Goal: Check status: Check status

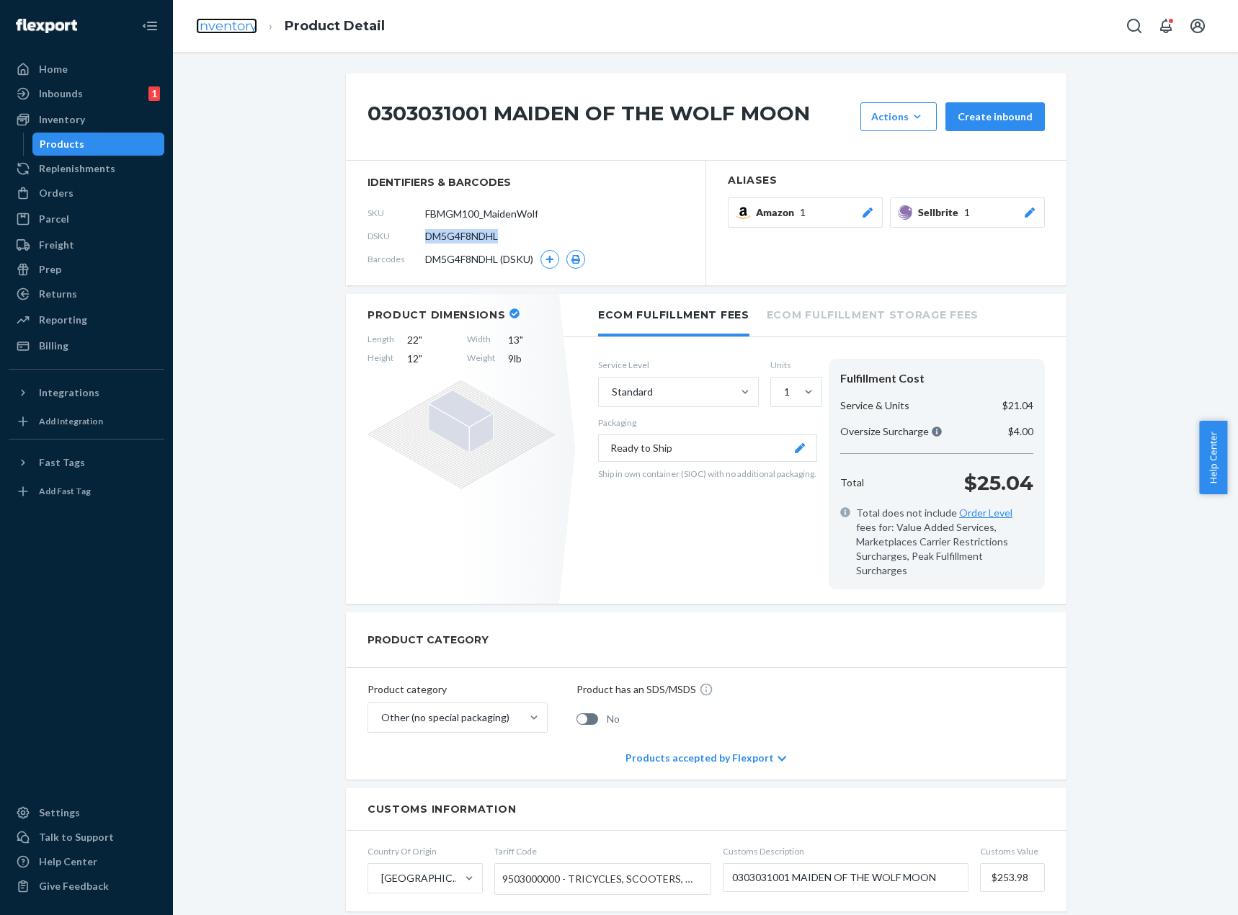
click at [233, 24] on link "Inventory" at bounding box center [226, 26] width 61 height 16
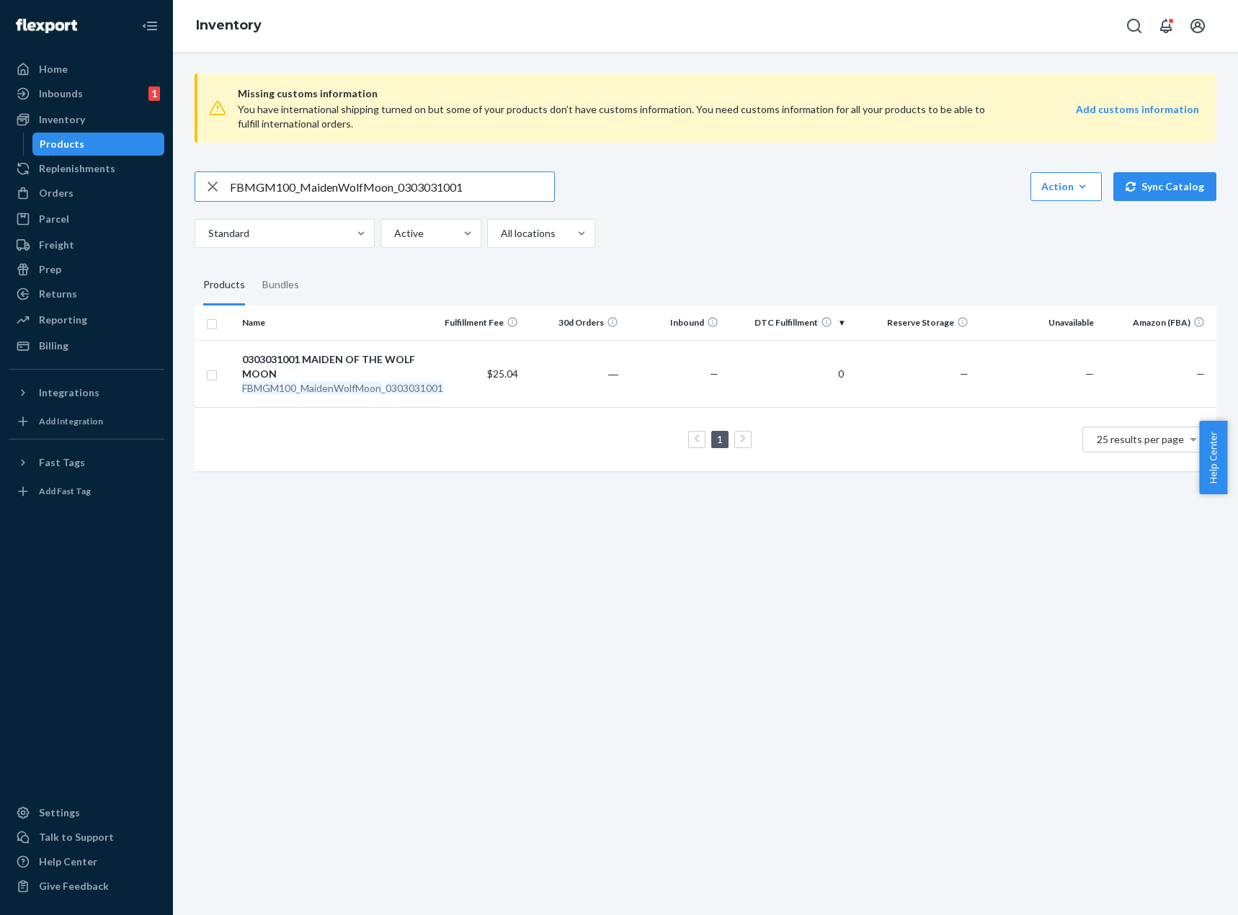
click at [397, 185] on input "FBMGM100_MaidenWolfMoon_0303031001" at bounding box center [392, 186] width 324 height 29
paste input "GM60_MrsClausAndDolly_0303194006"
click at [433, 183] on input "GM60_MrsClausAndDolly_0303194006" at bounding box center [392, 186] width 324 height 29
paste input "40_HarryPotterJulyAug_0127134004"
type input "GM40_HarryPotterJulyAug_0127134004"
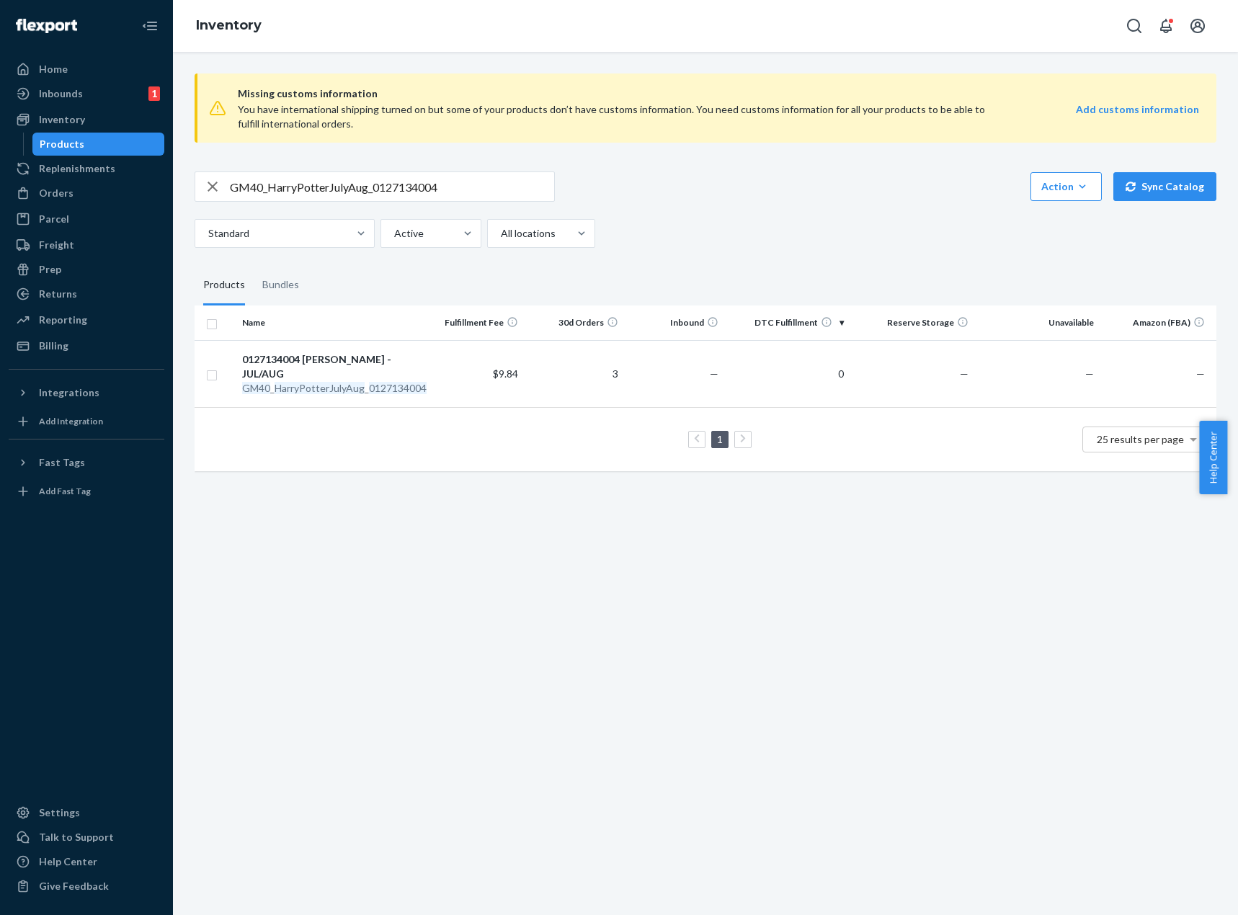
click at [1066, 755] on div "Missing customs information You have international shipping turned on but some …" at bounding box center [705, 484] width 1065 height 864
click at [978, 670] on div "Missing customs information You have international shipping turned on but some …" at bounding box center [705, 484] width 1065 height 864
drag, startPoint x: 1017, startPoint y: 551, endPoint x: 933, endPoint y: 544, distance: 84.6
click at [1016, 551] on div "Missing customs information You have international shipping turned on but some …" at bounding box center [705, 484] width 1065 height 864
click at [755, 394] on td "0" at bounding box center [786, 373] width 125 height 67
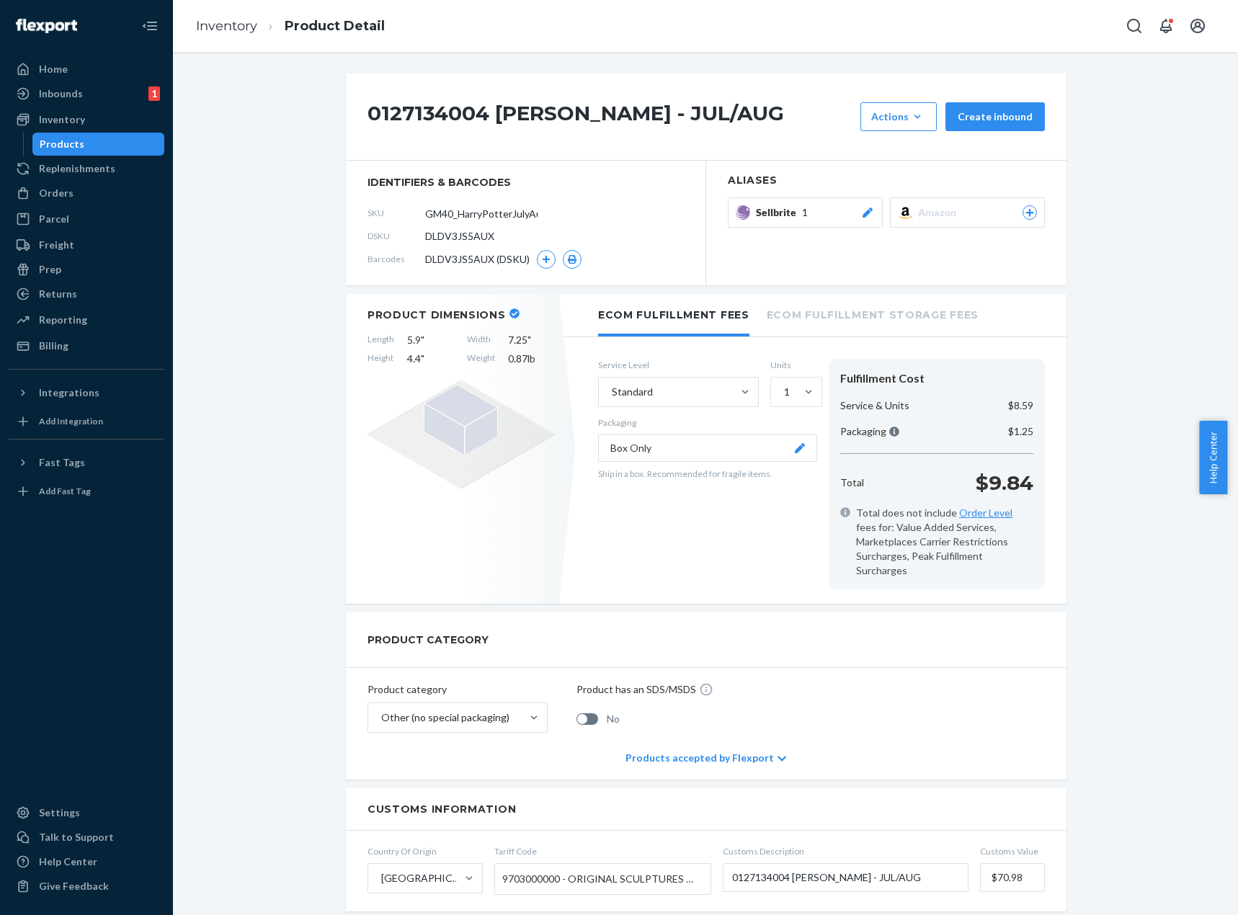
click at [1168, 141] on div "0127134004 HARRY POTTER - JUL/AUG Actions Hide Create inbound identifiers & bar…" at bounding box center [706, 745] width 1044 height 1342
click at [297, 266] on div "0127134004 HARRY POTTER - JUL/AUG Actions Hide Create inbound identifiers & bar…" at bounding box center [706, 770] width 1044 height 1392
click at [297, 255] on div "0127134004 HARRY POTTER - JUL/AUG Actions Hide Create inbound identifiers & bar…" at bounding box center [706, 770] width 1044 height 1392
click at [53, 195] on div "Orders" at bounding box center [56, 193] width 35 height 14
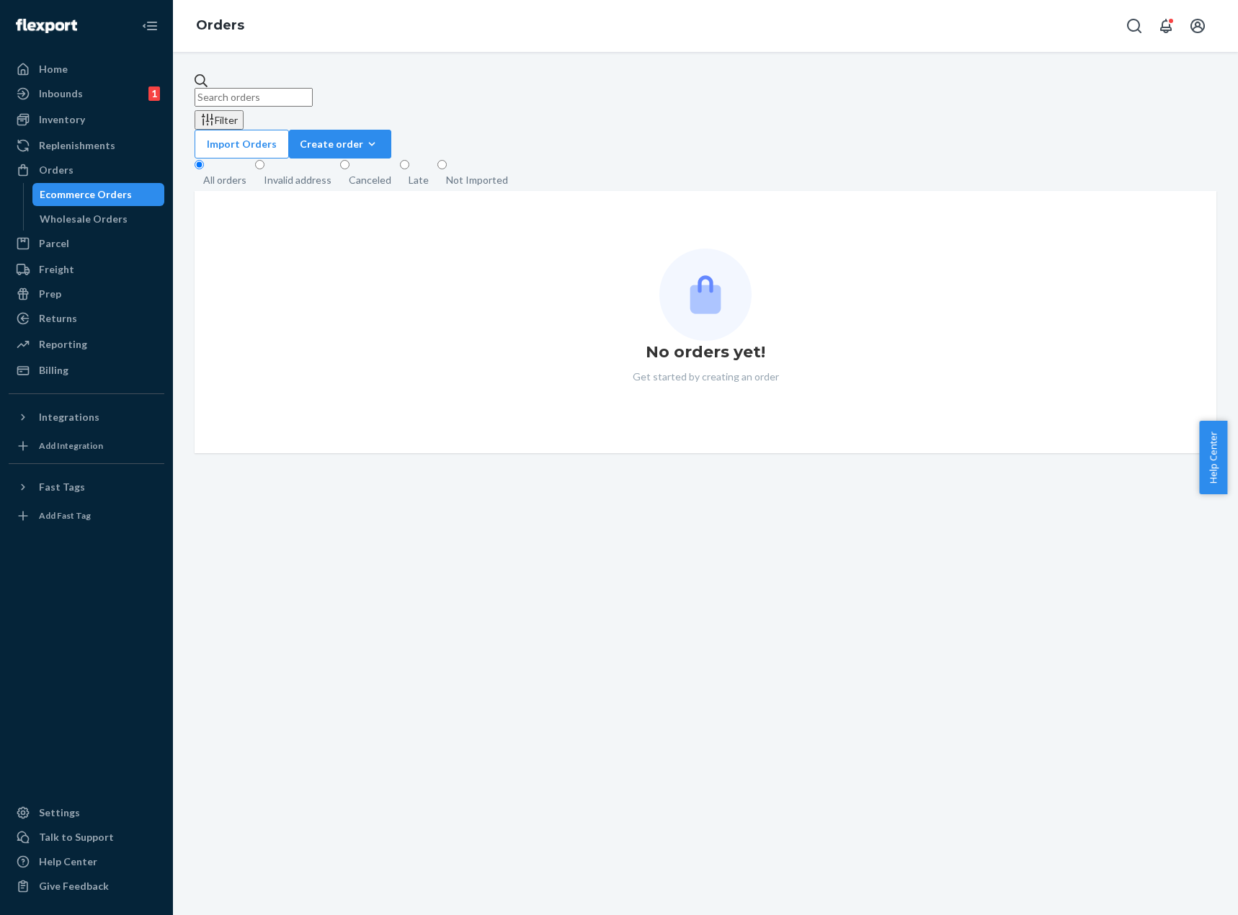
click at [313, 88] on input "text" at bounding box center [254, 97] width 118 height 19
paste input "GM4497_The_Sermon_OnThe_Mount_0122535001"
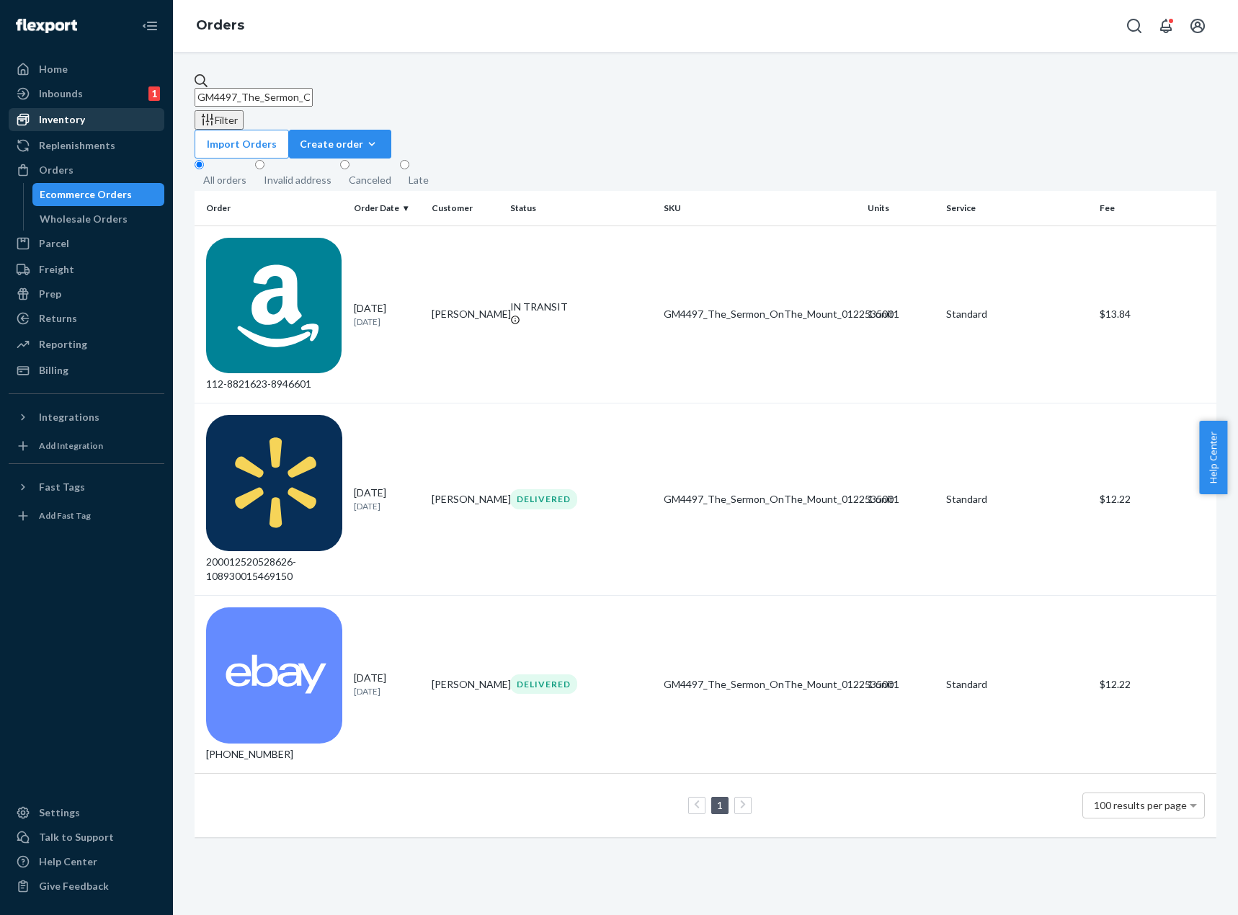
type input "GM4497_The_Sermon_OnThe_Mount_0122535001"
drag, startPoint x: 123, startPoint y: 115, endPoint x: 165, endPoint y: 65, distance: 65.5
click at [123, 116] on div "Inventory" at bounding box center [86, 120] width 153 height 20
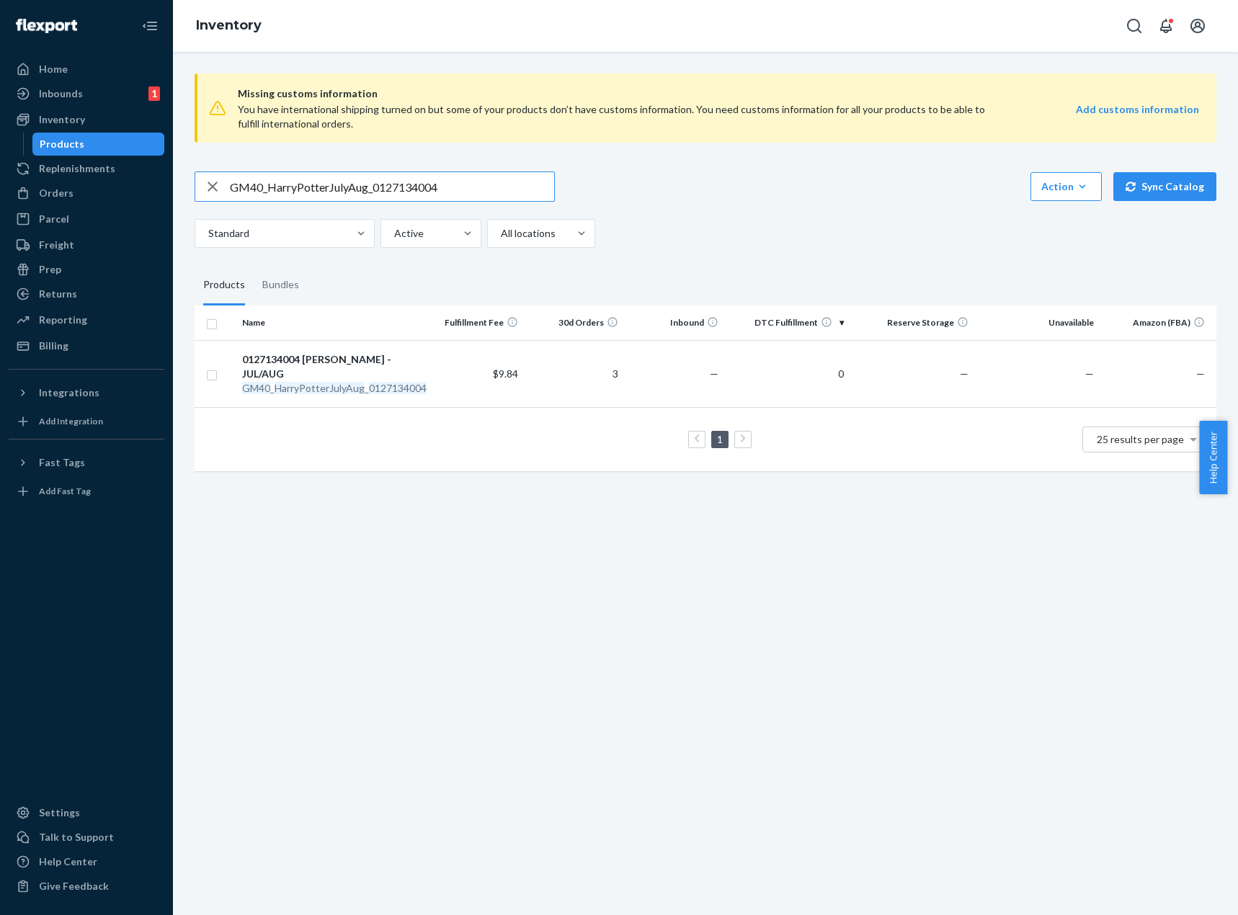
click at [471, 189] on input "GM40_HarryPotterJulyAug_0127134004" at bounding box center [392, 186] width 324 height 29
paste input "497_The_Sermon_OnThe_Mount_0122535001"
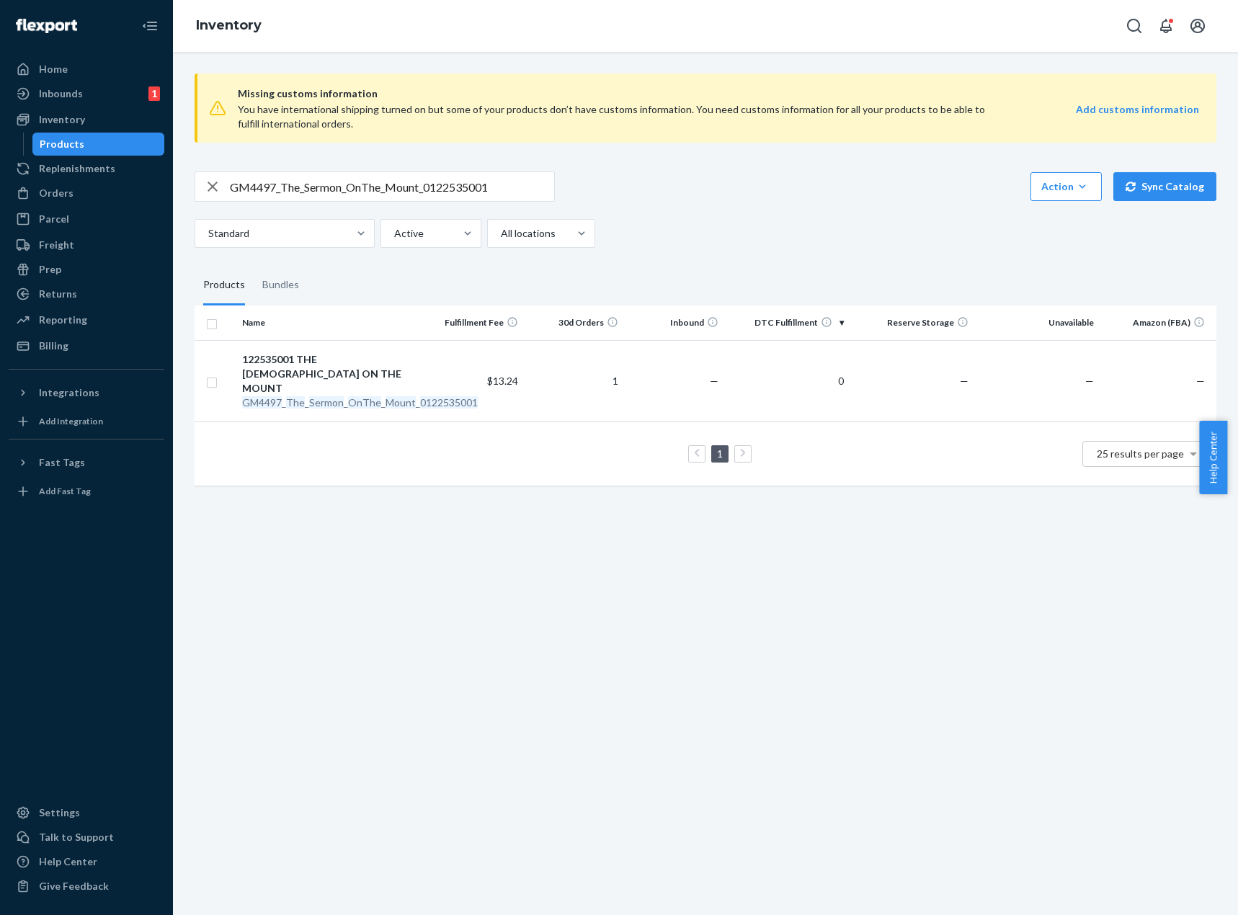
click at [401, 168] on div "Missing customs information You have international shipping turned on but some …" at bounding box center [706, 281] width 1044 height 438
click at [399, 180] on input "GM4497_The_Sermon_OnThe_Mount_0122535001" at bounding box center [392, 186] width 324 height 29
paste input "30_Dalinda_0303095003"
type input "GM30_Dalinda_0303095003"
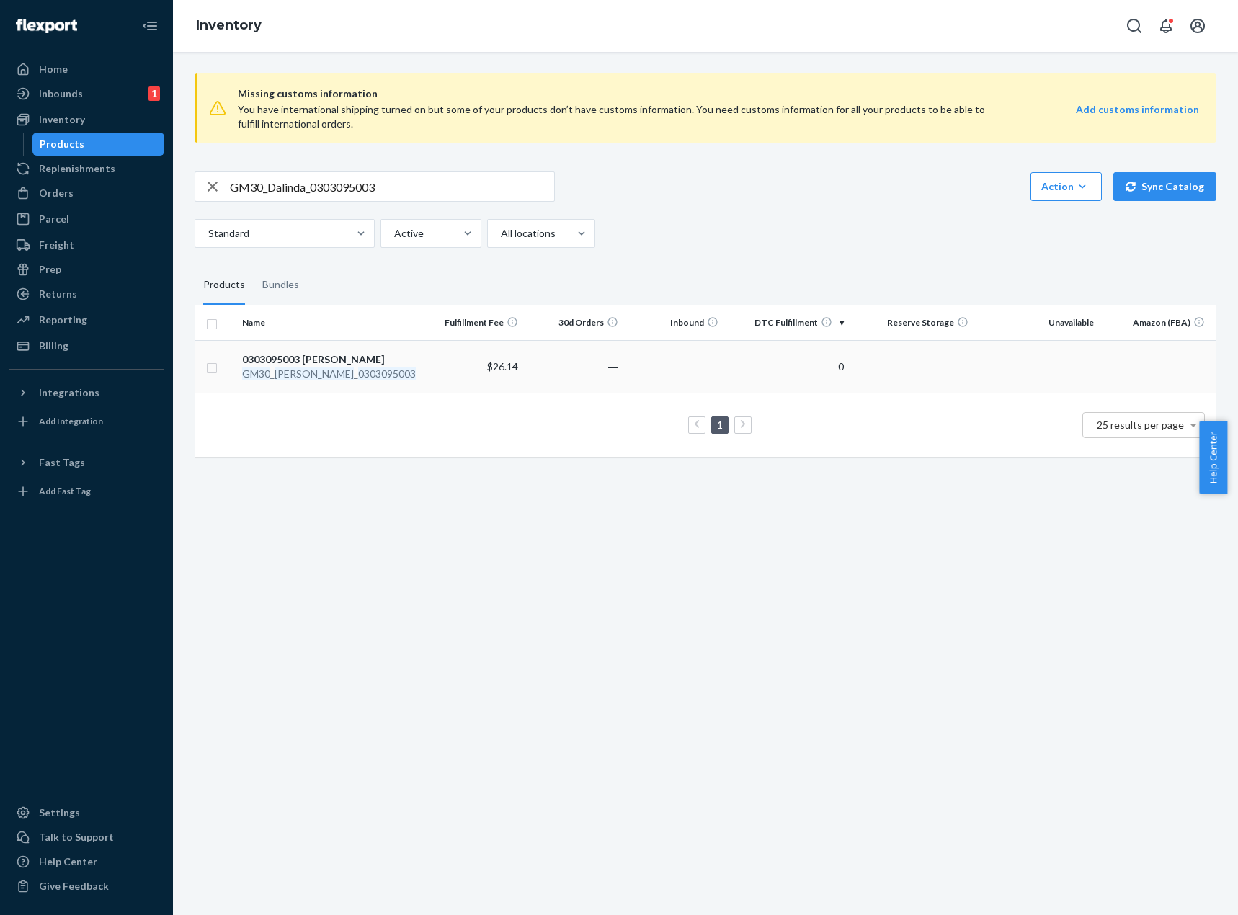
click at [695, 378] on td "—" at bounding box center [674, 366] width 100 height 53
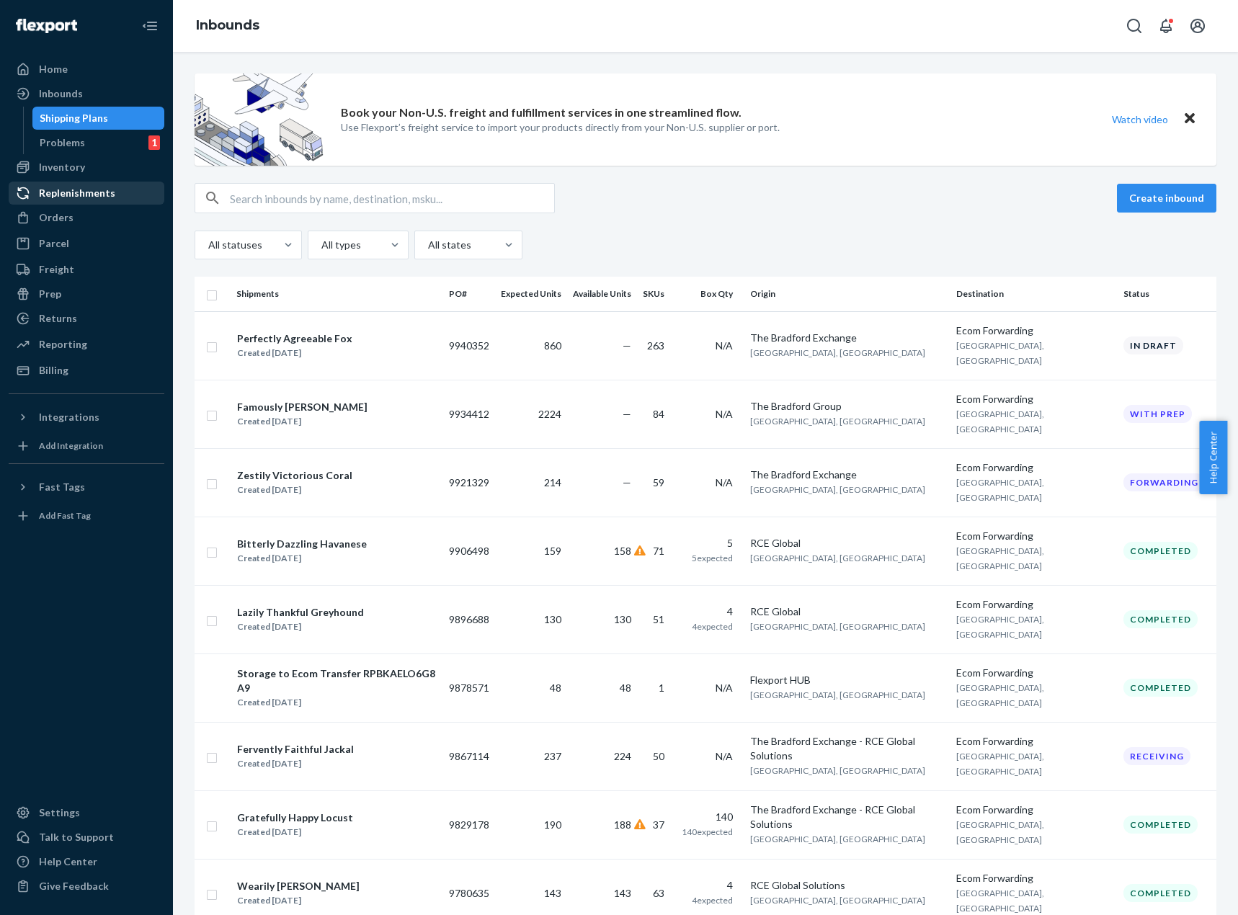
drag, startPoint x: 86, startPoint y: 223, endPoint x: 135, endPoint y: 195, distance: 56.5
click at [86, 223] on div "Orders" at bounding box center [86, 218] width 153 height 20
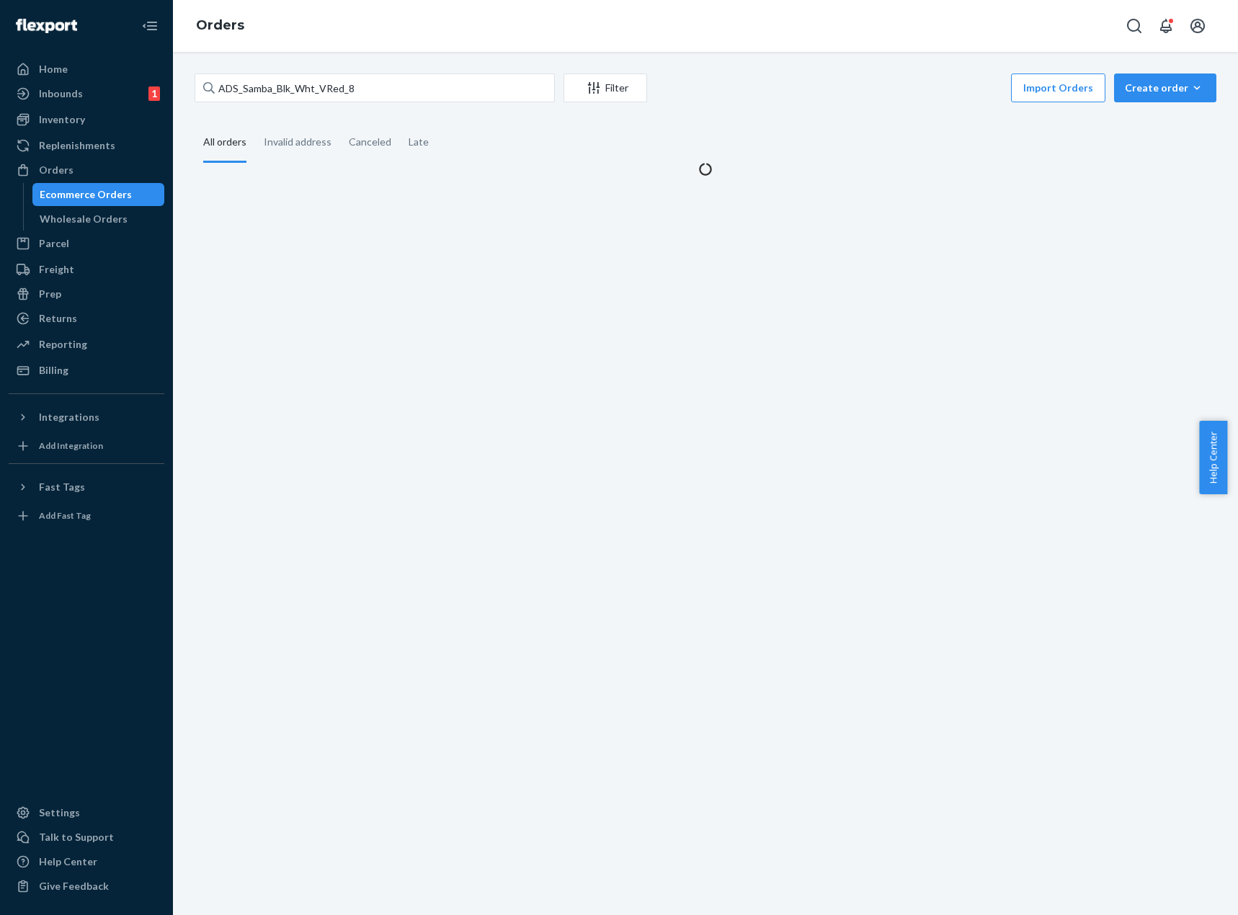
drag, startPoint x: 383, startPoint y: 105, endPoint x: 378, endPoint y: 91, distance: 15.3
click at [382, 100] on div "ADS_Samba_Blk_Wht_VRed_8 Filter Import Orders Create order Ecommerce order Remo…" at bounding box center [706, 90] width 1022 height 32
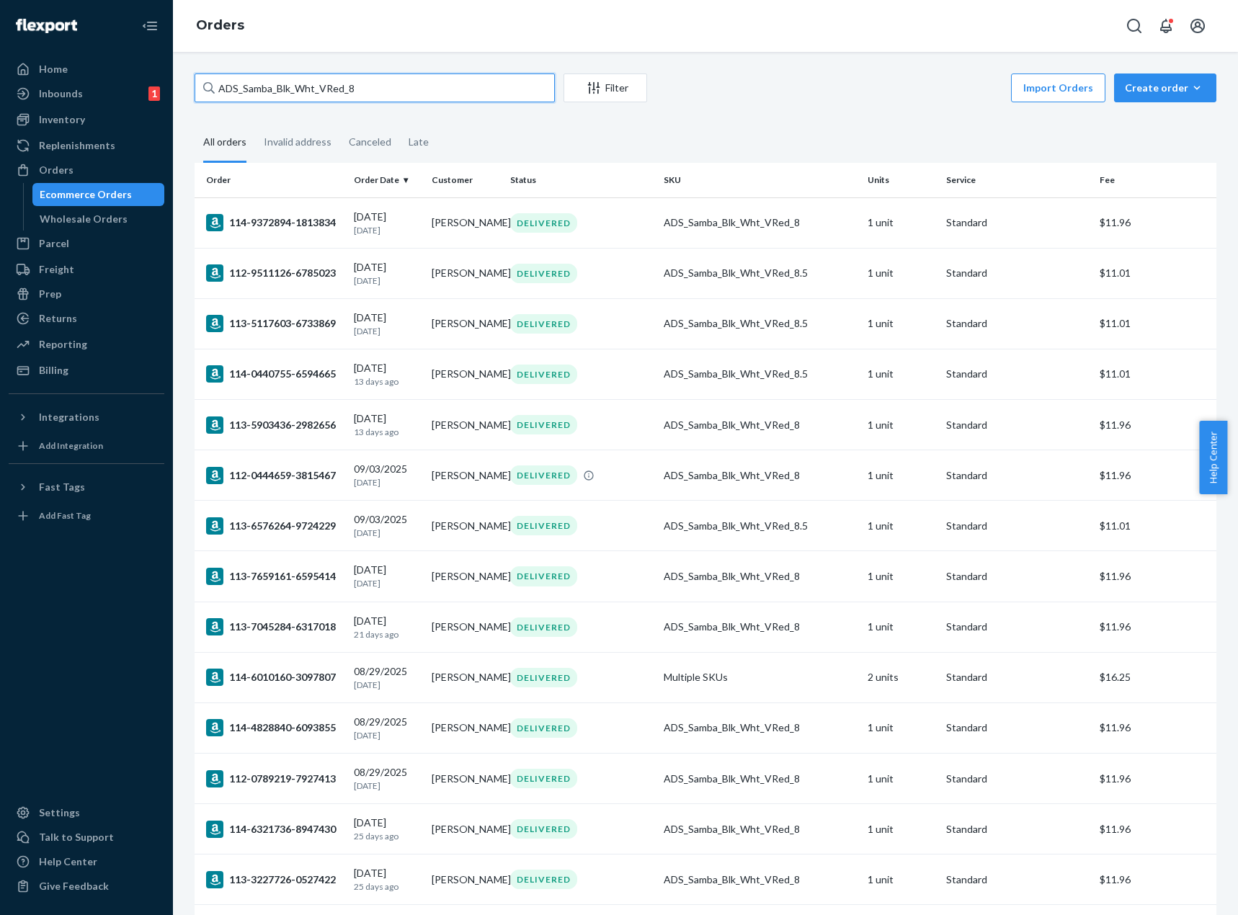
click at [378, 91] on input "ADS_Samba_Blk_Wht_VRed_8" at bounding box center [375, 88] width 360 height 29
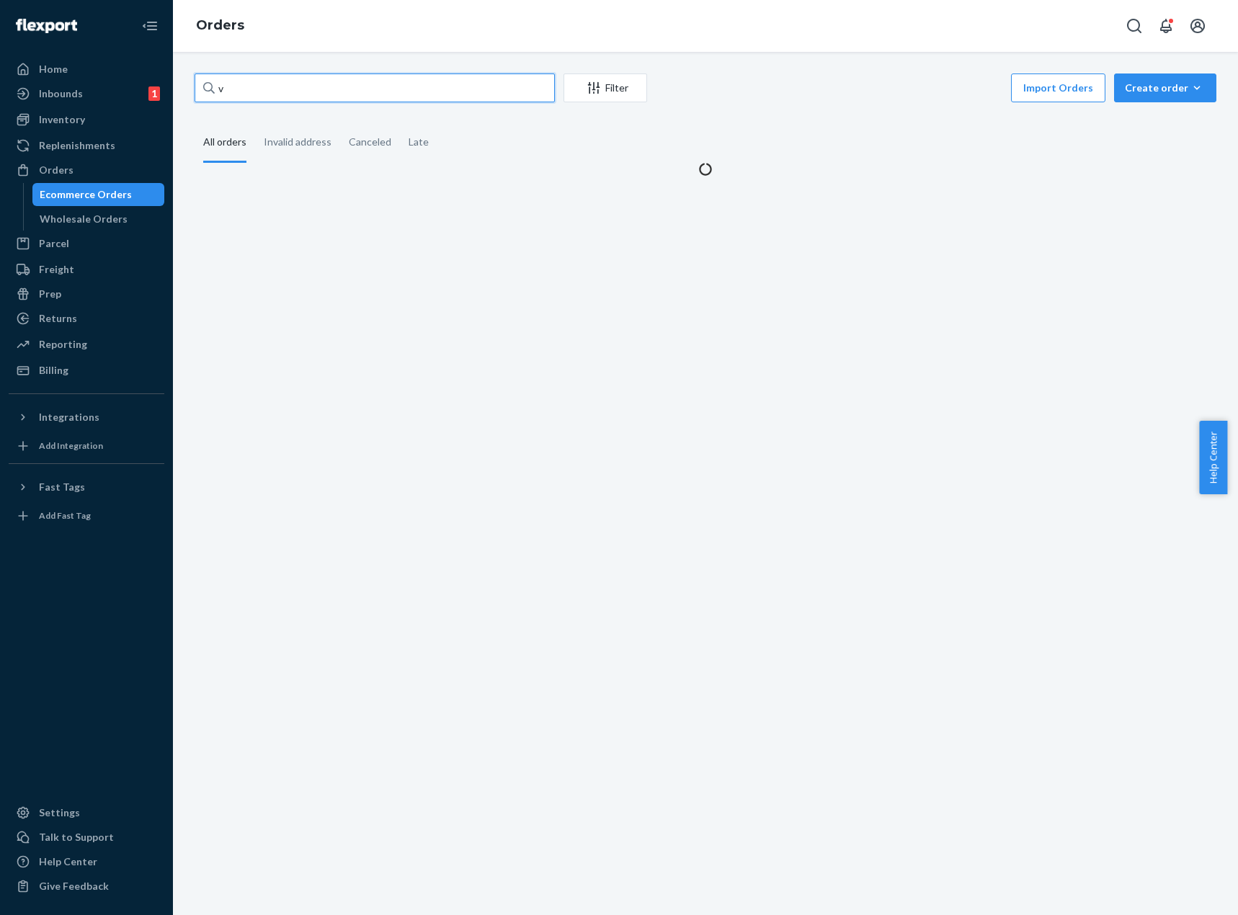
paste input "GM60_MrsClausAndDolly_0303194006"
type input "GM60_MrsClausAndDolly_0303194006"
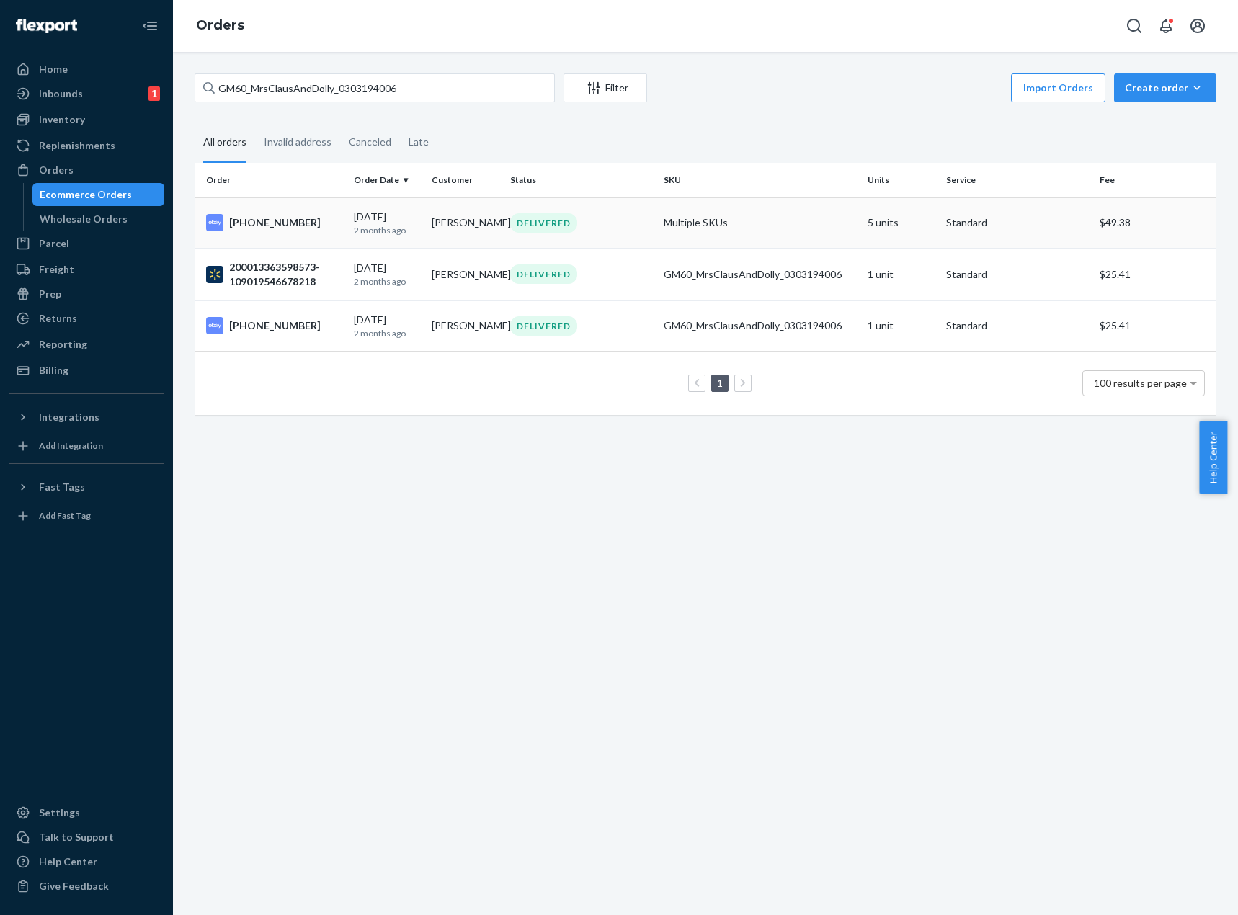
click at [621, 228] on div "DELIVERED" at bounding box center [581, 222] width 148 height 19
click at [394, 84] on input "GM60_MrsClausAndDolly_0303194006" at bounding box center [375, 88] width 360 height 29
click at [417, 249] on td "[DATE] [DATE]" at bounding box center [387, 274] width 79 height 53
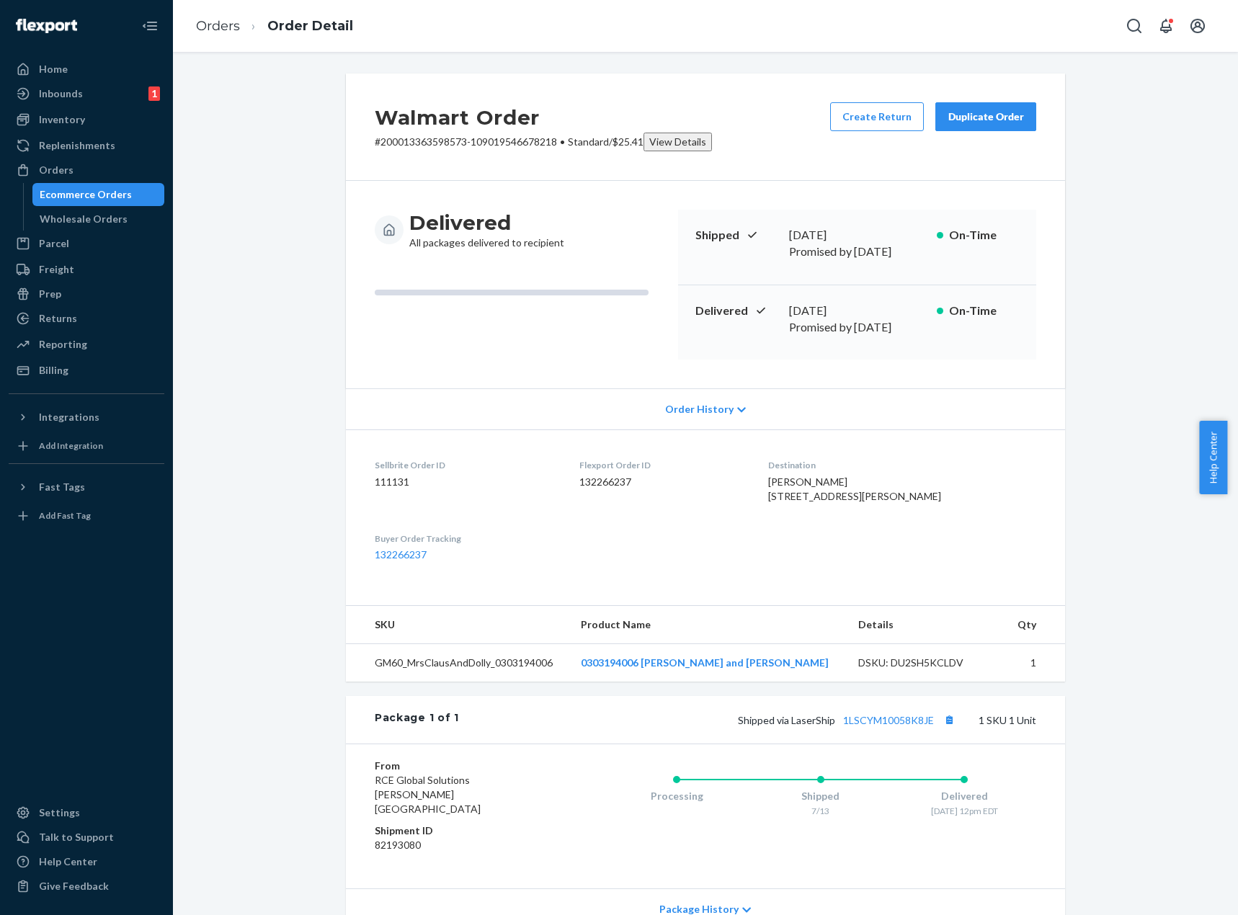
click at [915, 664] on div "DSKU: DU2SH5KCLDV" at bounding box center [926, 663] width 136 height 14
copy div "DU2SH5KCLDV"
click at [217, 26] on link "Orders" at bounding box center [218, 26] width 44 height 16
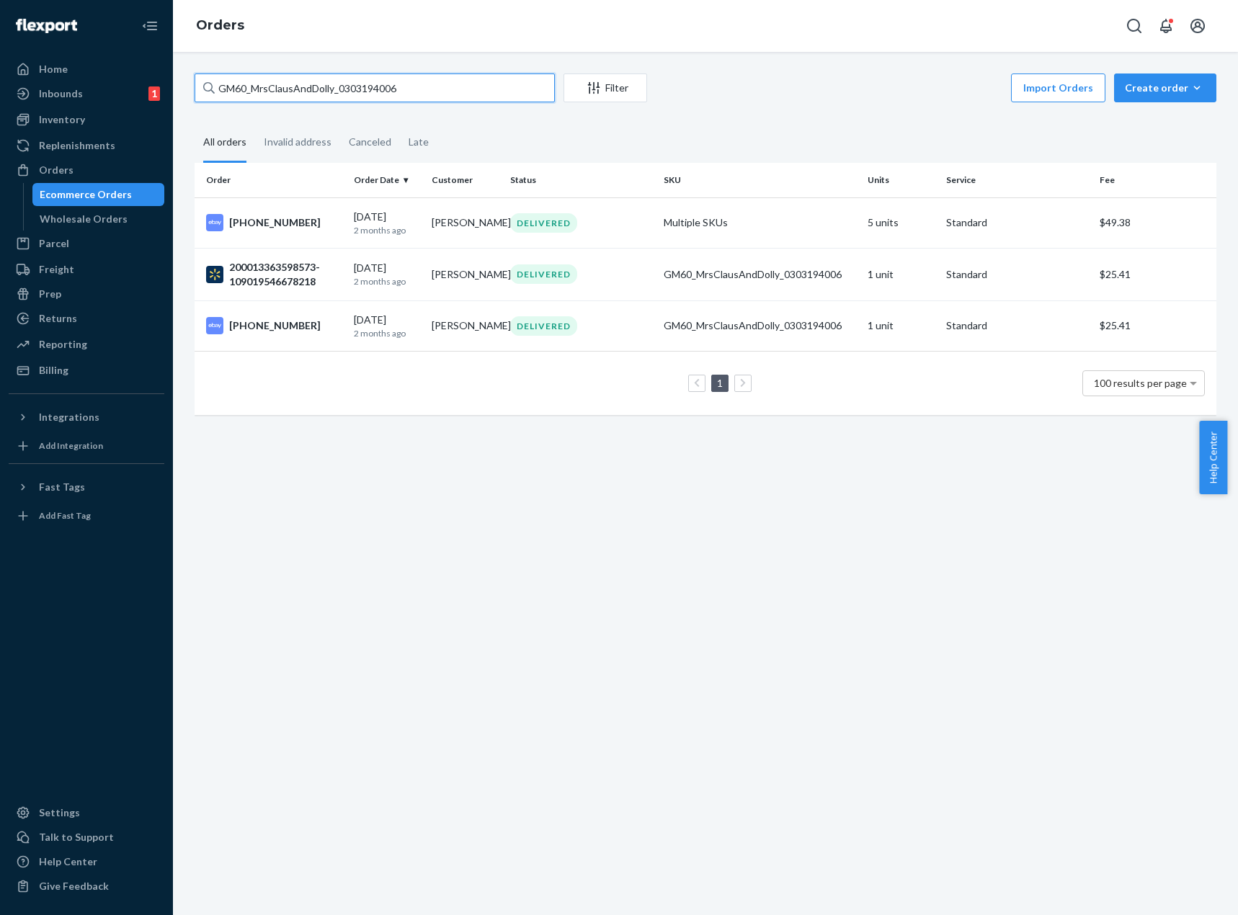
click at [481, 99] on input "GM60_MrsClausAndDolly_0303194006" at bounding box center [375, 88] width 360 height 29
paste input "40_HarryPotterJulyAug_0127134004"
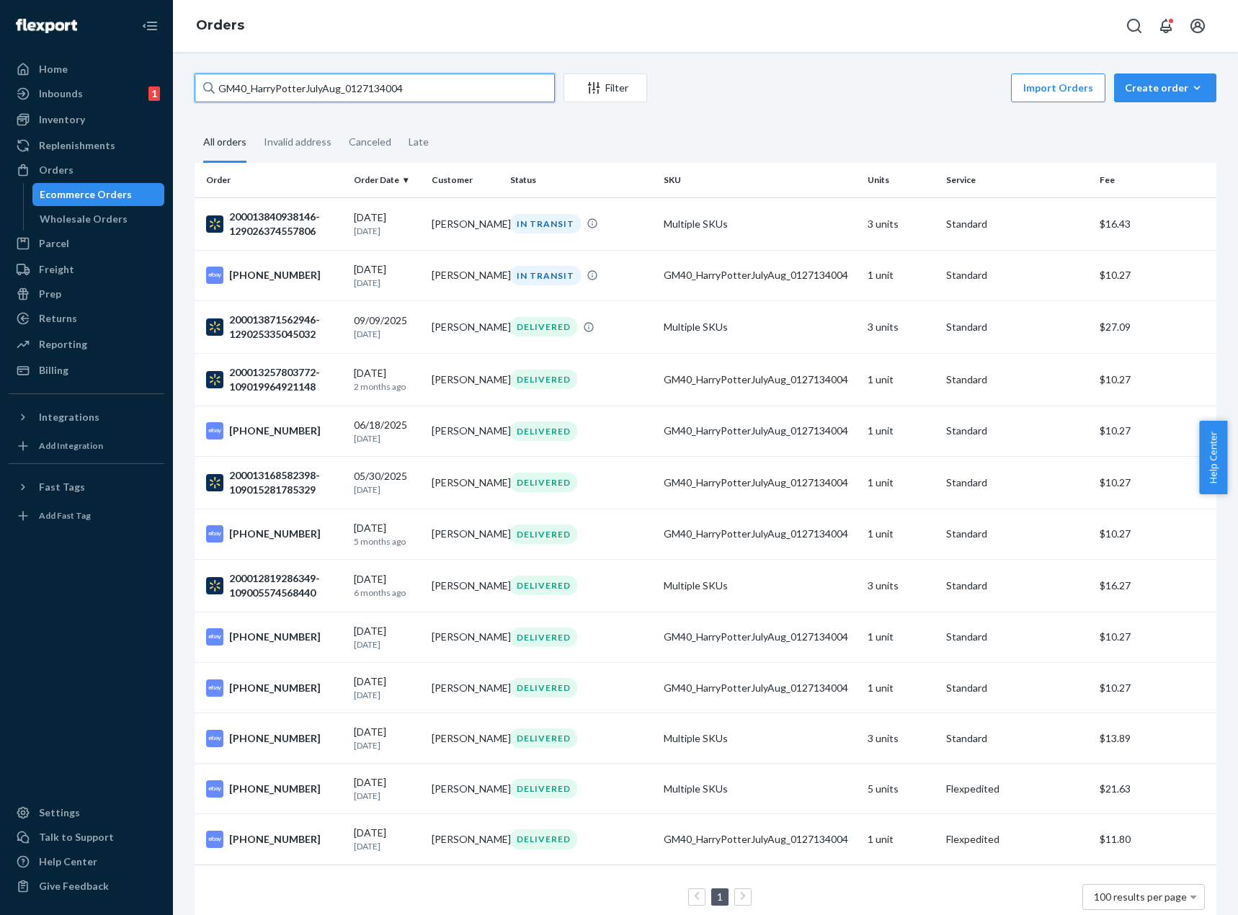
click at [389, 93] on input "GM40_HarryPotterJulyAug_0127134004" at bounding box center [375, 88] width 360 height 29
paste input "8_LockShockBarrelCannister_0136213001"
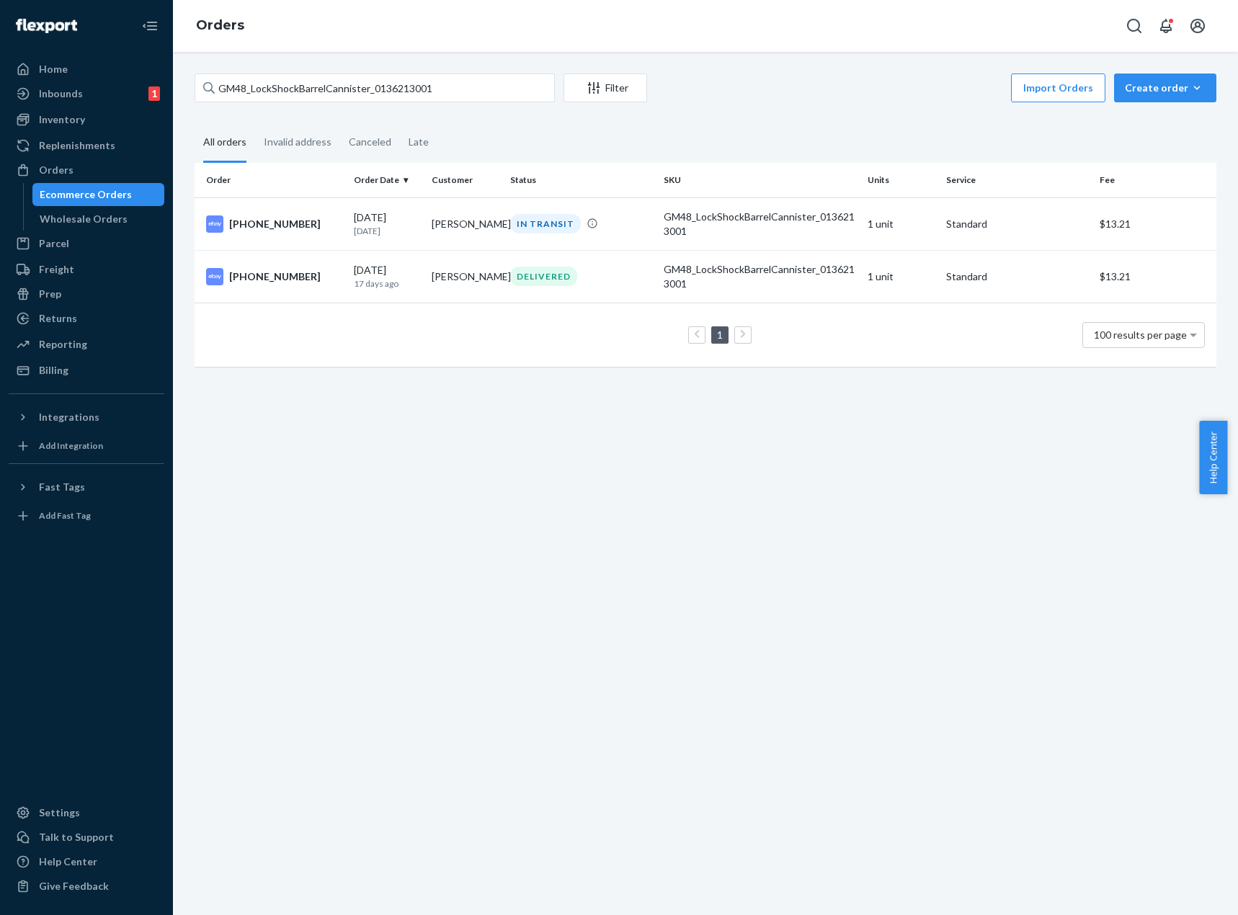
click at [569, 667] on div "GM48_LockShockBarrelCannister_0136213001 Filter Import Orders Create order Ecom…" at bounding box center [705, 484] width 1065 height 864
click at [425, 107] on div "GM48_LockShockBarrelCannister_0136213001 Filter Import Orders Create order Ecom…" at bounding box center [706, 228] width 1044 height 308
click at [436, 89] on input "GM48_LockShockBarrelCannister_0136213001" at bounding box center [375, 88] width 360 height 29
paste input "497_The_Sermon_OnThe_Mount_0122535"
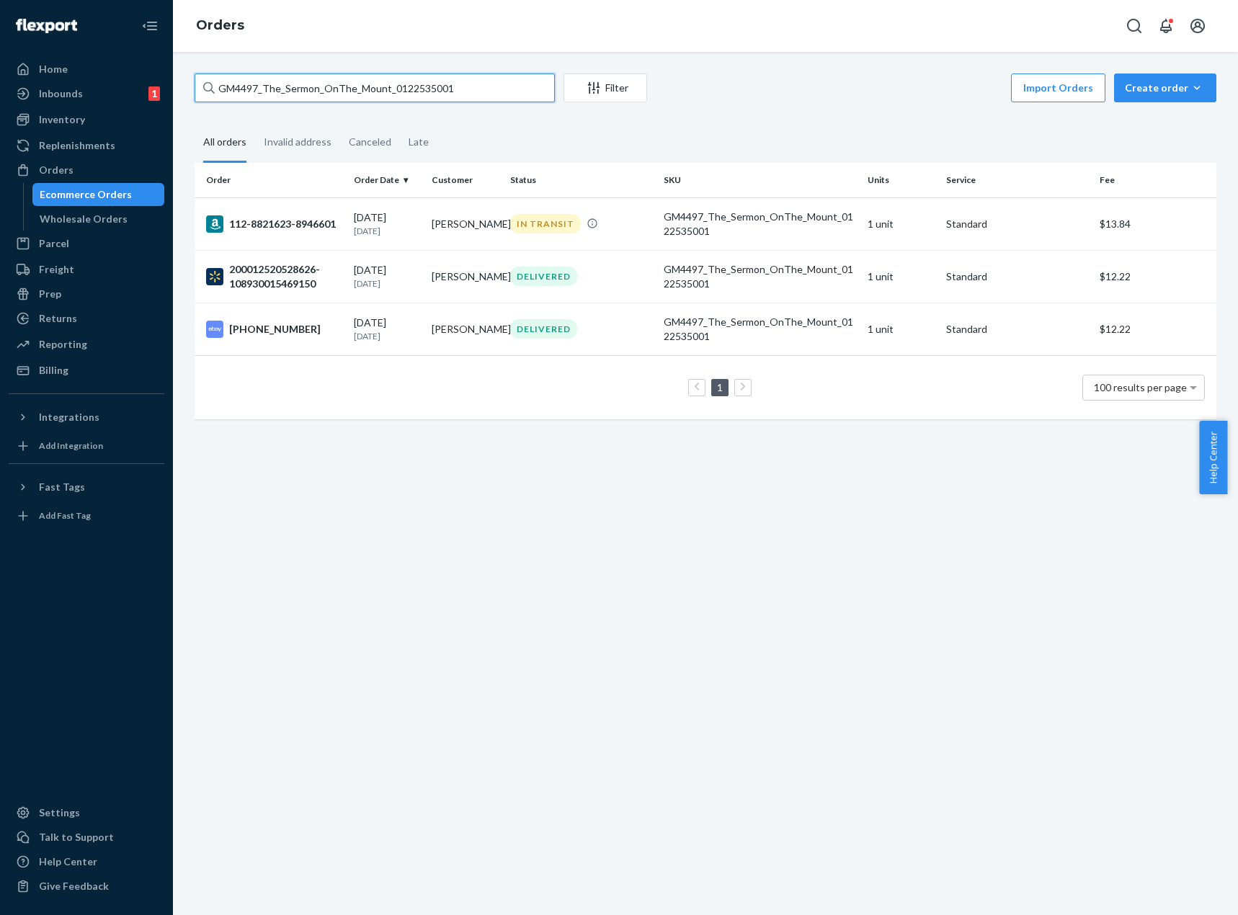
click at [477, 92] on input "GM4497_The_Sermon_OnThe_Mount_0122535001" at bounding box center [375, 88] width 360 height 29
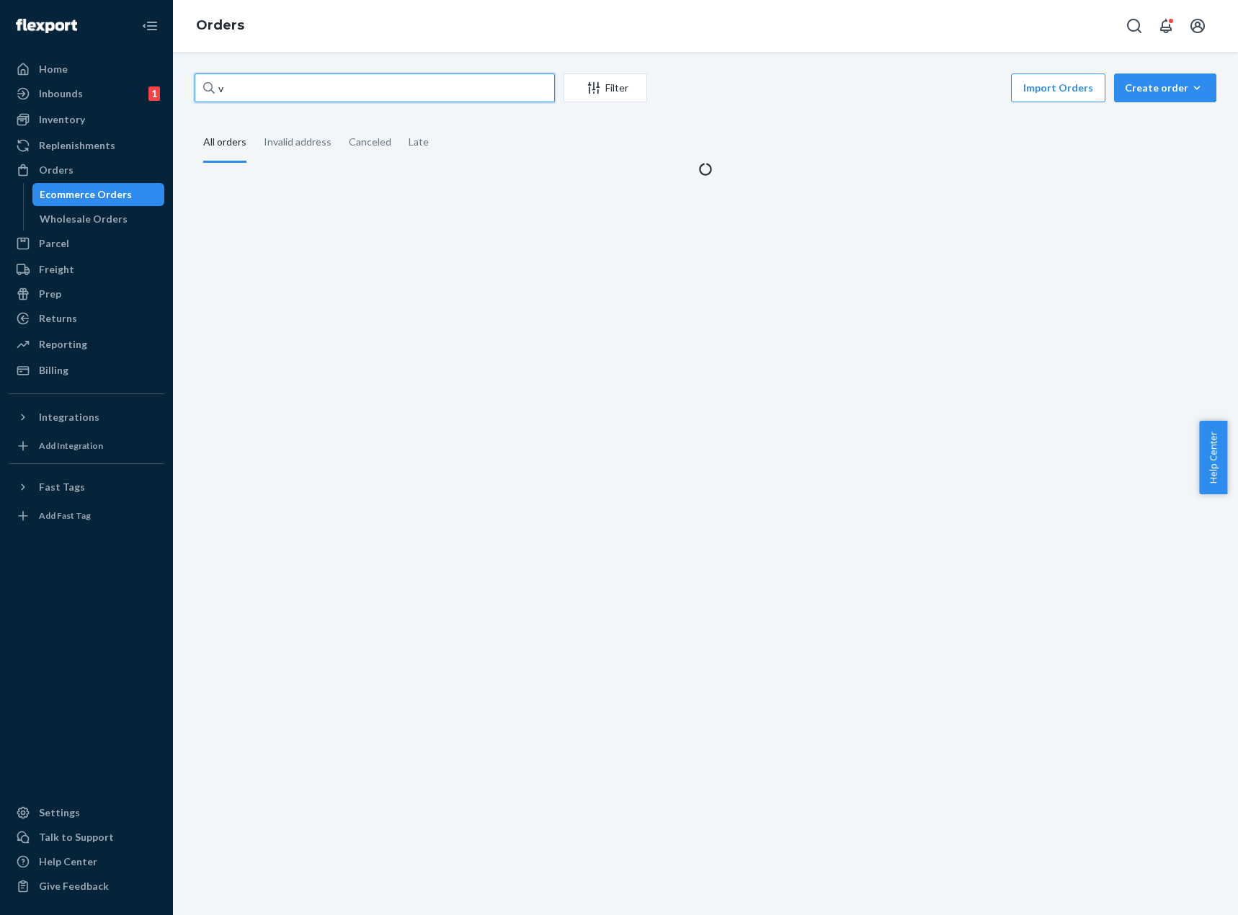
paste input "GM30_Dalinda_0303095003"
type input "GM30_Dalinda_0303095003"
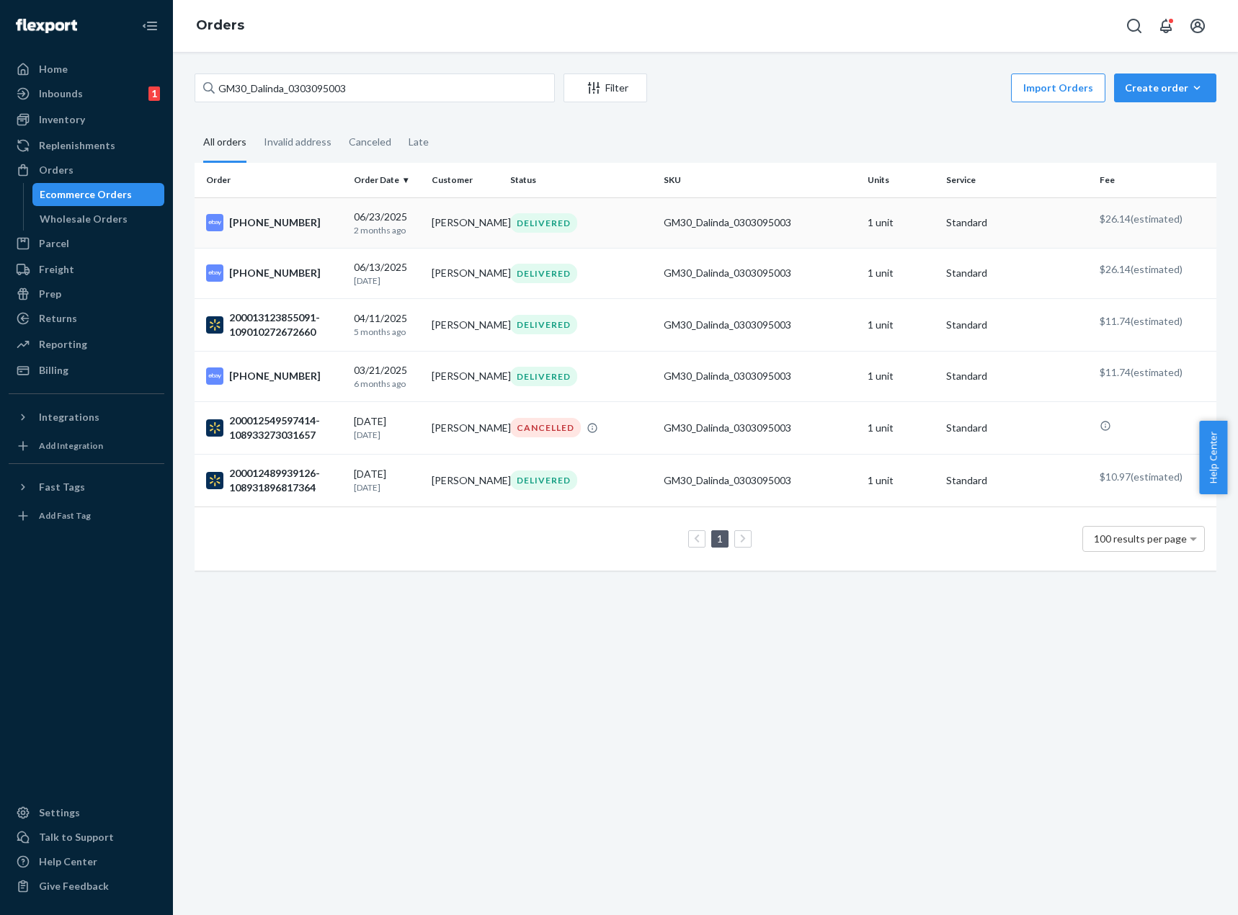
click at [426, 219] on td "Deborah Mills" at bounding box center [465, 222] width 79 height 50
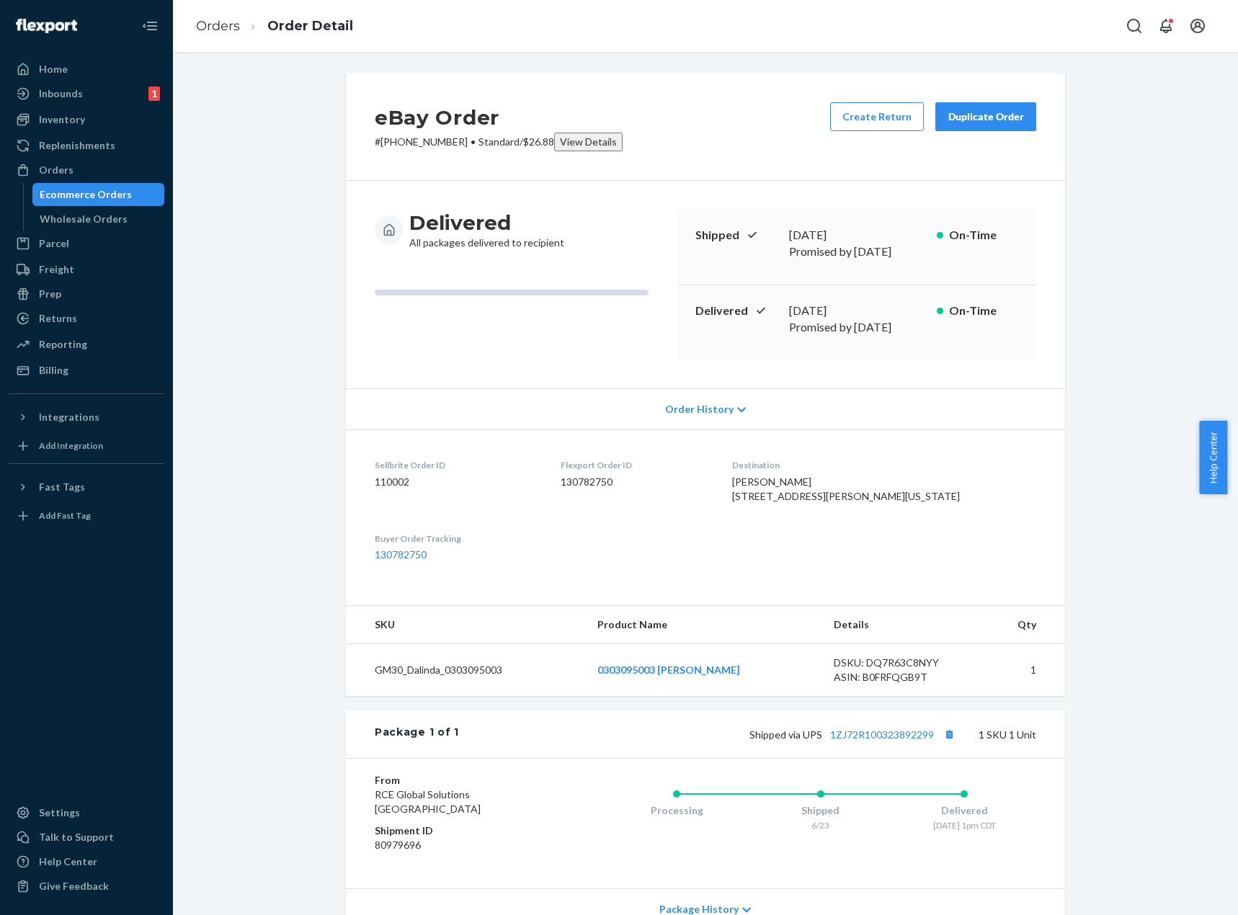
click at [312, 466] on div "eBay Order # 06-13241-30754 • Standard / $26.88 View Details Create Return Dupl…" at bounding box center [706, 555] width 1044 height 962
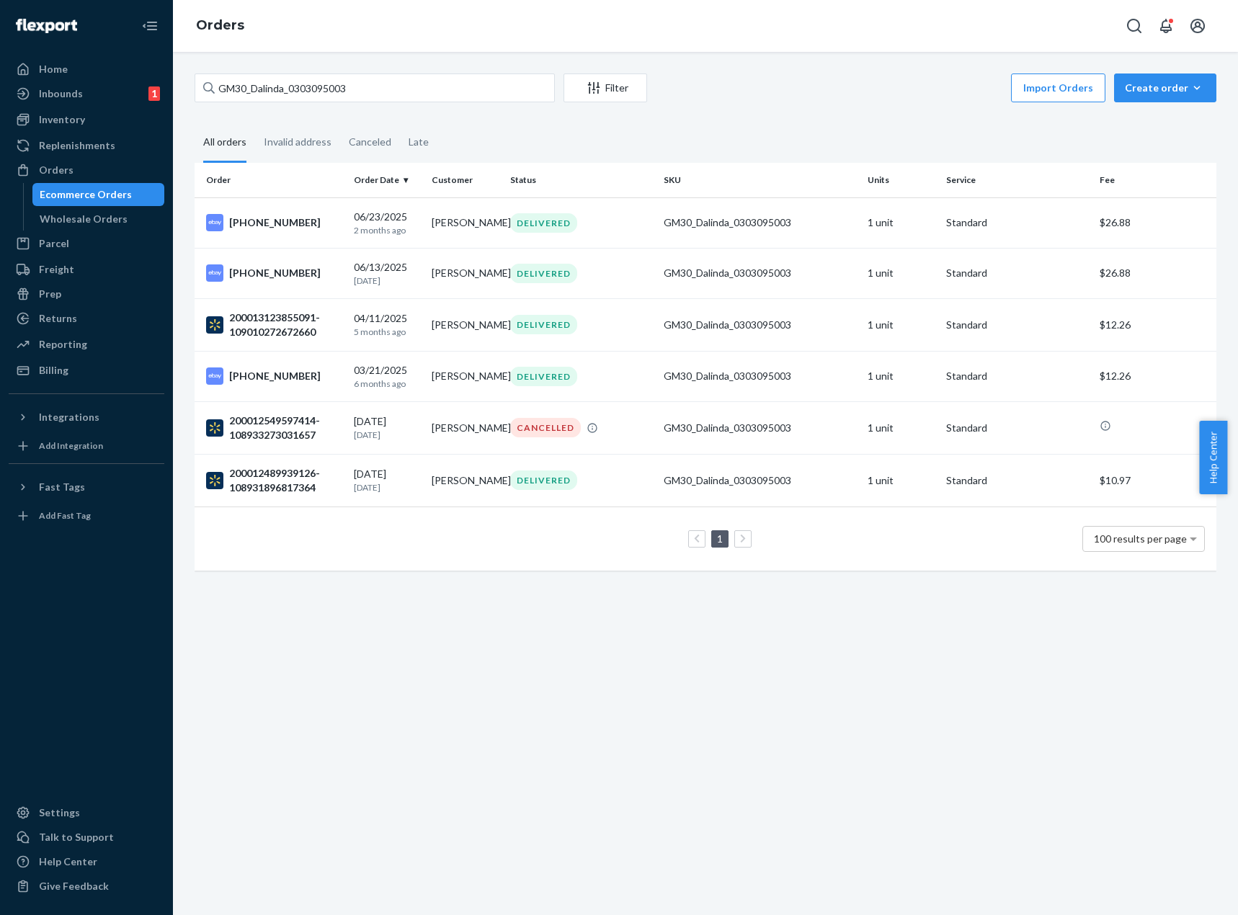
click at [944, 779] on div "GM30_Dalinda_0303095003 Filter Import Orders Create order Ecommerce order Remov…" at bounding box center [705, 484] width 1065 height 864
click at [426, 82] on input "GM30_Dalinda_0303095003" at bounding box center [375, 88] width 360 height 29
paste input "20_ImANurseWhatsYourSup_0301732008"
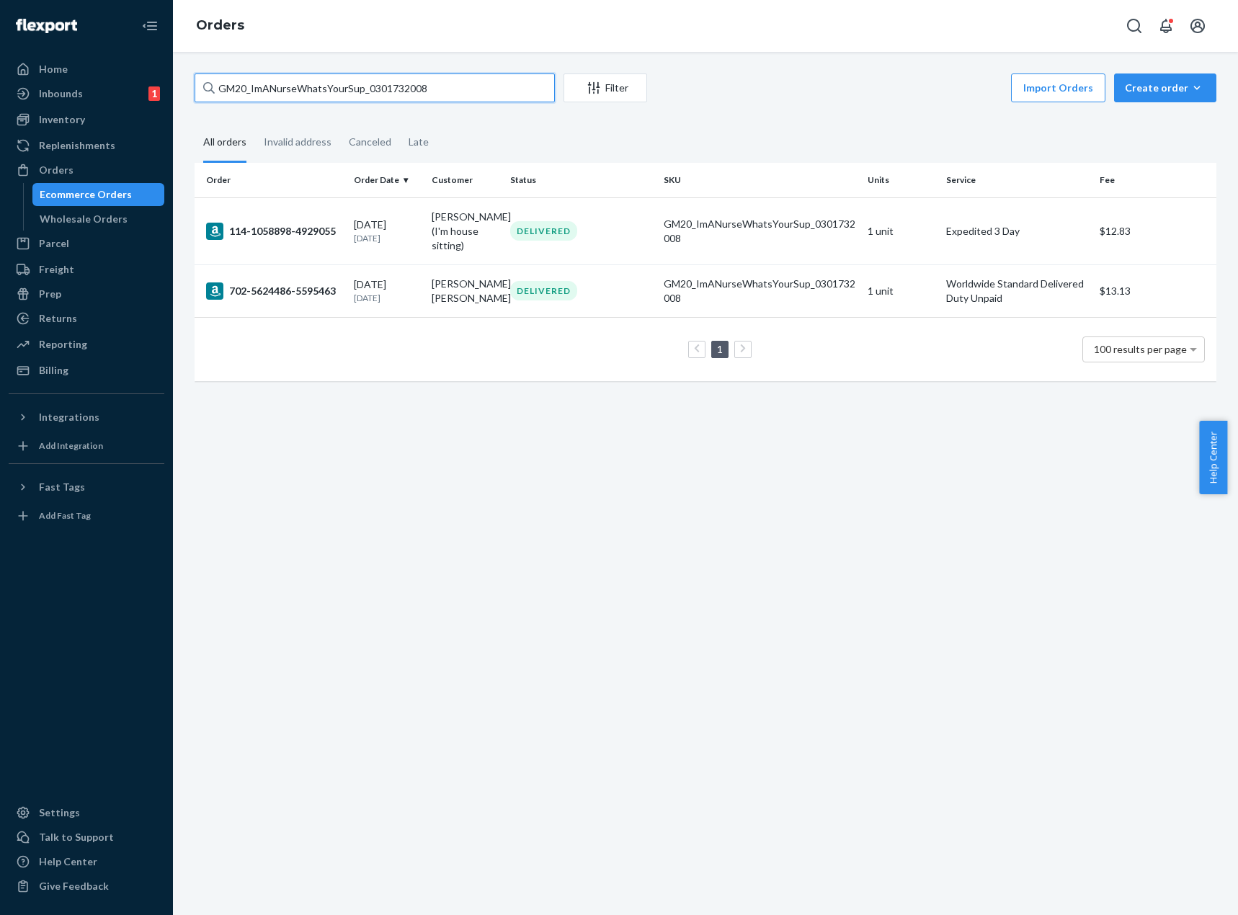
click at [527, 95] on input "GM20_ImANurseWhatsYourSup_0301732008" at bounding box center [375, 88] width 360 height 29
paste input "1979_Pretty_Kitty_Acc_Set_0302837001"
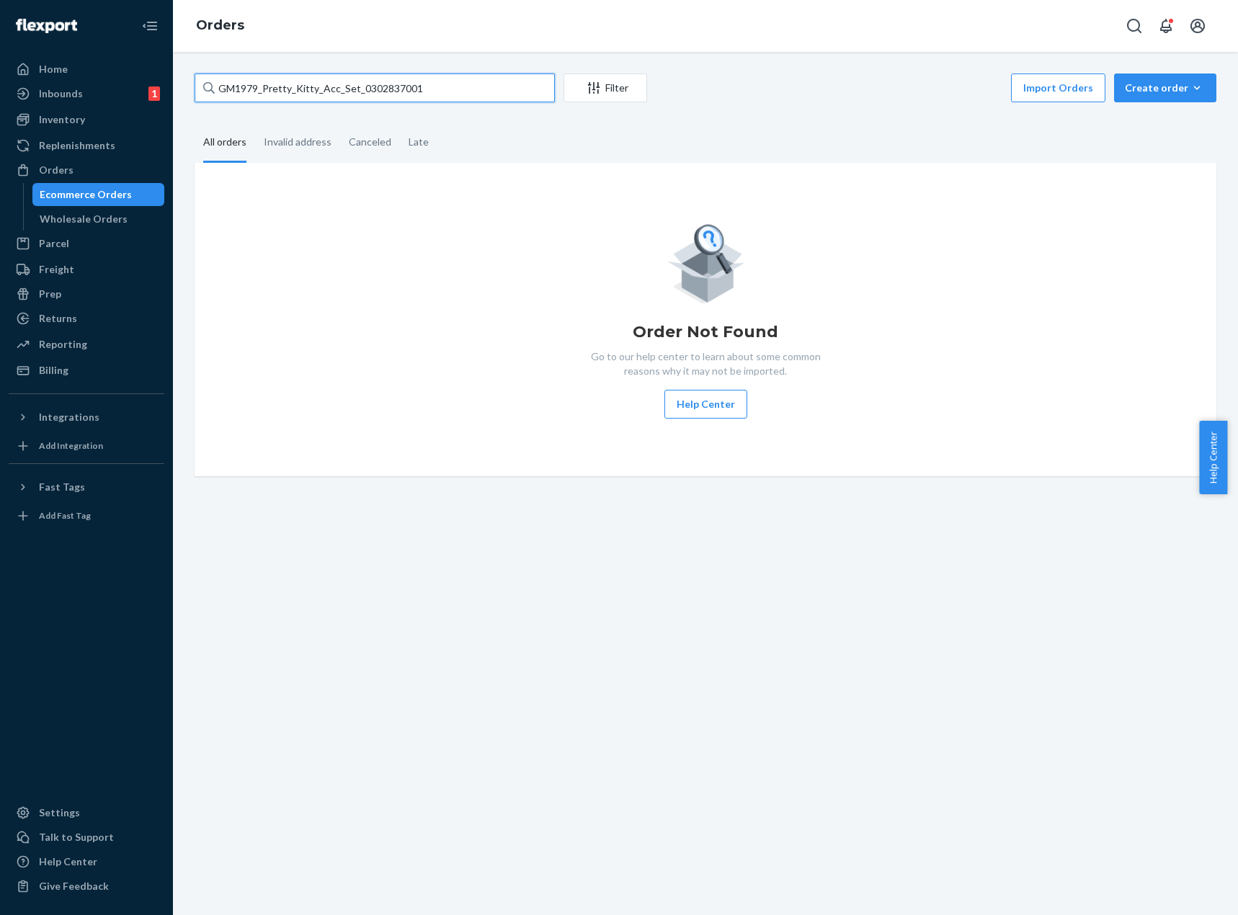
click at [466, 80] on input "GM1979_Pretty_Kitty_Acc_Set_0302837001" at bounding box center [375, 88] width 360 height 29
paste input "72_Keiko_0303272"
type input "GM72_Keiko_0303272001"
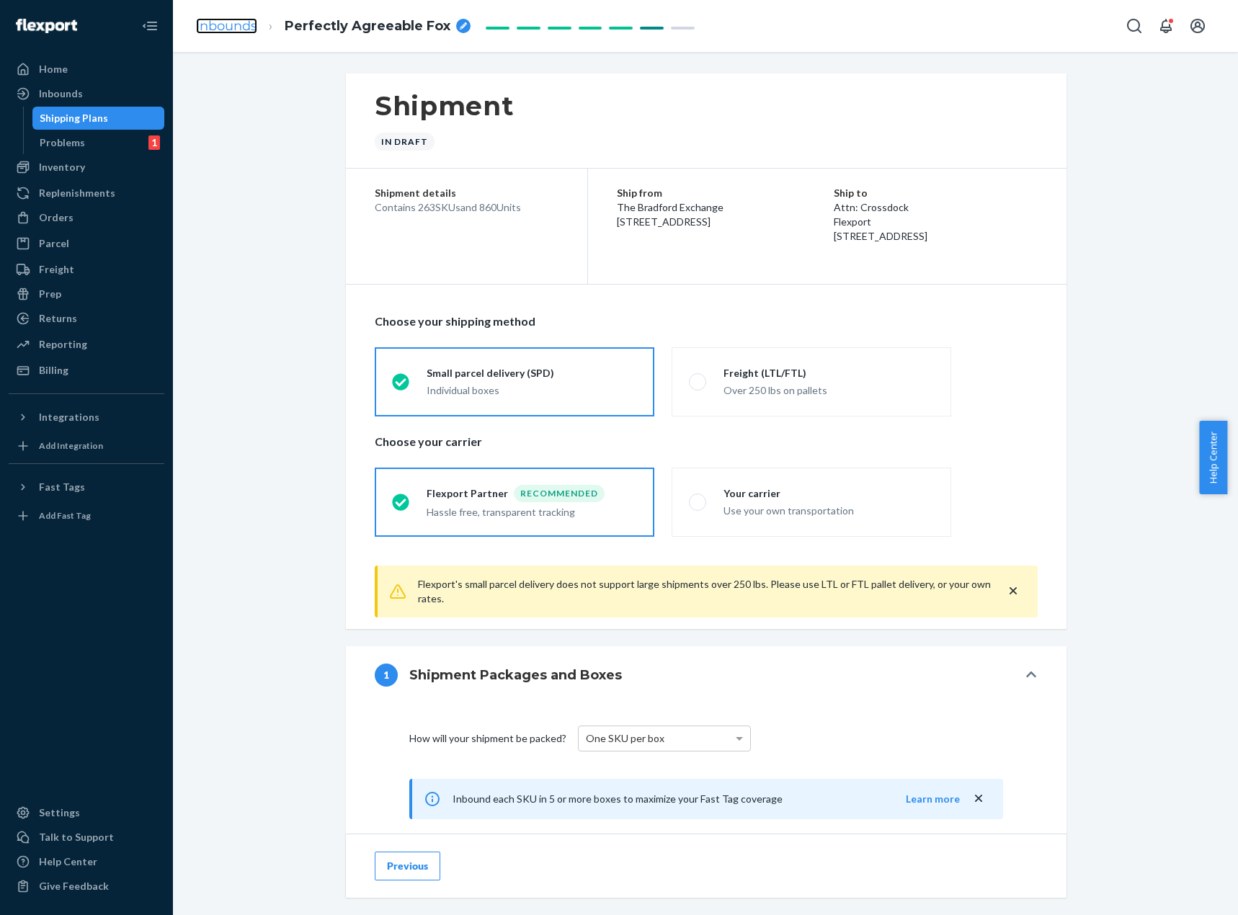
click at [252, 31] on link "Inbounds" at bounding box center [226, 26] width 61 height 16
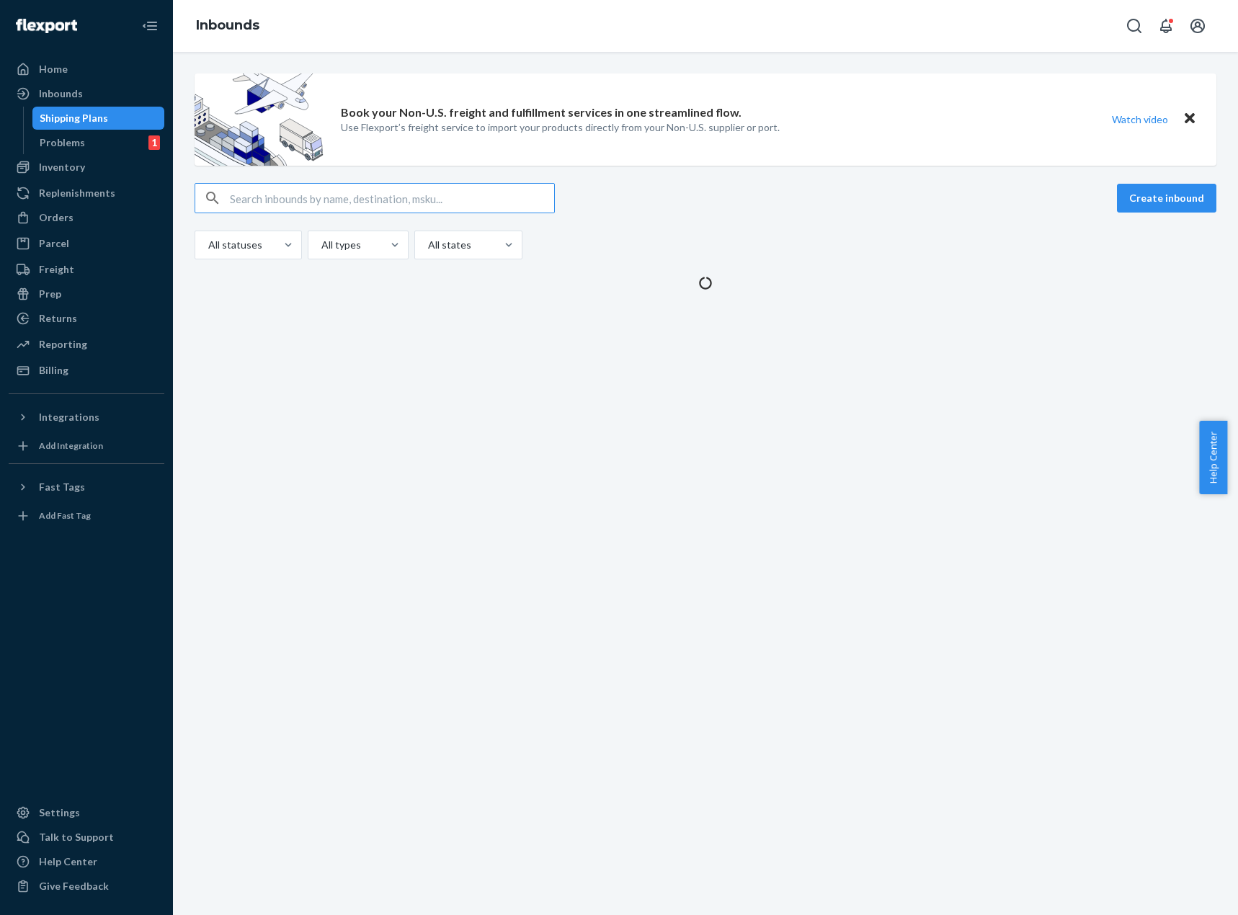
click at [362, 207] on input "text" at bounding box center [392, 198] width 324 height 29
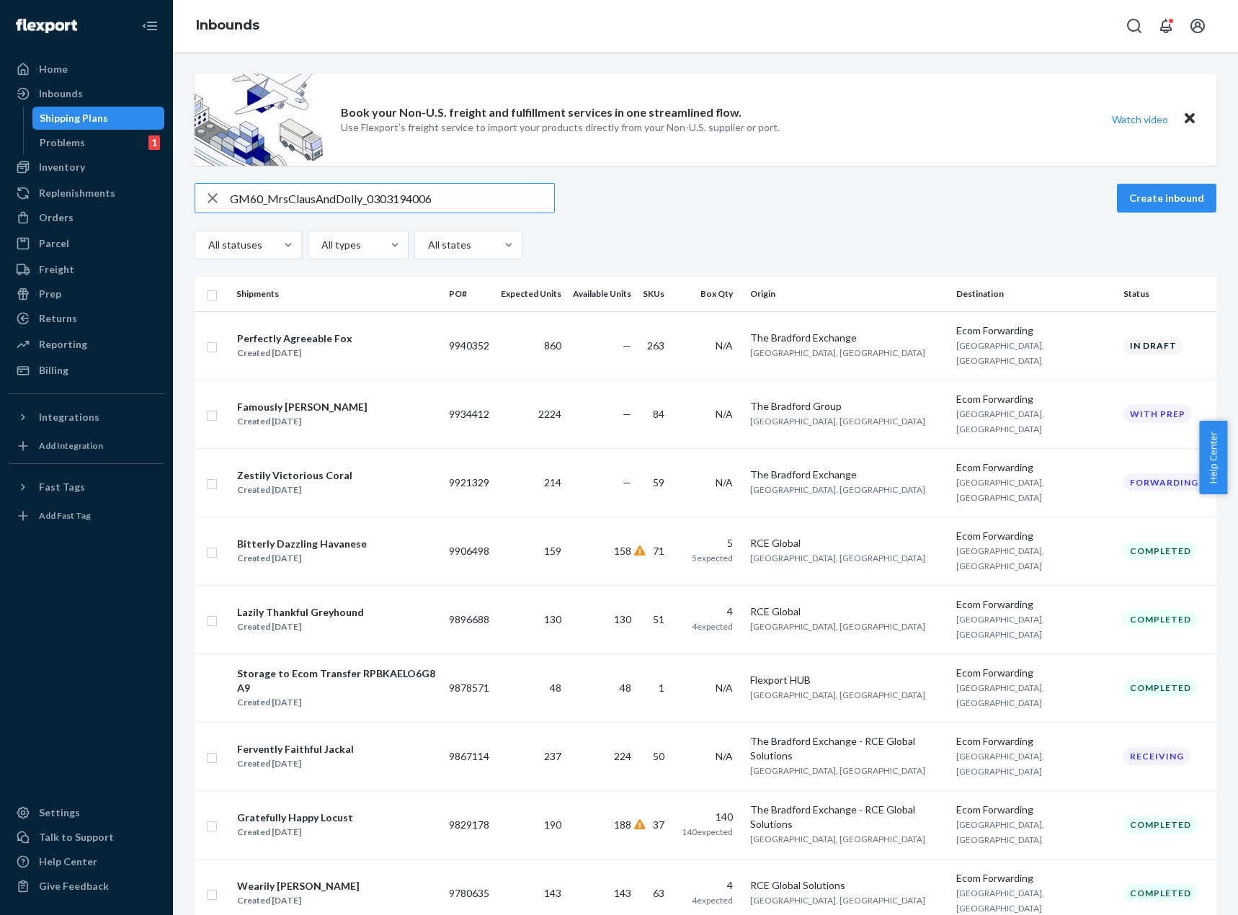
type input "GM60_MrsClausAndDolly_0303194006"
click at [458, 196] on input "text" at bounding box center [392, 198] width 324 height 29
paste input "GM60_MrsClausAndDolly_0303194006"
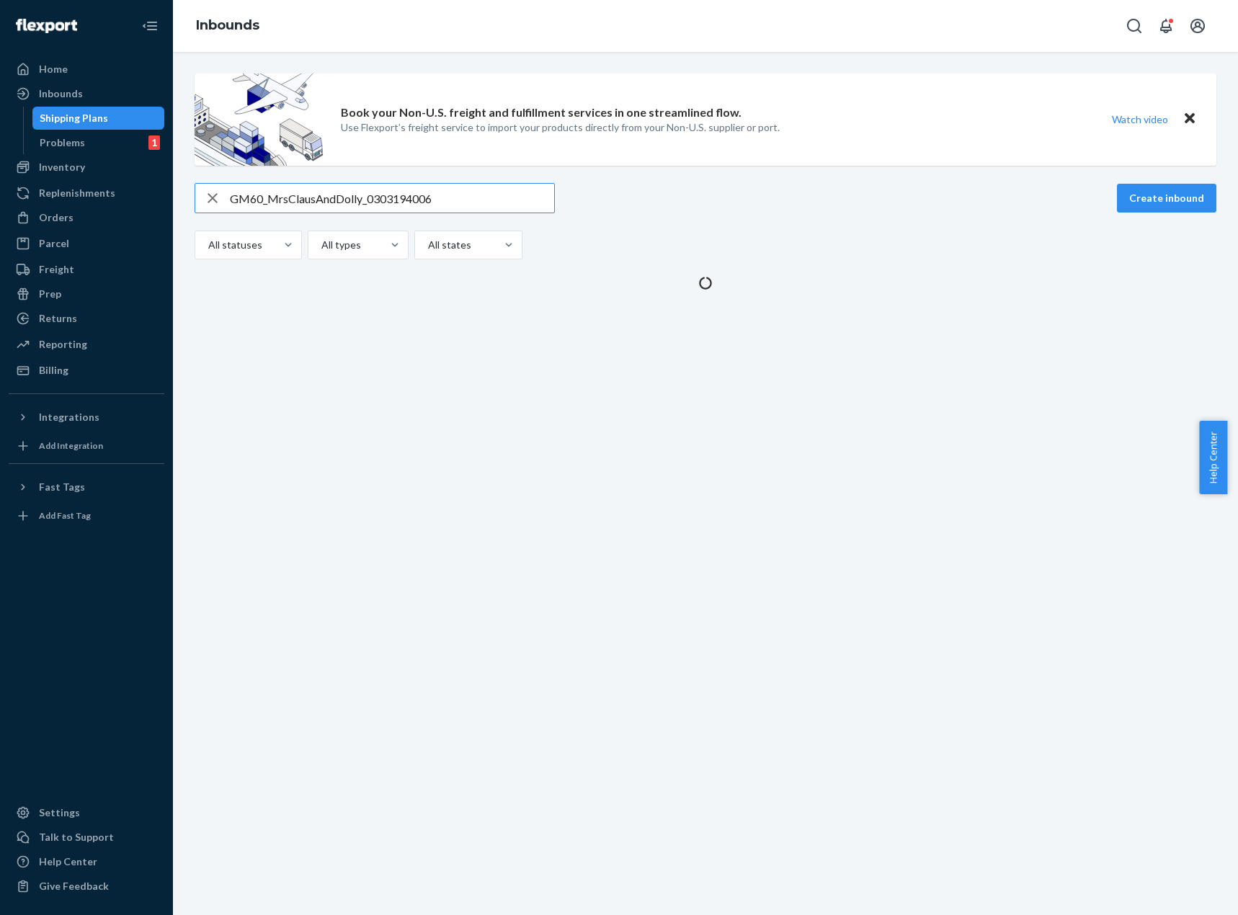
type input "GM60_MrsClausAndDolly_0303194006"
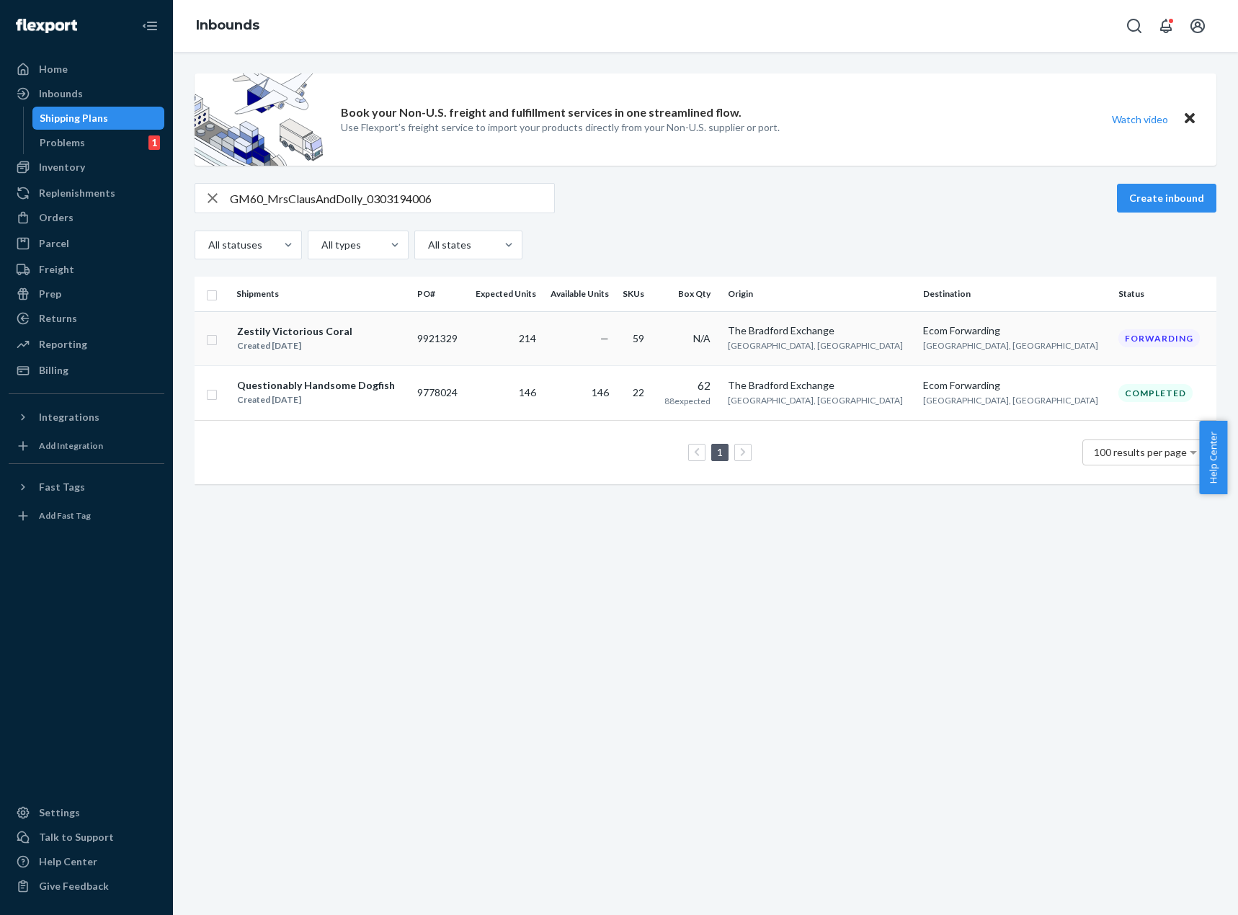
click at [542, 347] on td "214" at bounding box center [504, 338] width 76 height 54
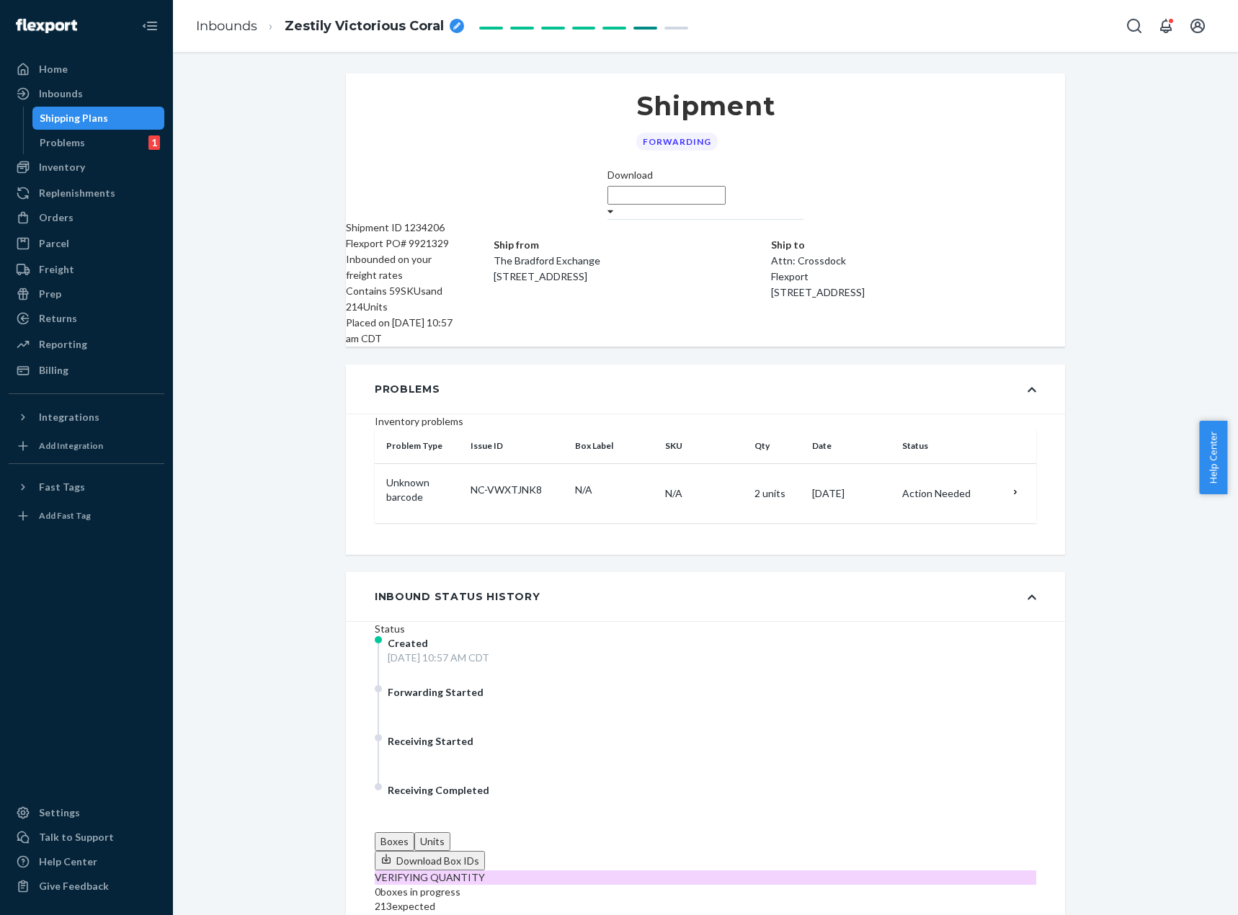
click at [1034, 365] on div "Problems" at bounding box center [705, 389] width 719 height 49
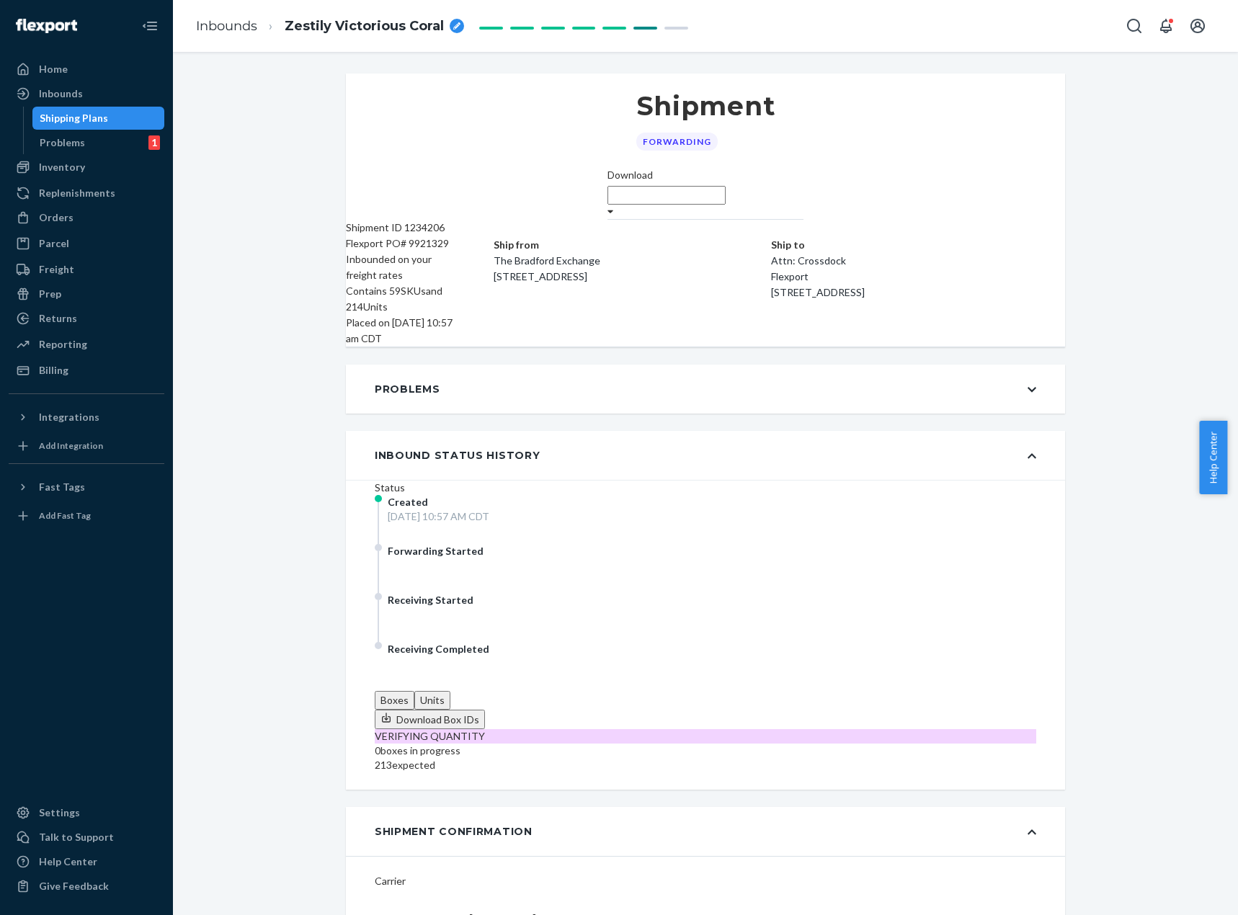
click at [1029, 365] on div "Problems" at bounding box center [705, 389] width 719 height 49
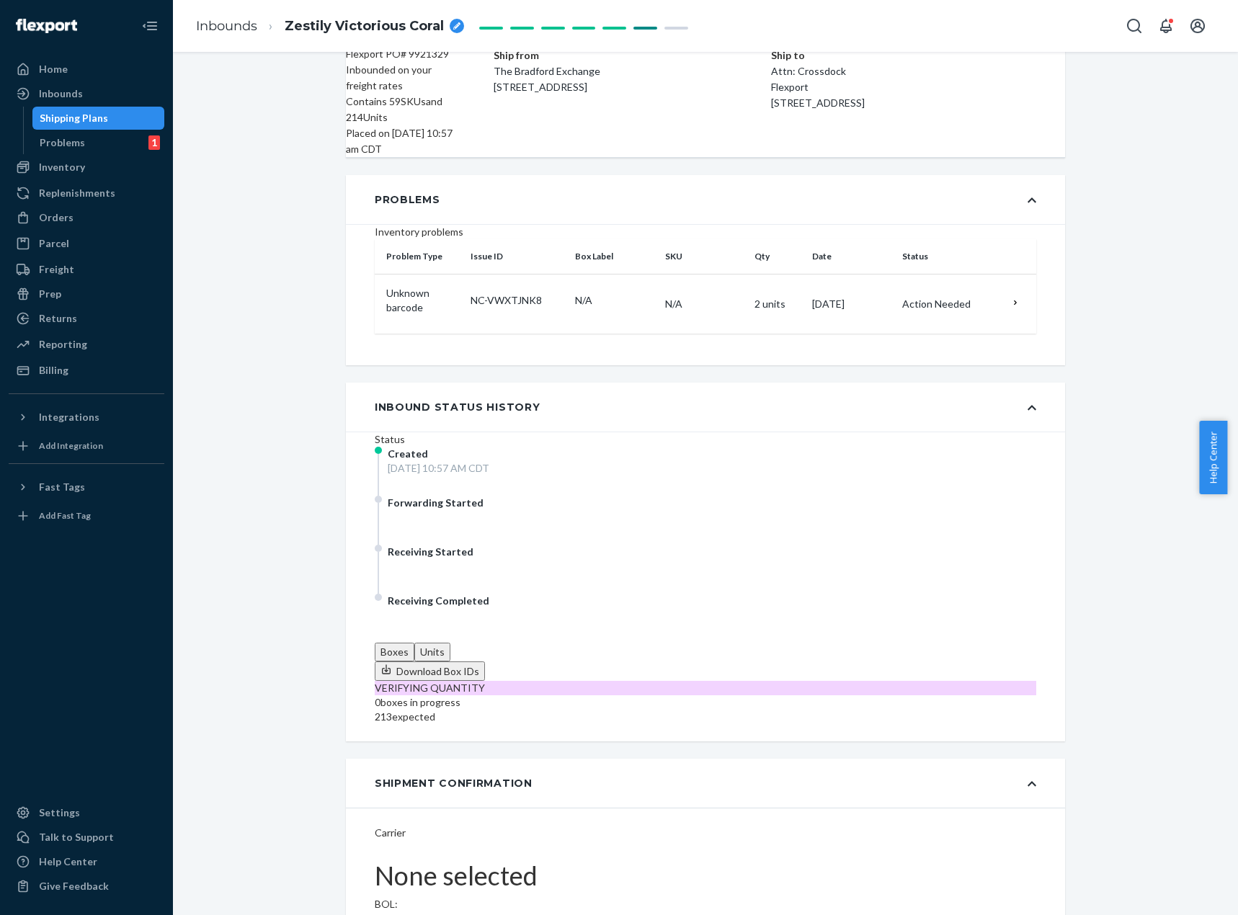
scroll to position [0, 0]
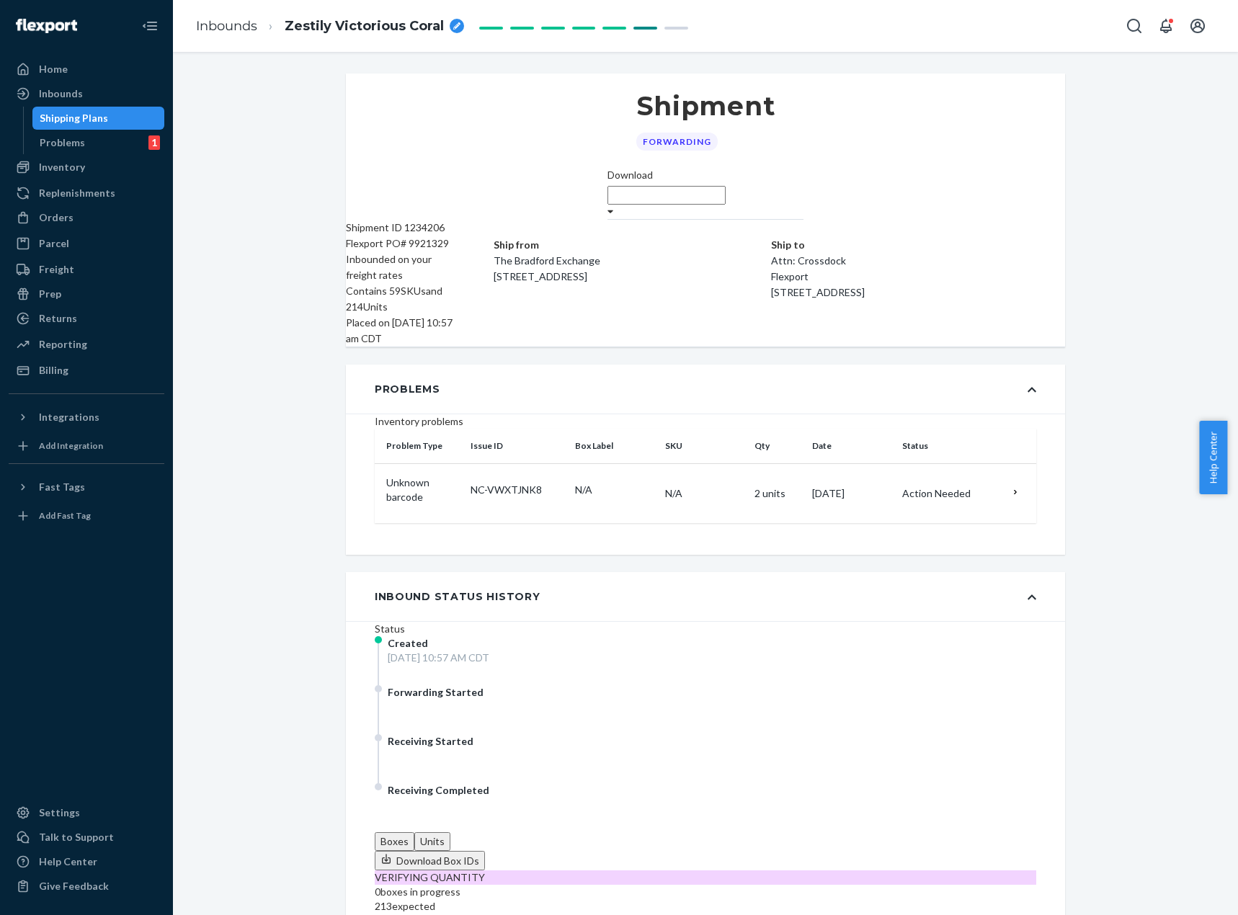
click at [228, 14] on ol "Inbounds Zestily Victorious Coral" at bounding box center [330, 26] width 291 height 43
click at [100, 98] on div "Inbounds" at bounding box center [86, 94] width 153 height 20
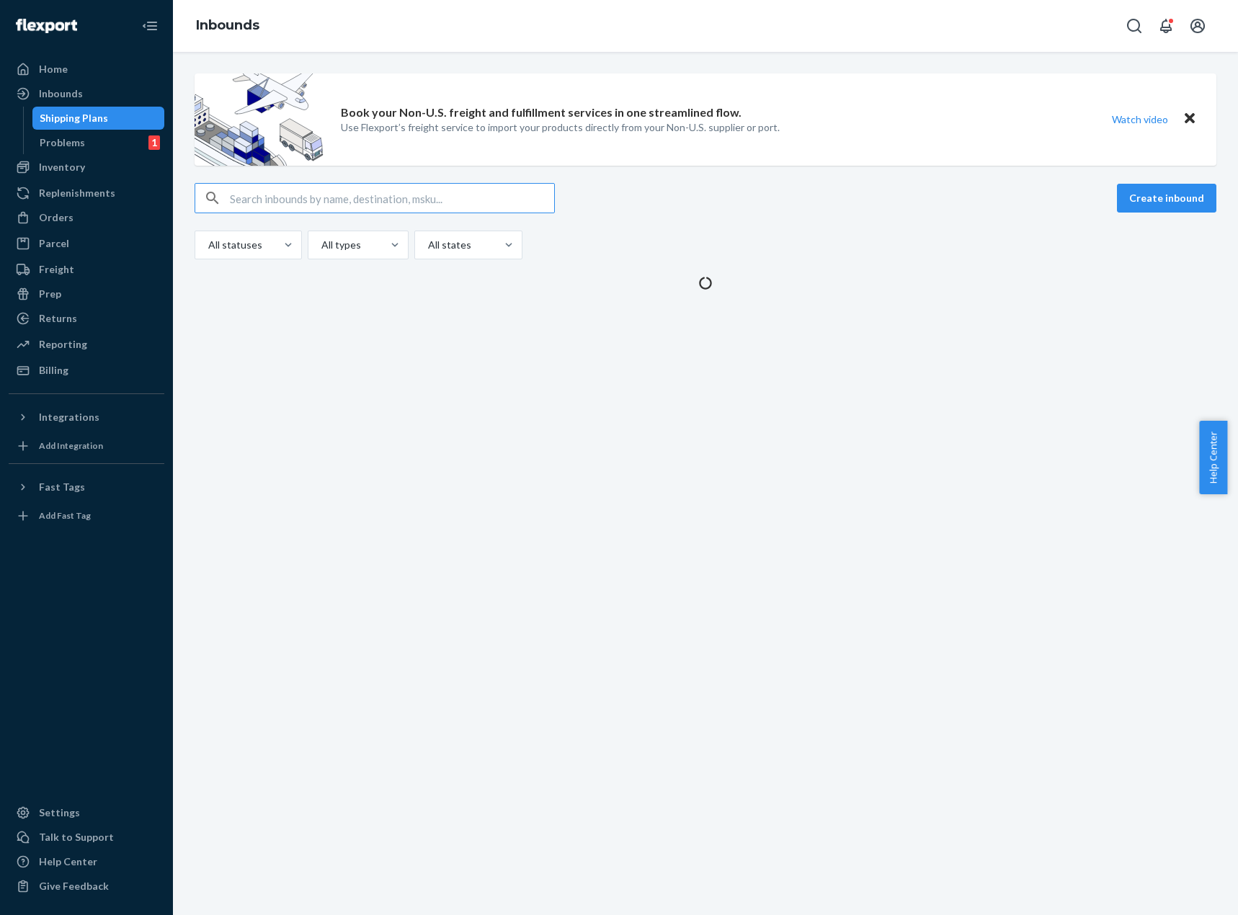
drag, startPoint x: 469, startPoint y: 206, endPoint x: 515, endPoint y: 187, distance: 50.7
click at [469, 205] on input "text" at bounding box center [392, 198] width 324 height 29
type input "DU2SH5KCLDV"
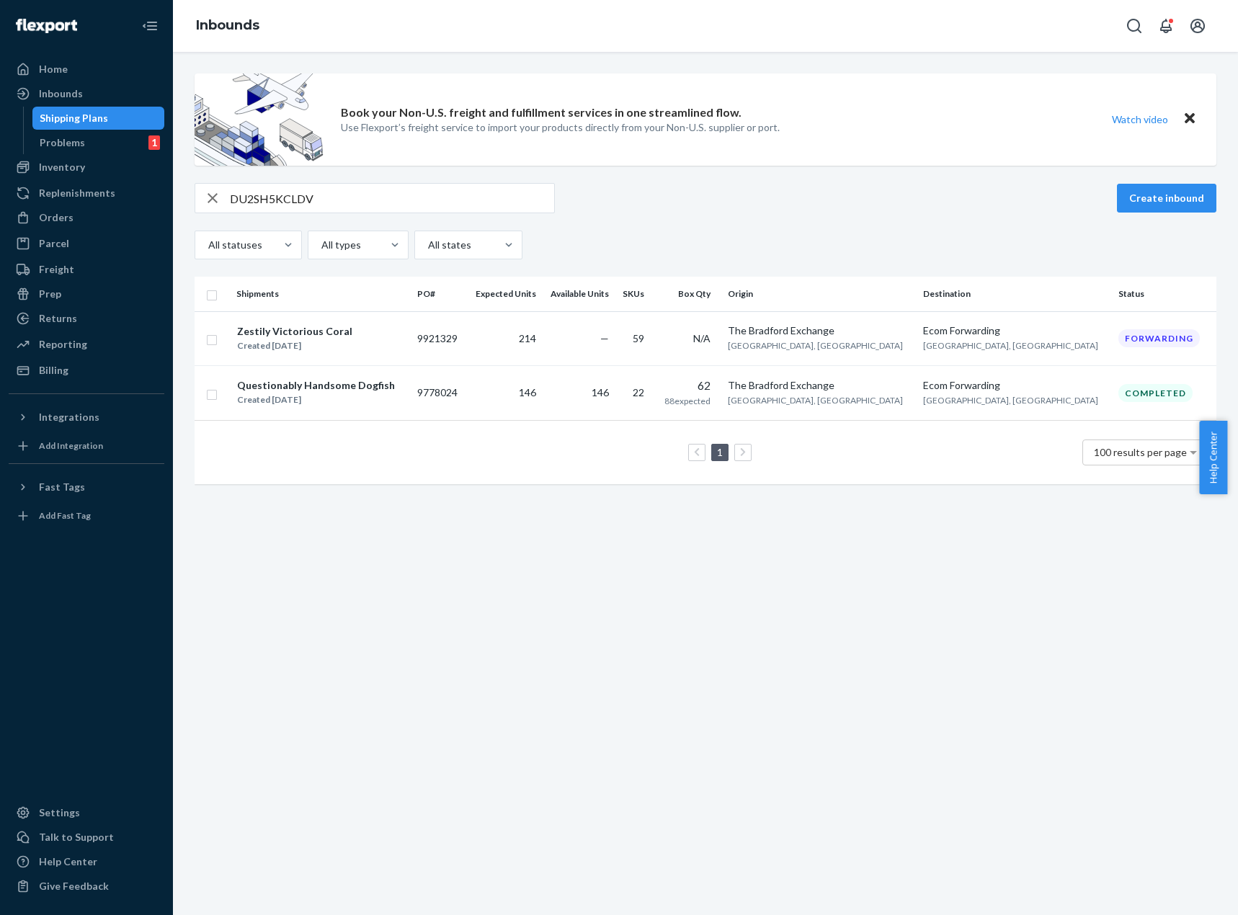
click at [374, 199] on input "DU2SH5KCLDV" at bounding box center [392, 198] width 324 height 29
paste input "FBMGM100_MaidenWolfMoon_0303031001"
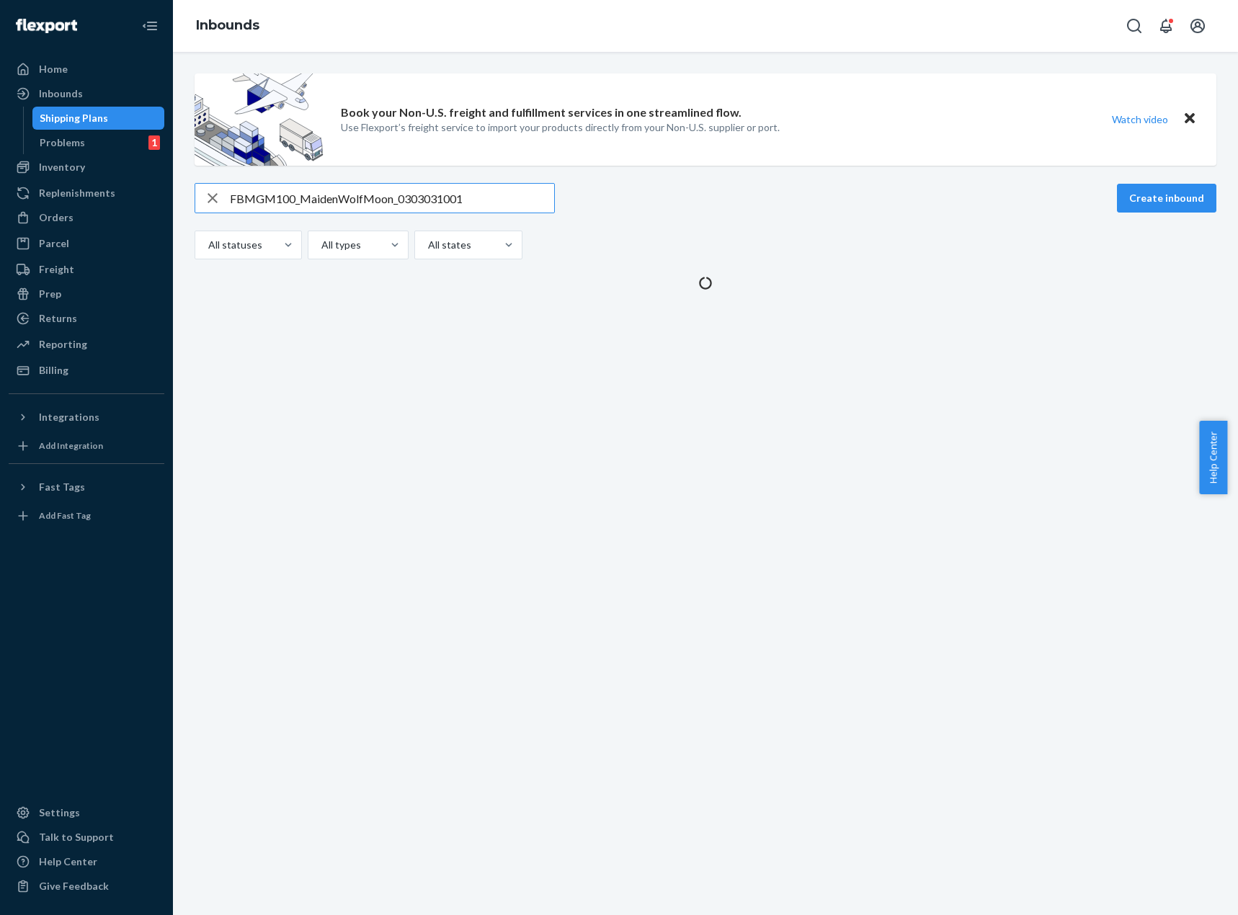
type input "FBMGM100_MaidenWolfMoon_0303031001"
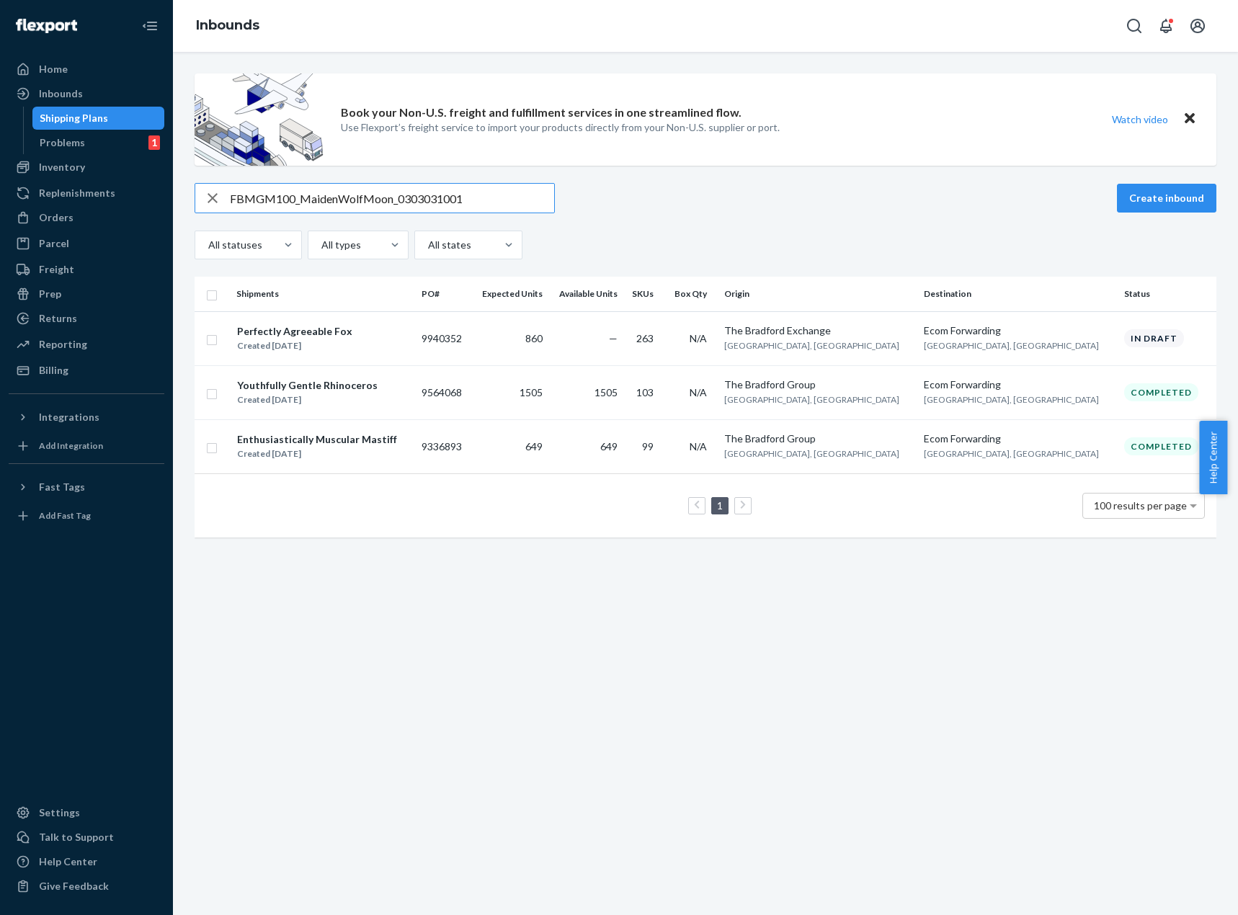
click at [337, 352] on div "Created [DATE]" at bounding box center [294, 346] width 115 height 14
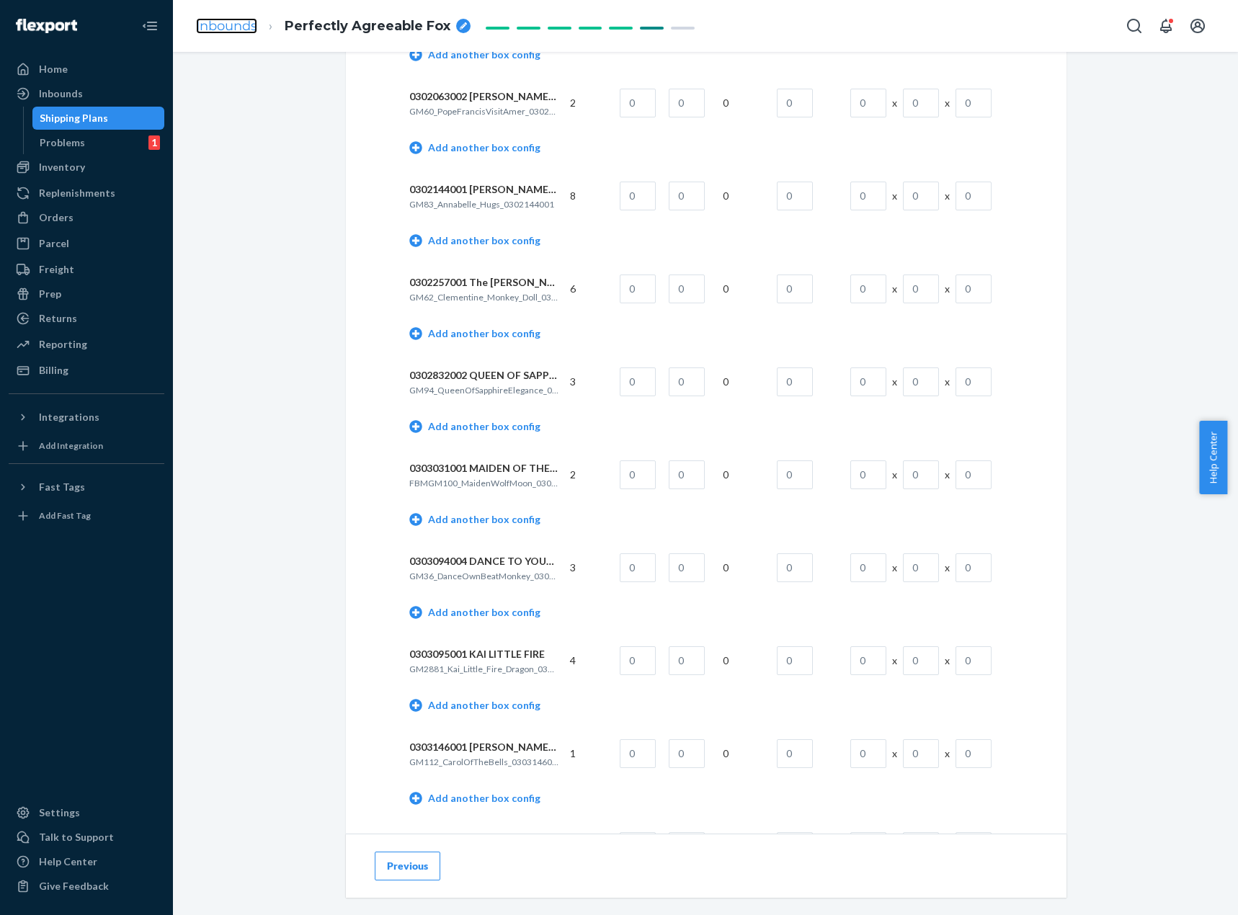
click at [232, 21] on link "Inbounds" at bounding box center [226, 26] width 61 height 16
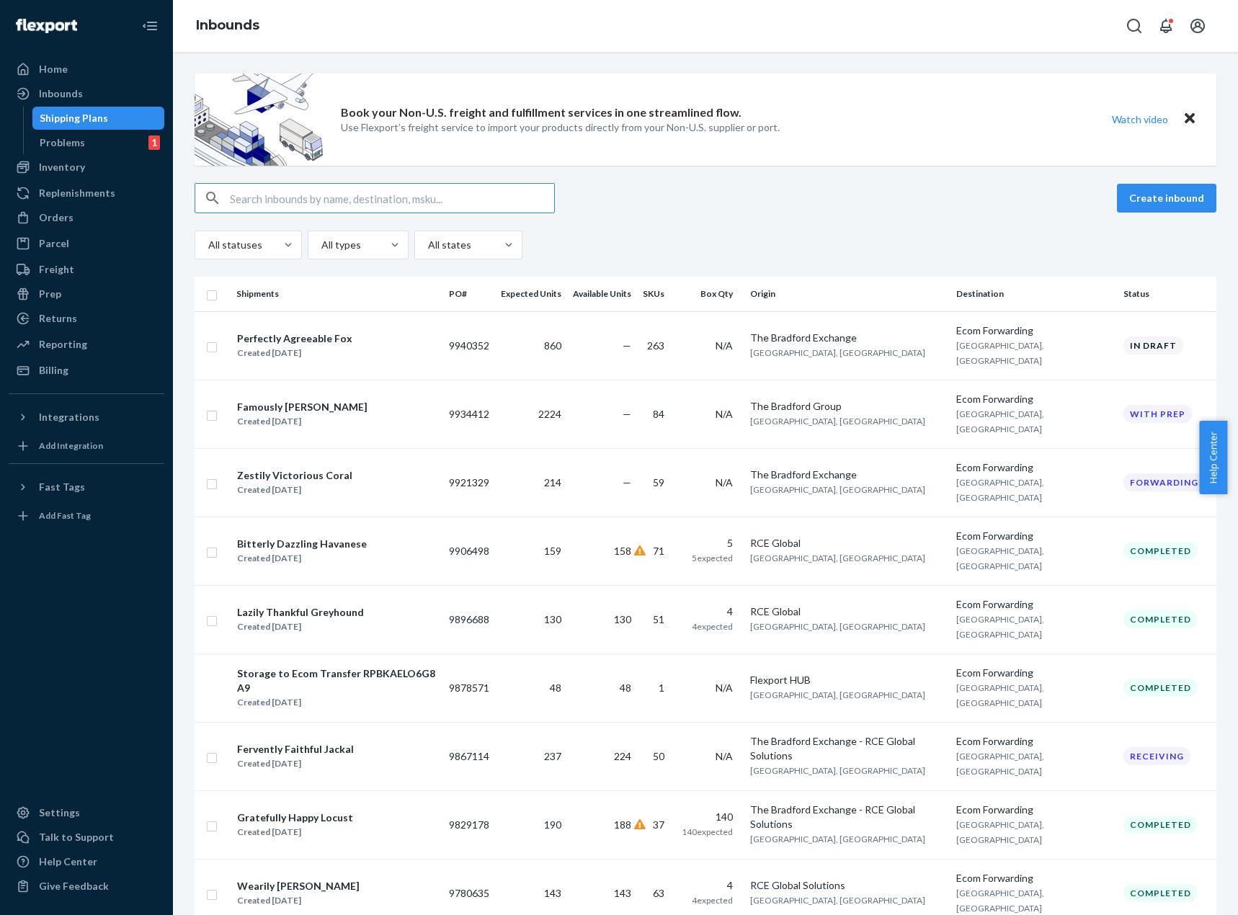
click at [372, 203] on input "text" at bounding box center [392, 198] width 324 height 29
paste input "GM40_HarryPotterJulyAug_0127134004"
type input "GM40_HarryPotterJulyAug_0127134004"
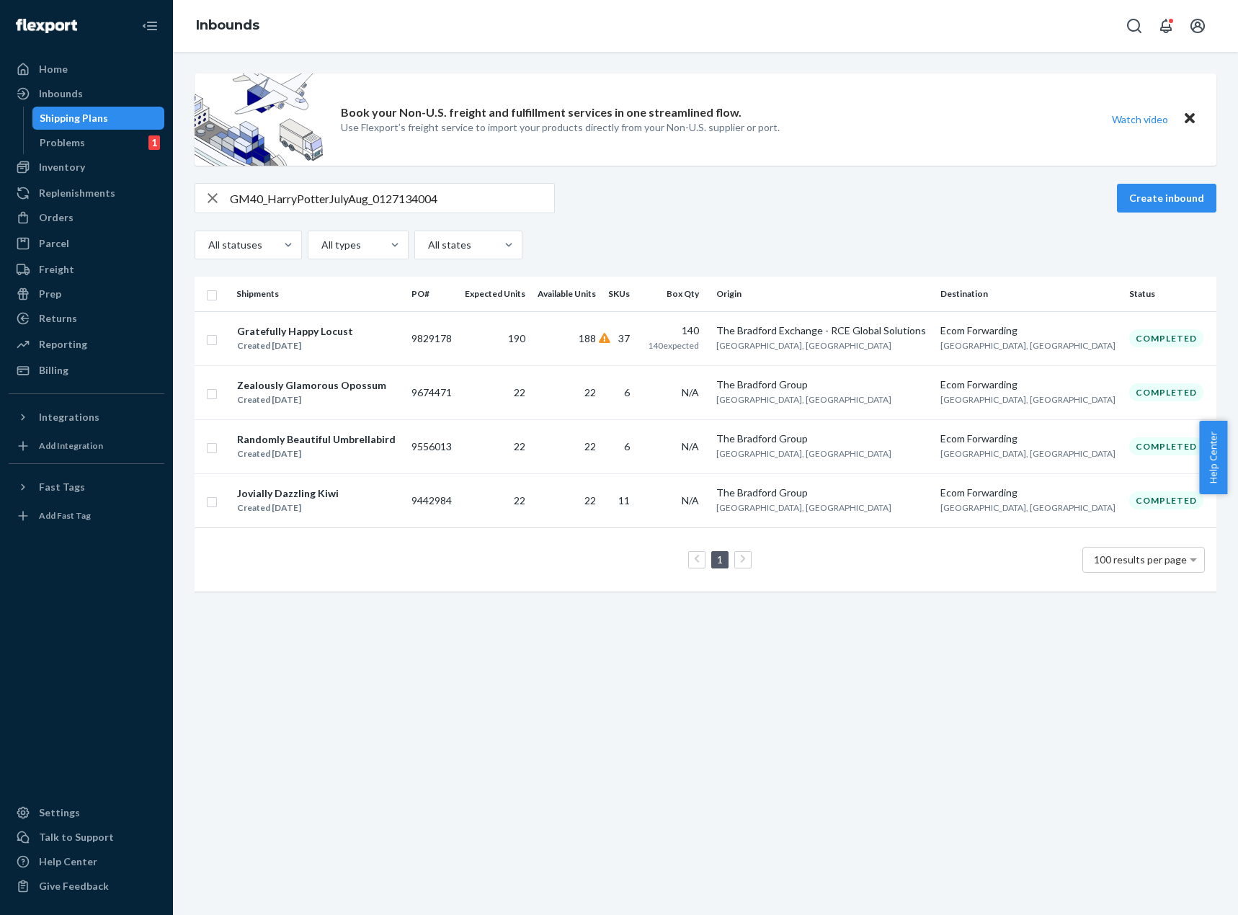
click at [509, 739] on div "Book your Non-U.S. freight and fulfillment services in one streamlined flow. Us…" at bounding box center [705, 484] width 1065 height 864
click at [611, 341] on icon at bounding box center [605, 338] width 12 height 10
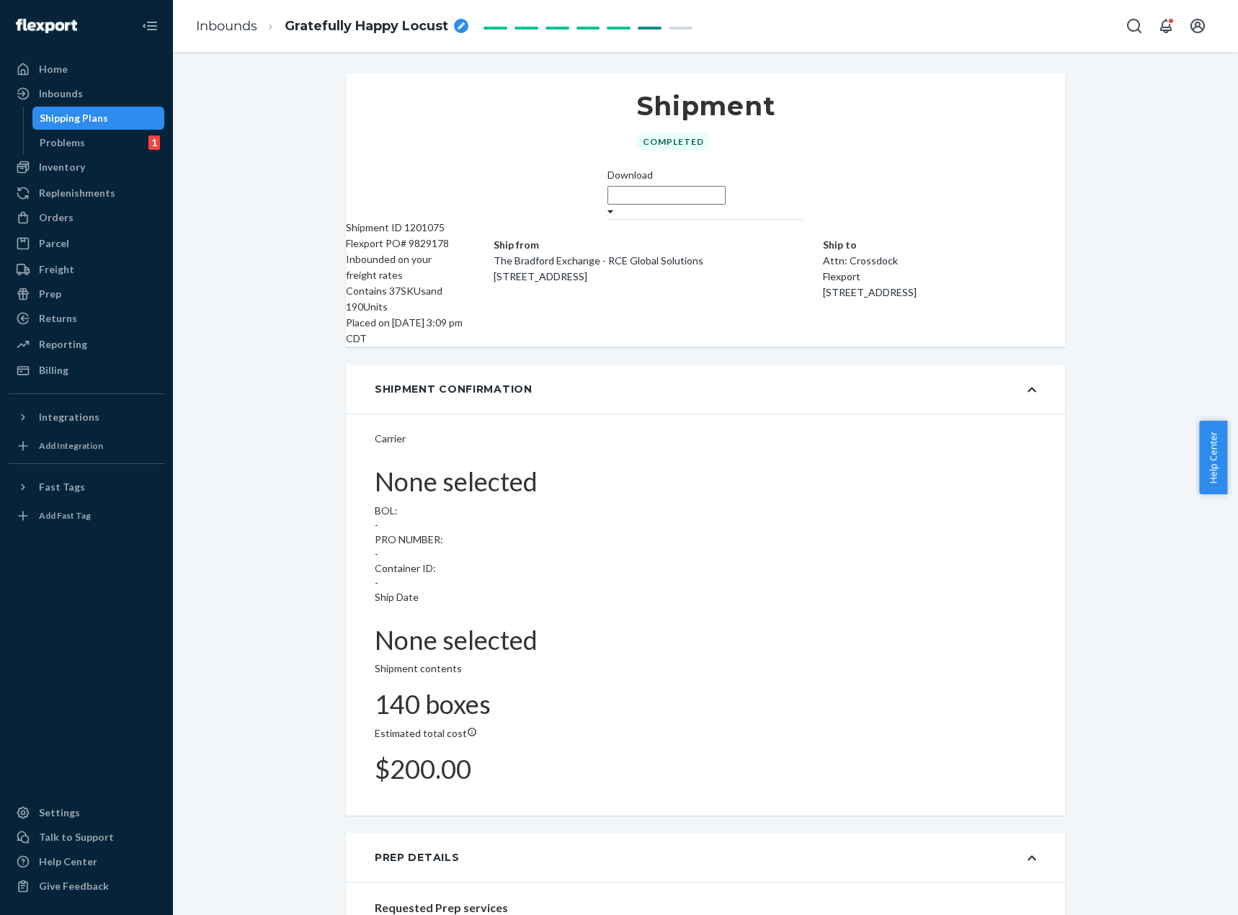
type input "9396864"
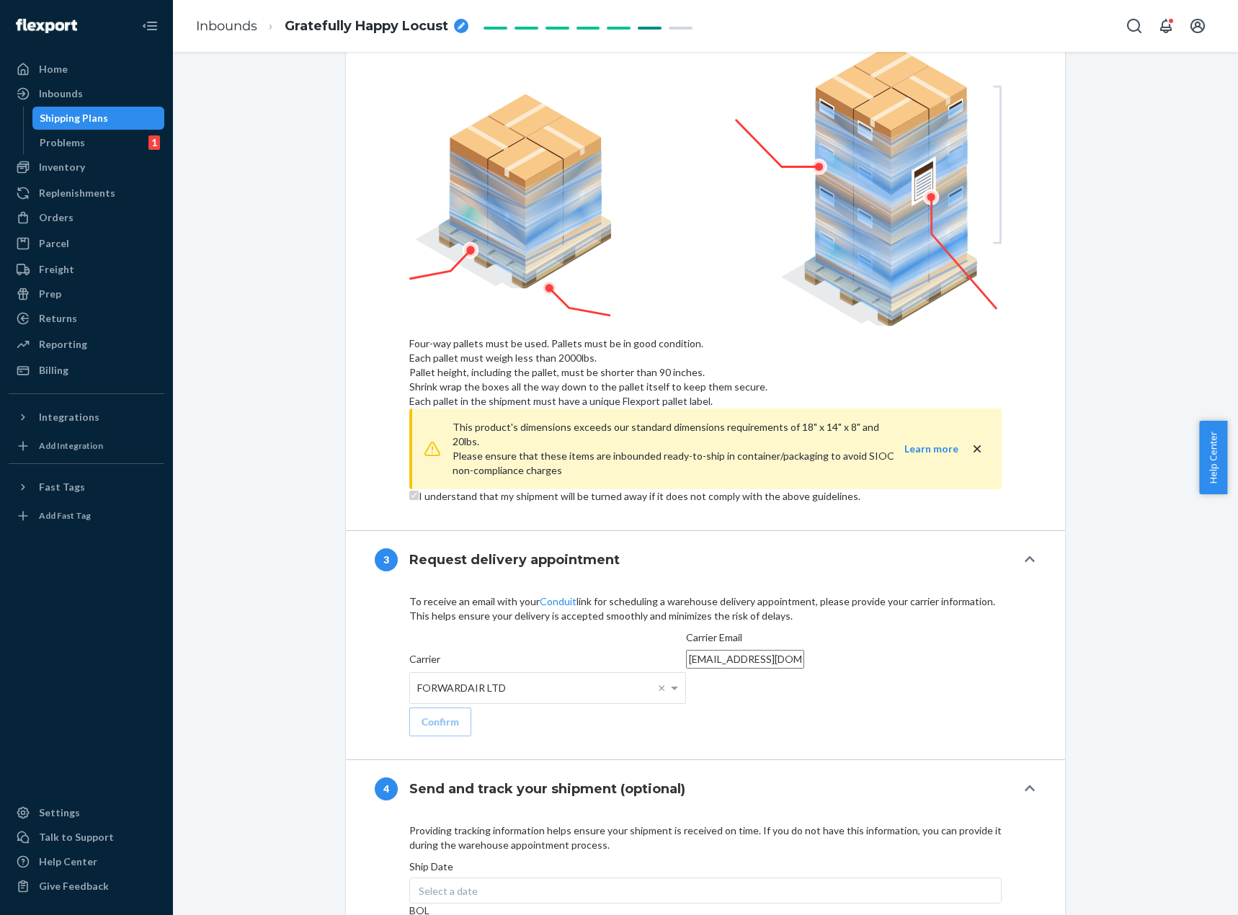
scroll to position [2694, 0]
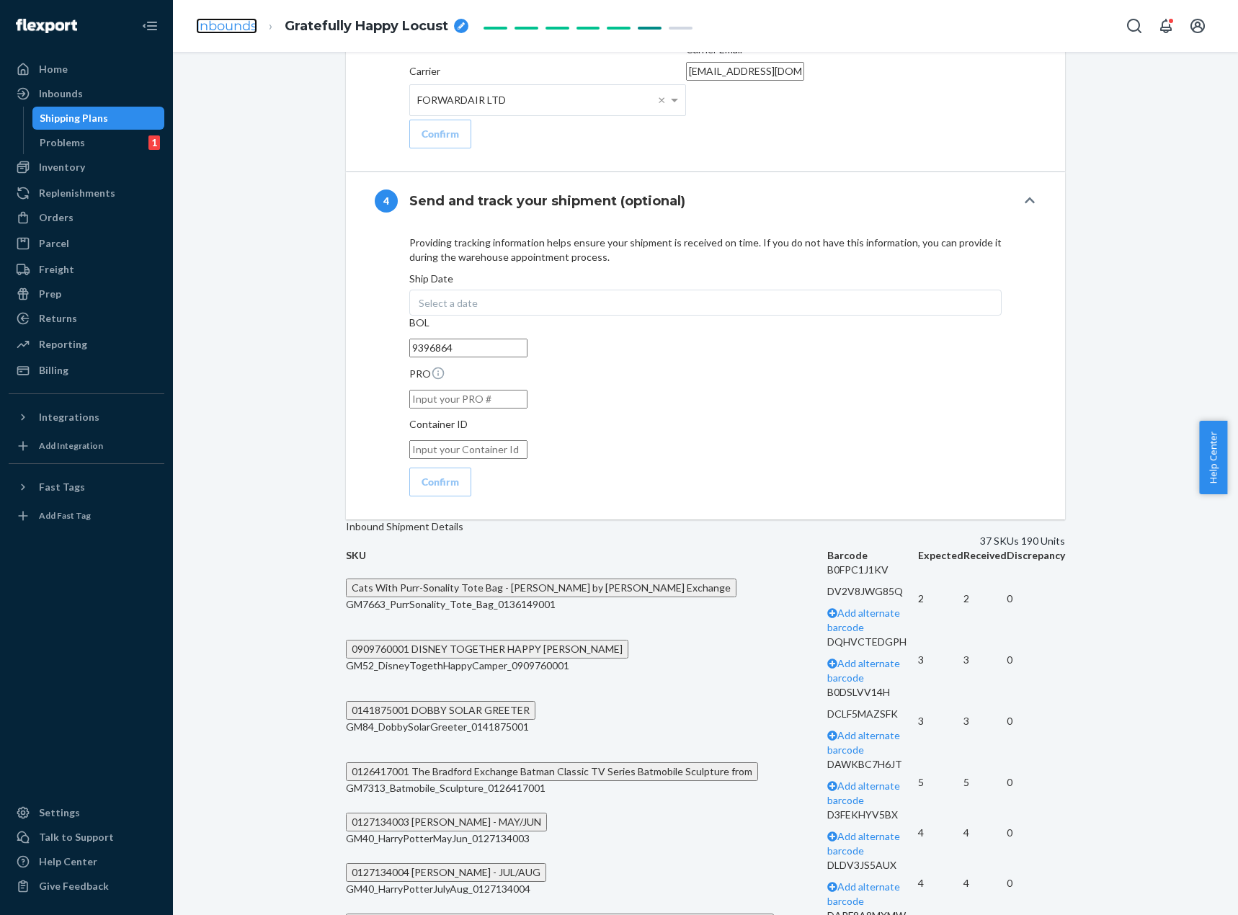
click at [218, 33] on link "Inbounds" at bounding box center [226, 26] width 61 height 16
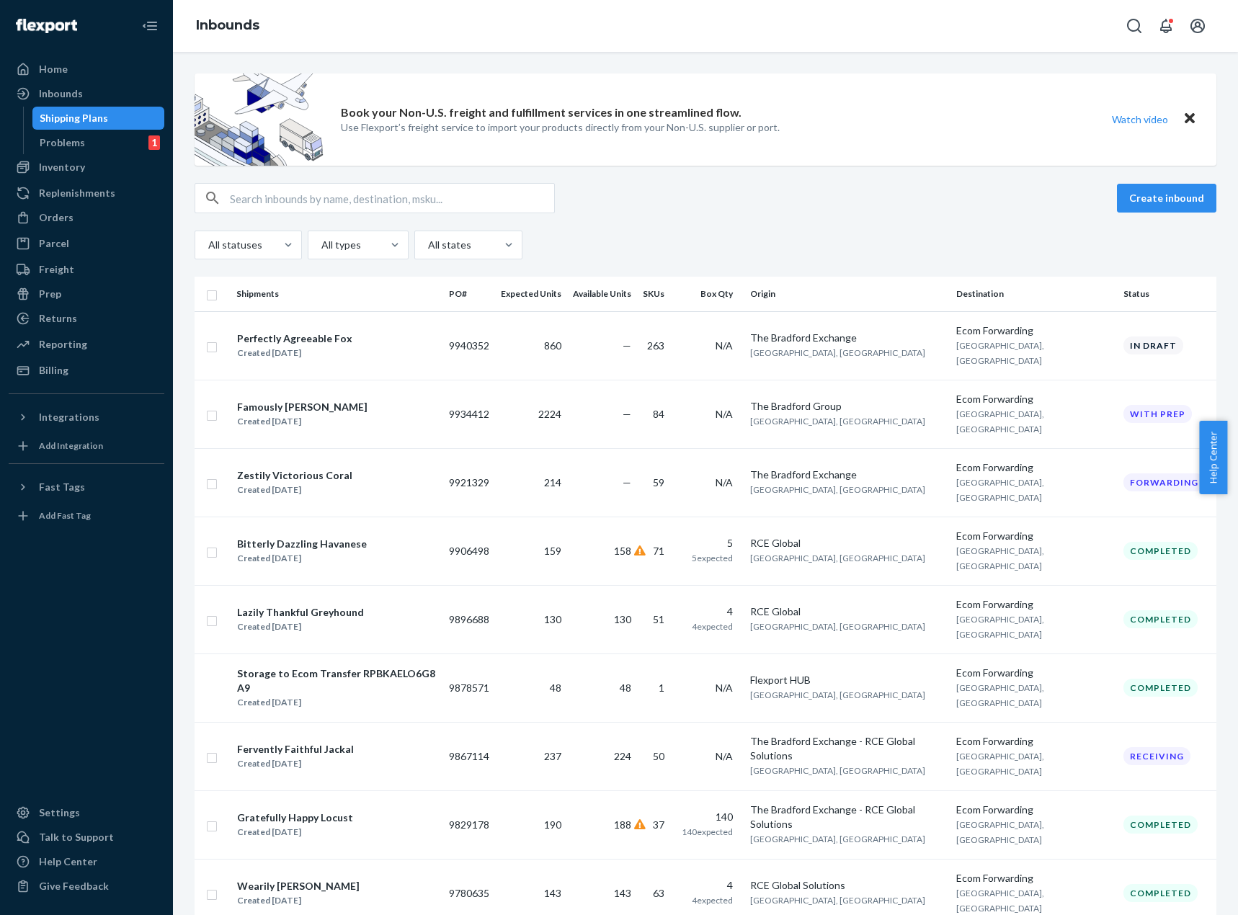
click at [479, 192] on input "text" at bounding box center [392, 198] width 324 height 29
paste input "GM48_LockShockBarrelCannister_0136213001"
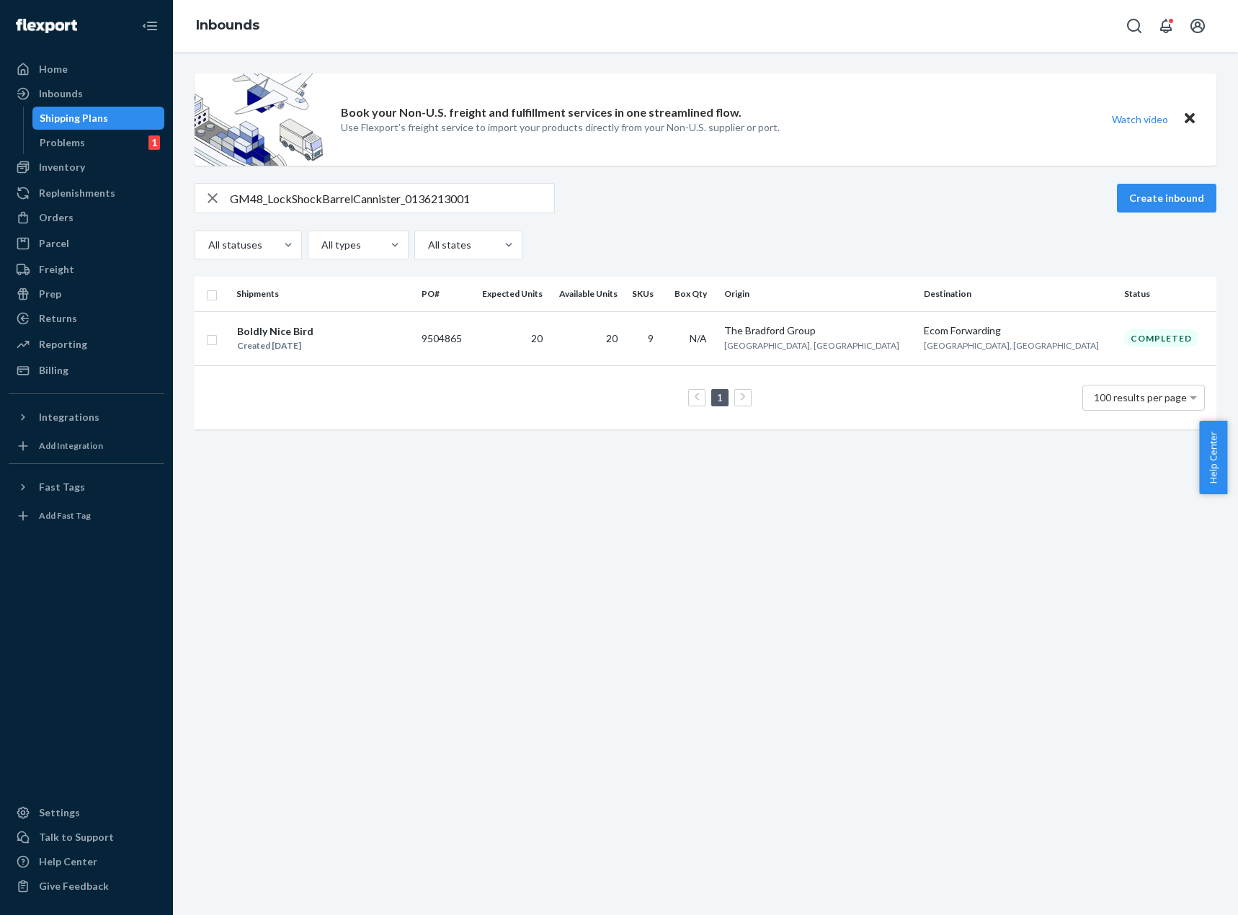
click at [525, 191] on input "GM48_LockShockBarrelCannister_0136213001" at bounding box center [392, 198] width 324 height 29
paste input "7882_Mickey_Solar_Greeter_0129625"
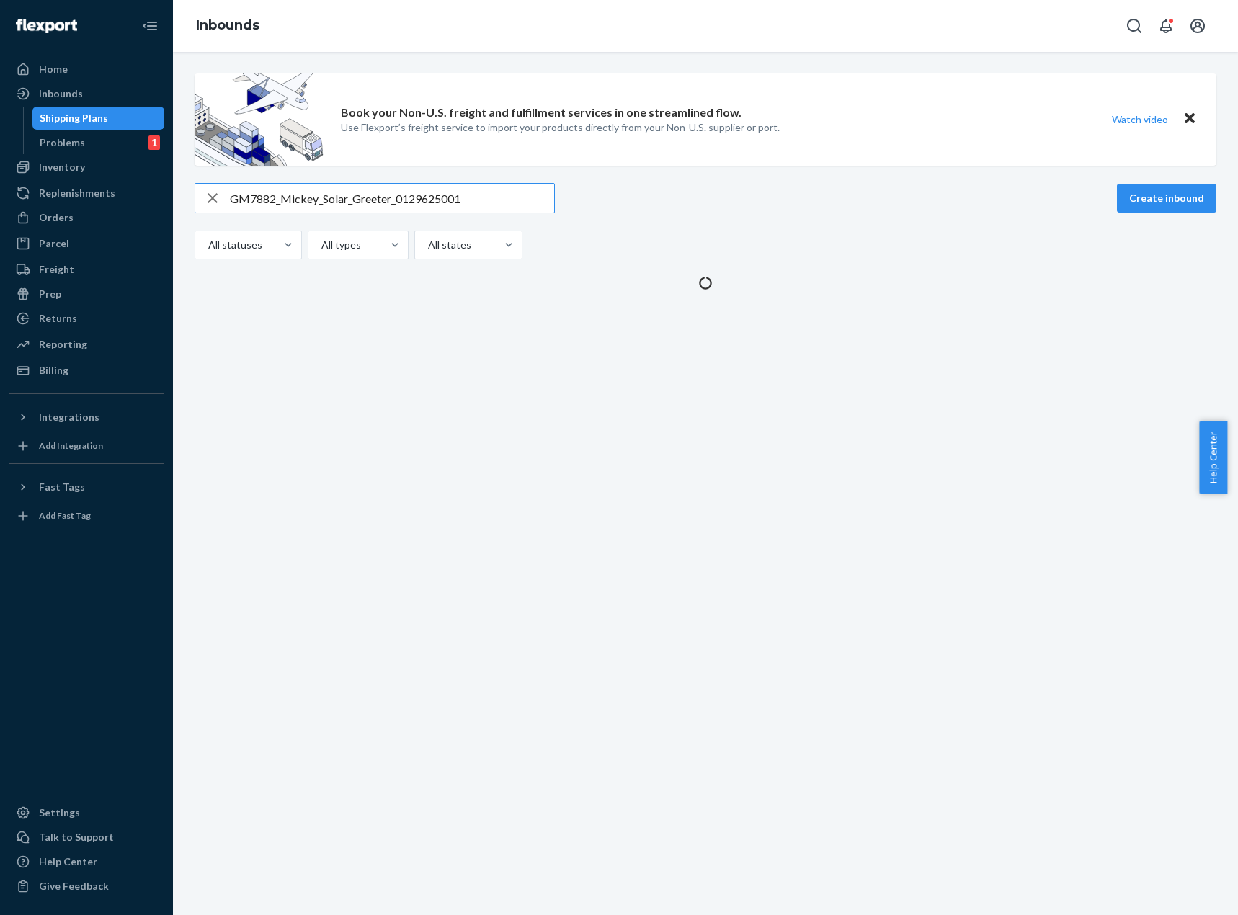
type input "GM7882_Mickey_Solar_Greeter_0129625001"
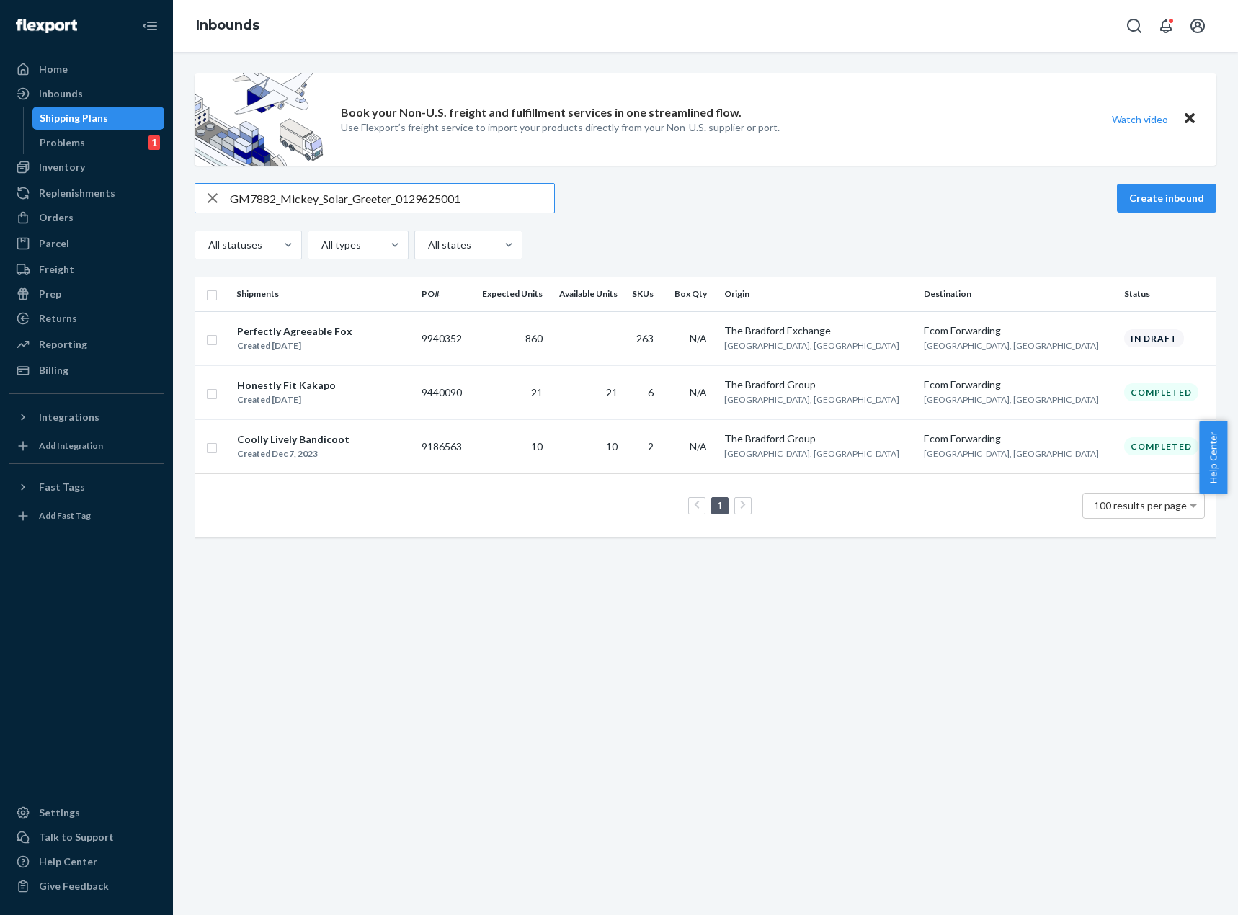
click at [827, 623] on div "Book your Non-U.S. freight and fulfillment services in one streamlined flow. Us…" at bounding box center [705, 484] width 1065 height 864
click at [944, 234] on div "All statuses All types All states" at bounding box center [706, 245] width 1022 height 29
click at [1024, 664] on div "Book your Non-U.S. freight and fulfillment services in one streamlined flow. Us…" at bounding box center [705, 484] width 1065 height 864
click at [774, 245] on div "All statuses All types All states" at bounding box center [706, 245] width 1022 height 29
click at [992, 732] on div "Book your Non-U.S. freight and fulfillment services in one streamlined flow. Us…" at bounding box center [705, 484] width 1065 height 864
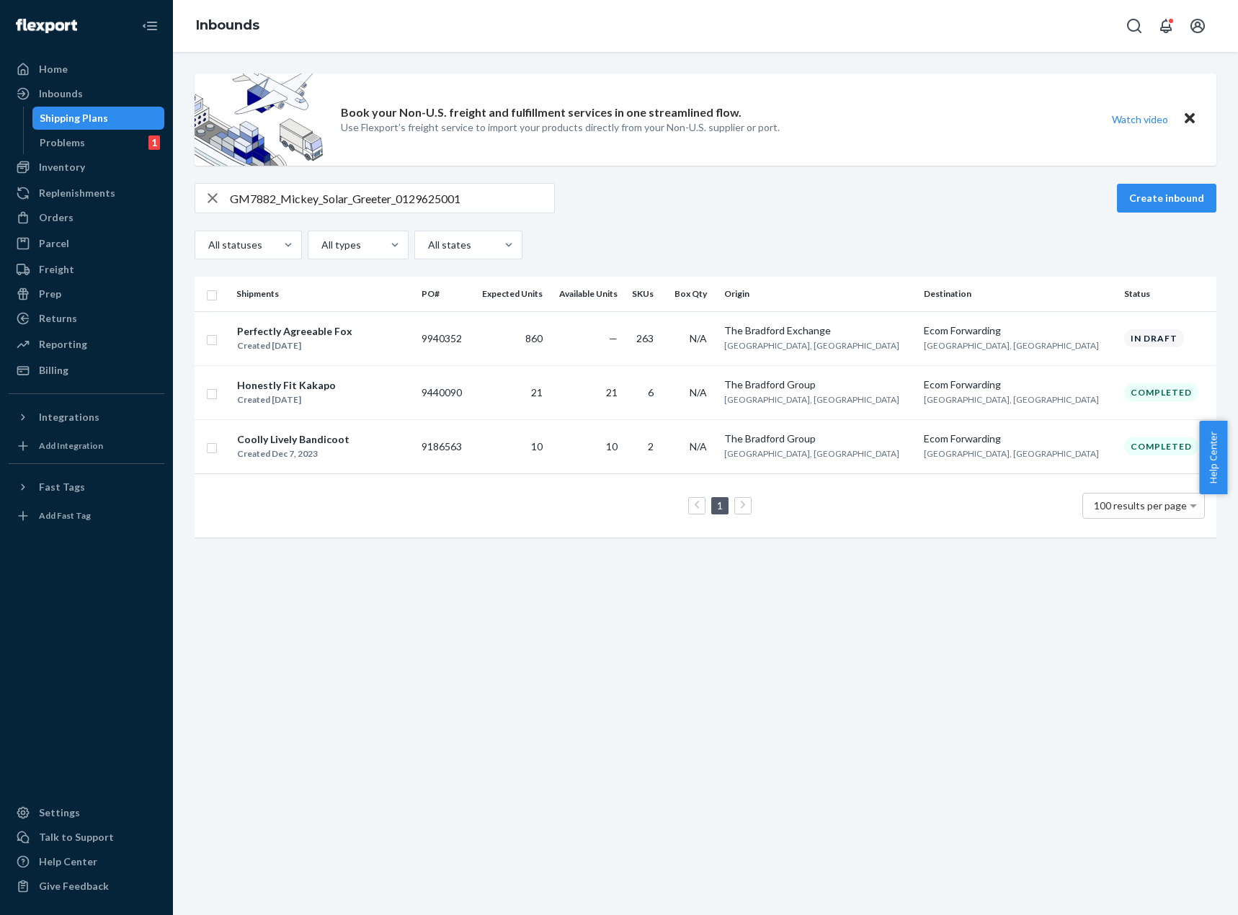
click at [908, 220] on div "GM7882_Mickey_Solar_Greeter_0129625001 Create inbound All statuses All types Al…" at bounding box center [706, 221] width 1022 height 76
click at [471, 363] on td "9940352" at bounding box center [444, 338] width 56 height 54
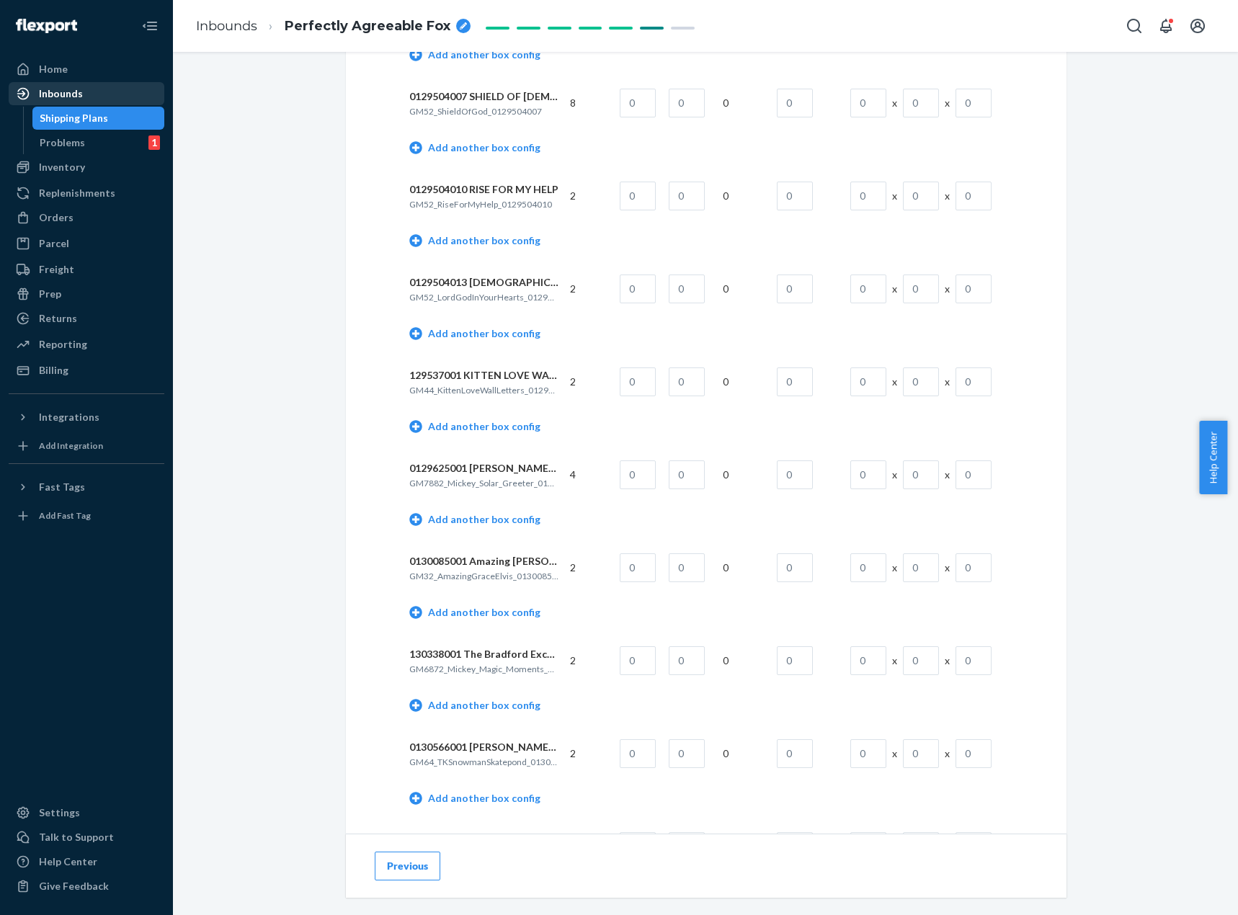
click at [76, 90] on div "Inbounds" at bounding box center [61, 93] width 44 height 14
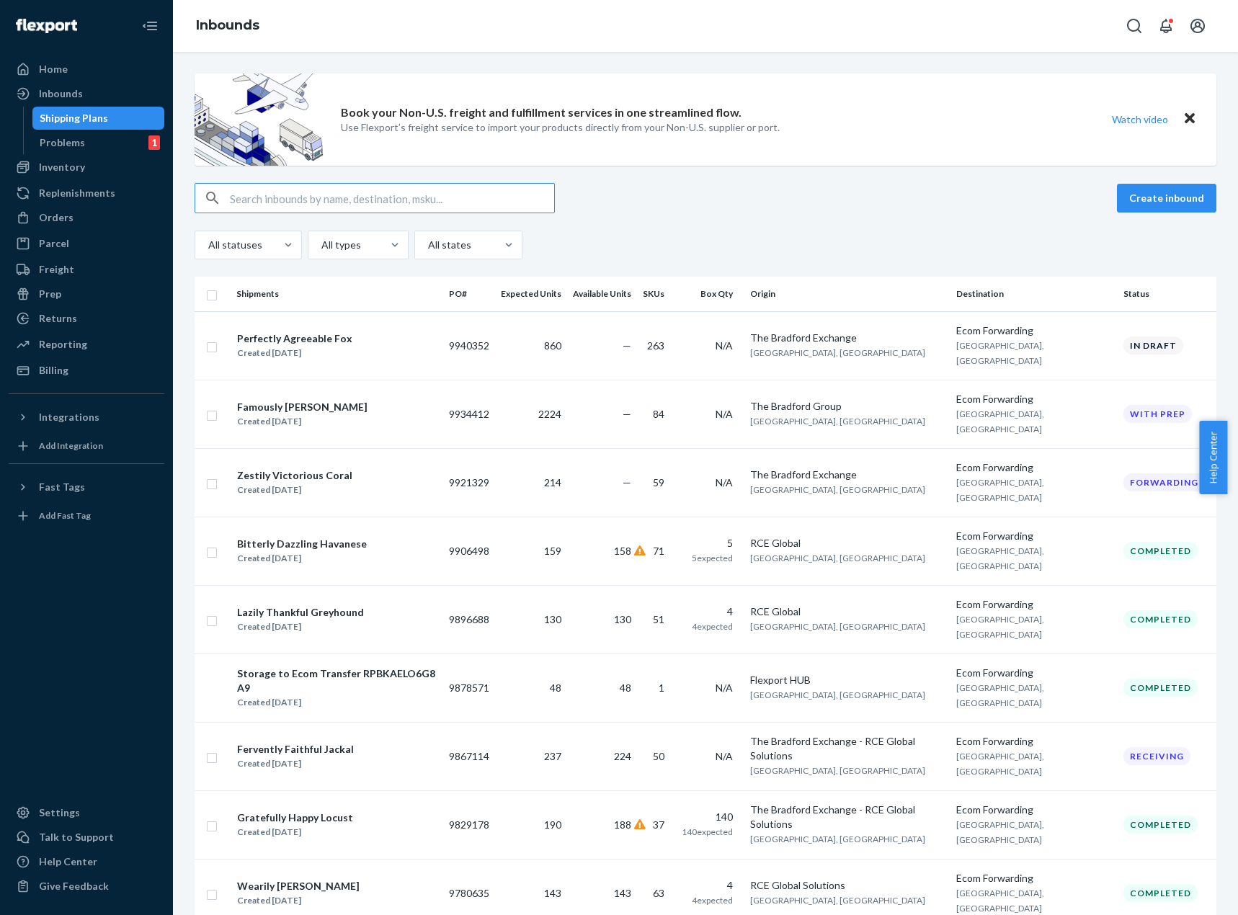
click at [420, 203] on input "text" at bounding box center [392, 198] width 324 height 29
paste input "GM4497_The_Sermon_OnThe_Mount_0122535001"
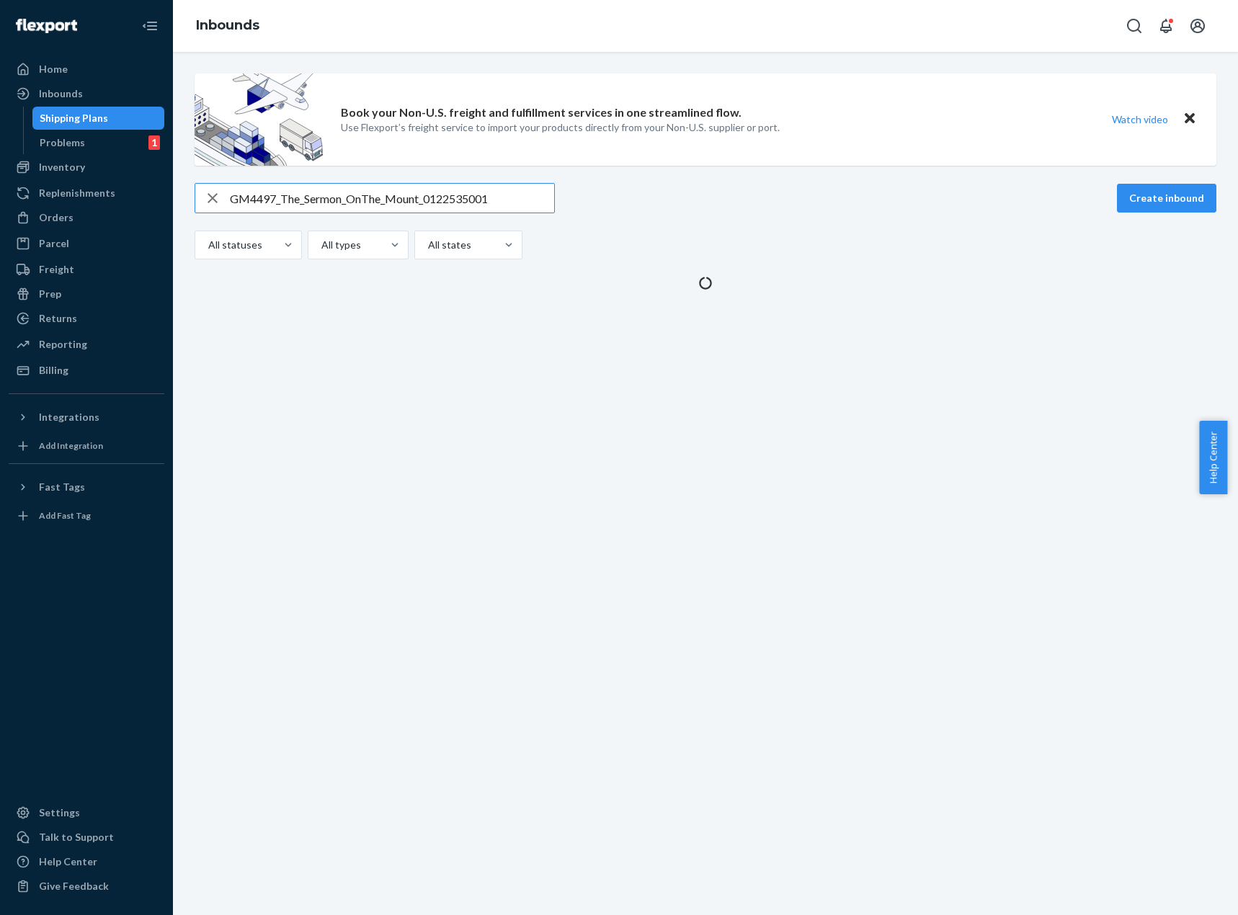
type input "GM4497_The_Sermon_OnThe_Mount_0122535001"
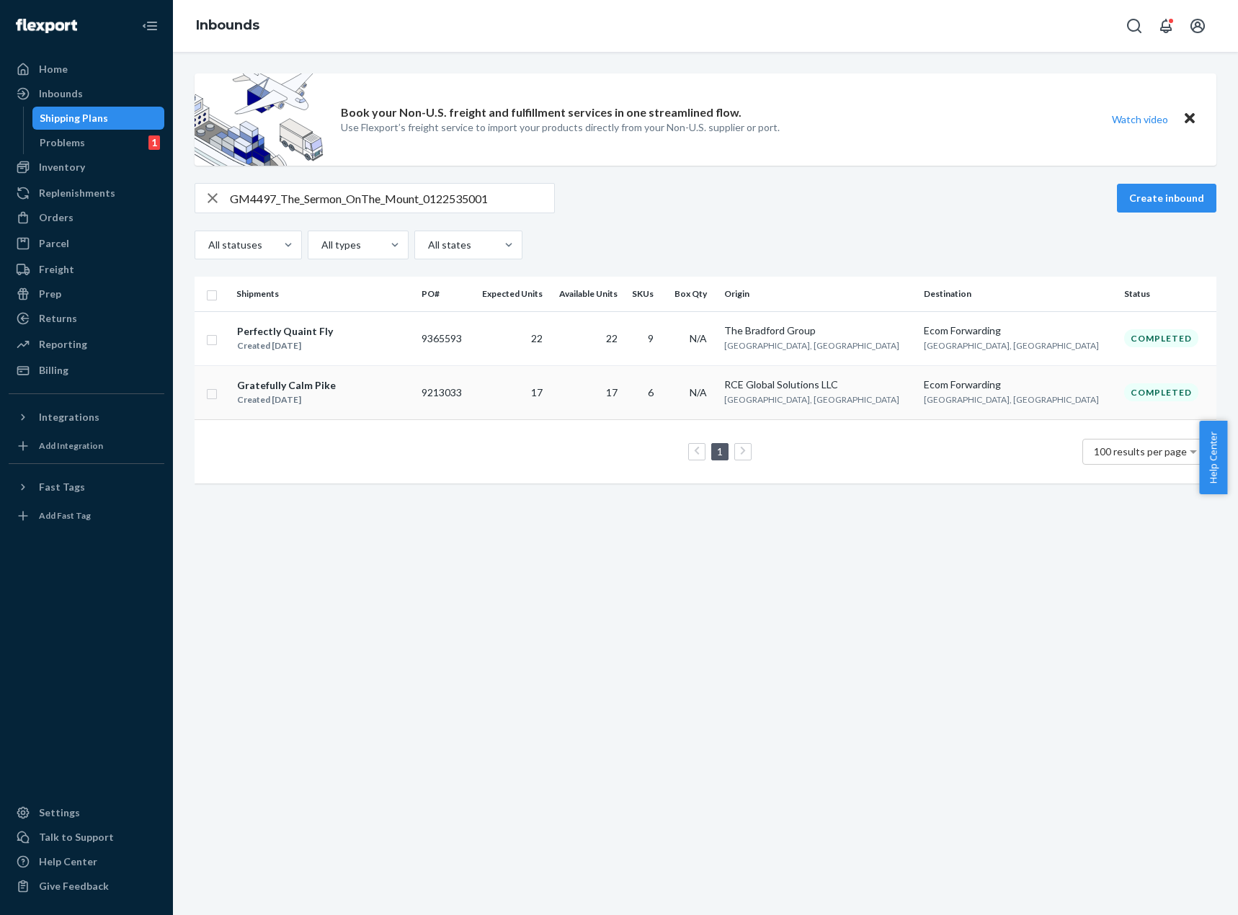
click at [471, 405] on td "9213033" at bounding box center [444, 392] width 56 height 54
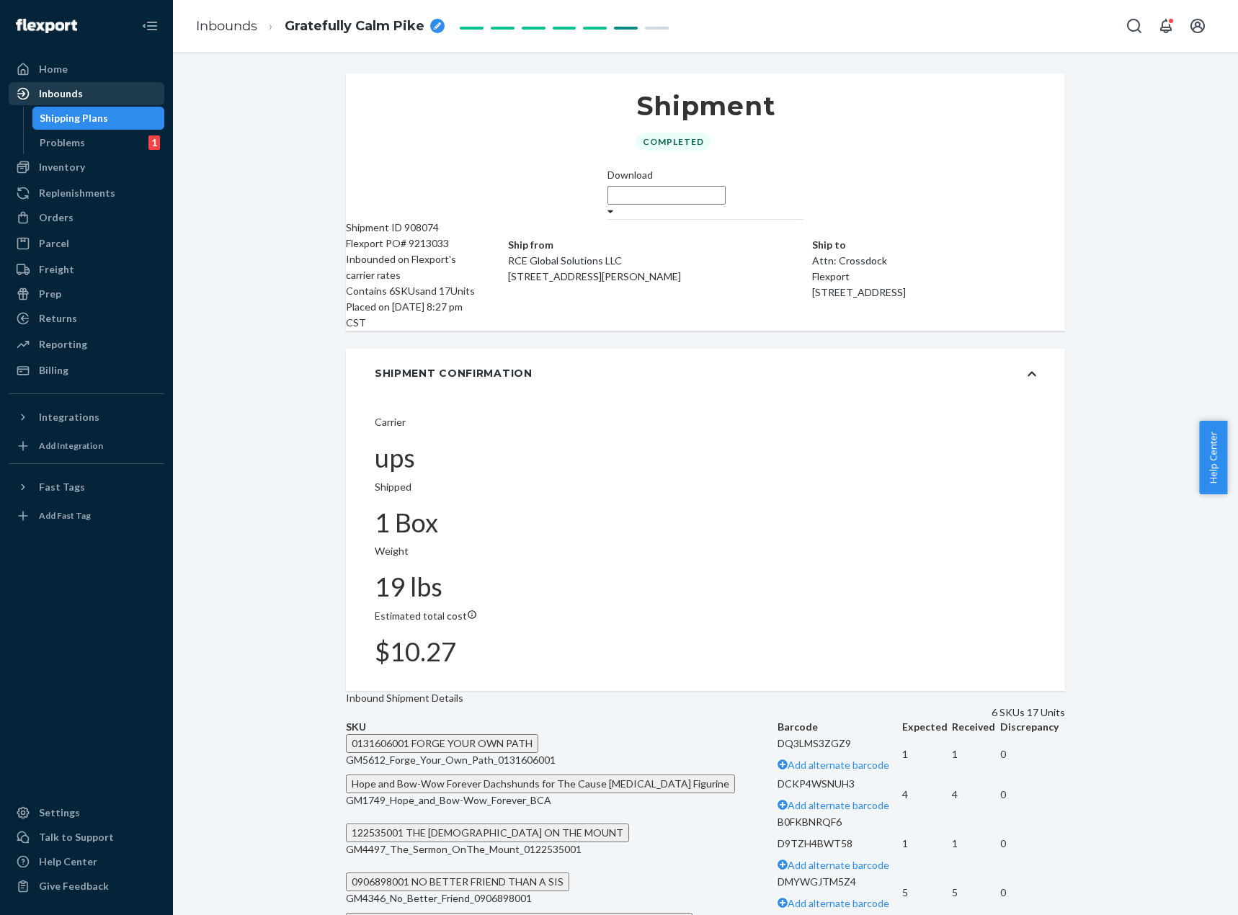
click at [97, 97] on div "Inbounds" at bounding box center [86, 94] width 153 height 20
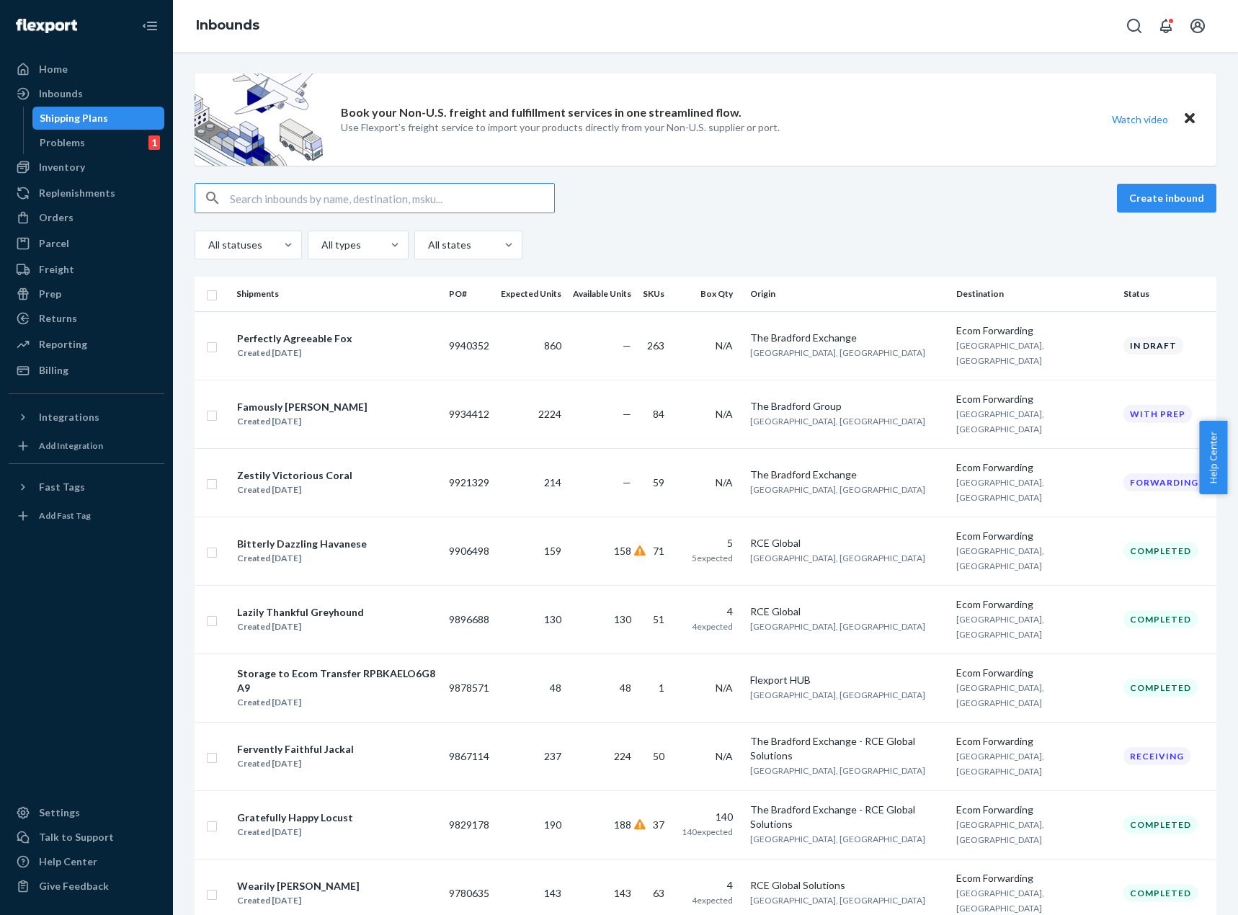
click at [413, 188] on input "text" at bounding box center [392, 198] width 324 height 29
paste input "GM4497_The_Sermon_OnThe_Mount_0122535001"
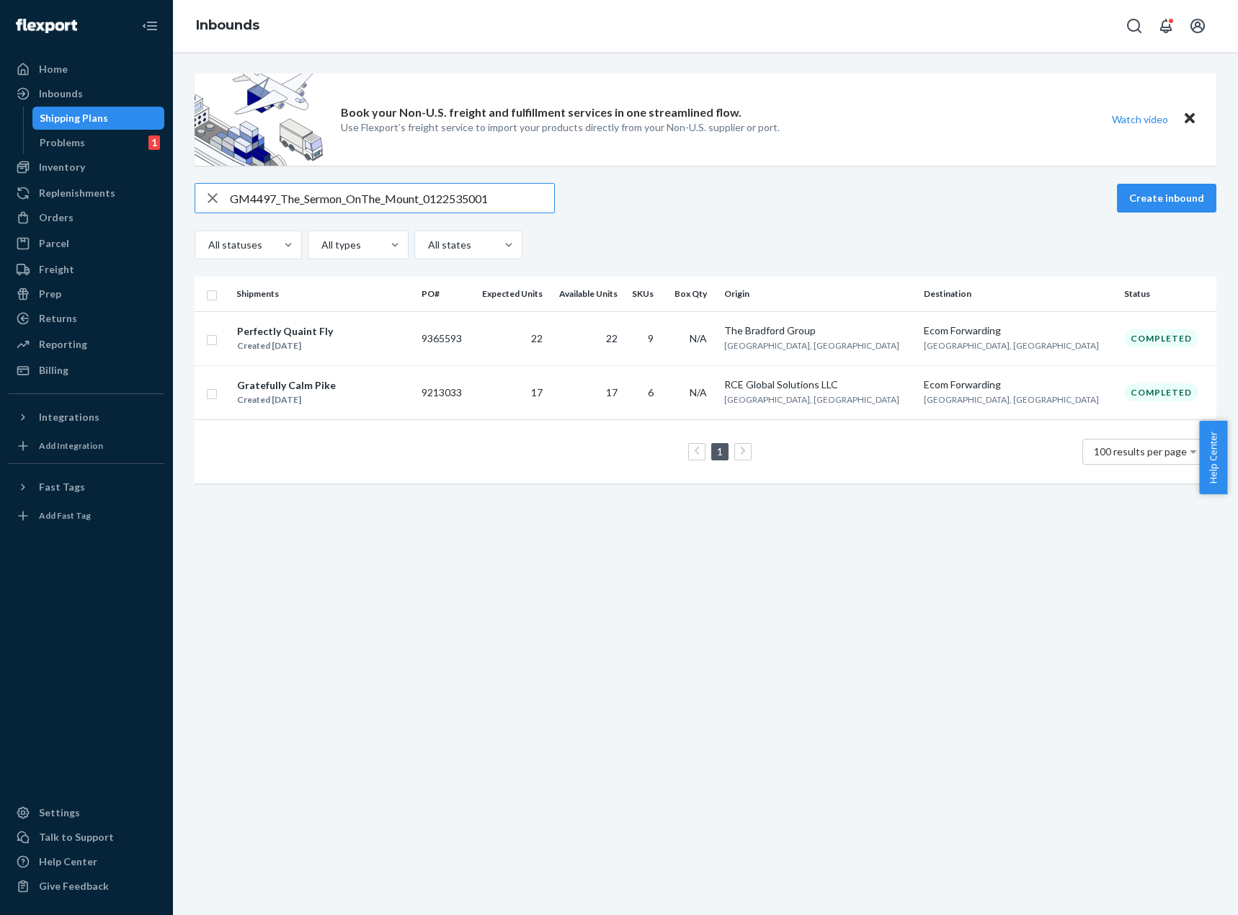
click at [411, 210] on input "GM4497_The_Sermon_OnThe_Mount_0122535001" at bounding box center [392, 198] width 324 height 29
paste input "30_Dalinda_0303095003"
type input "GM30_Dalinda_0303095003"
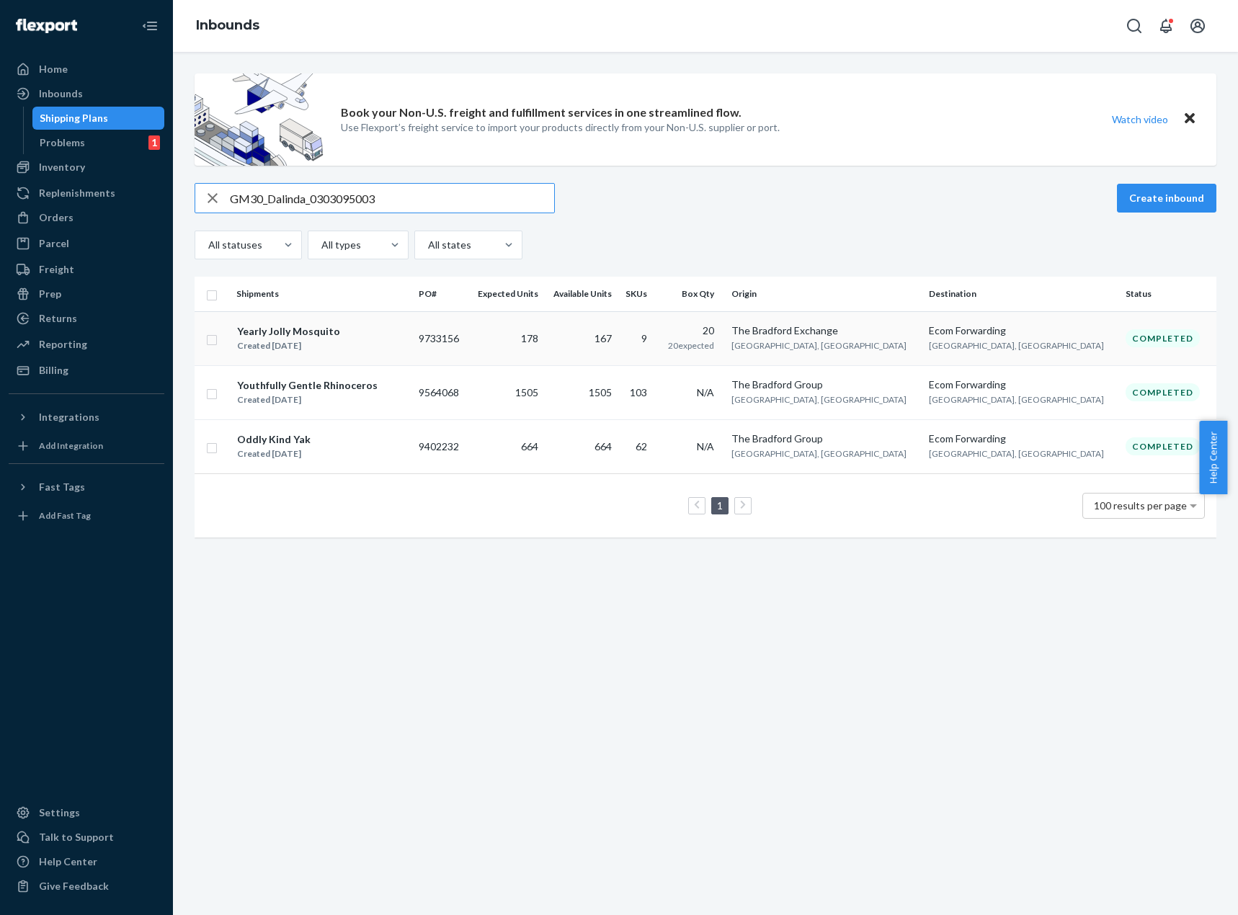
click at [538, 332] on td "178" at bounding box center [506, 338] width 76 height 54
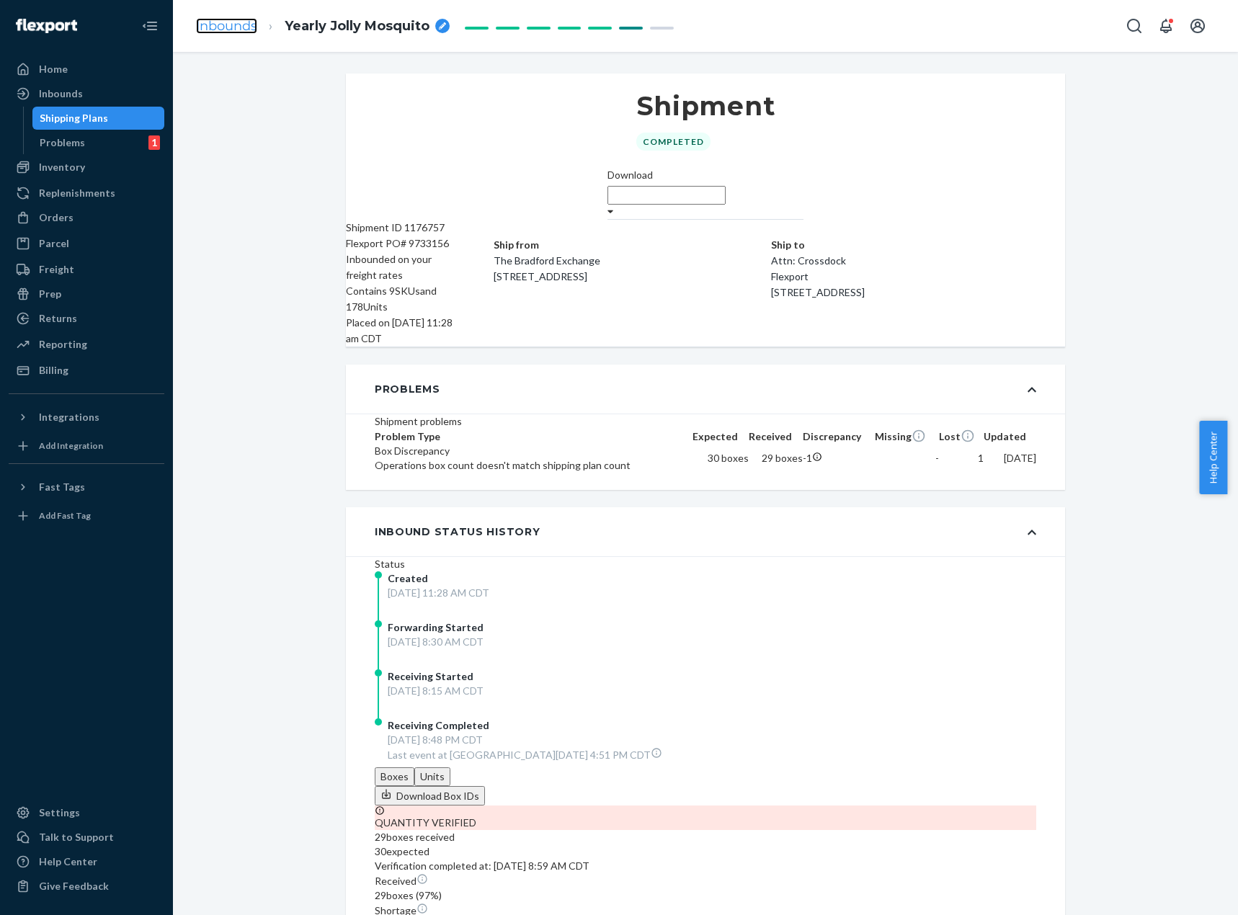
click at [226, 22] on link "Inbounds" at bounding box center [226, 26] width 61 height 16
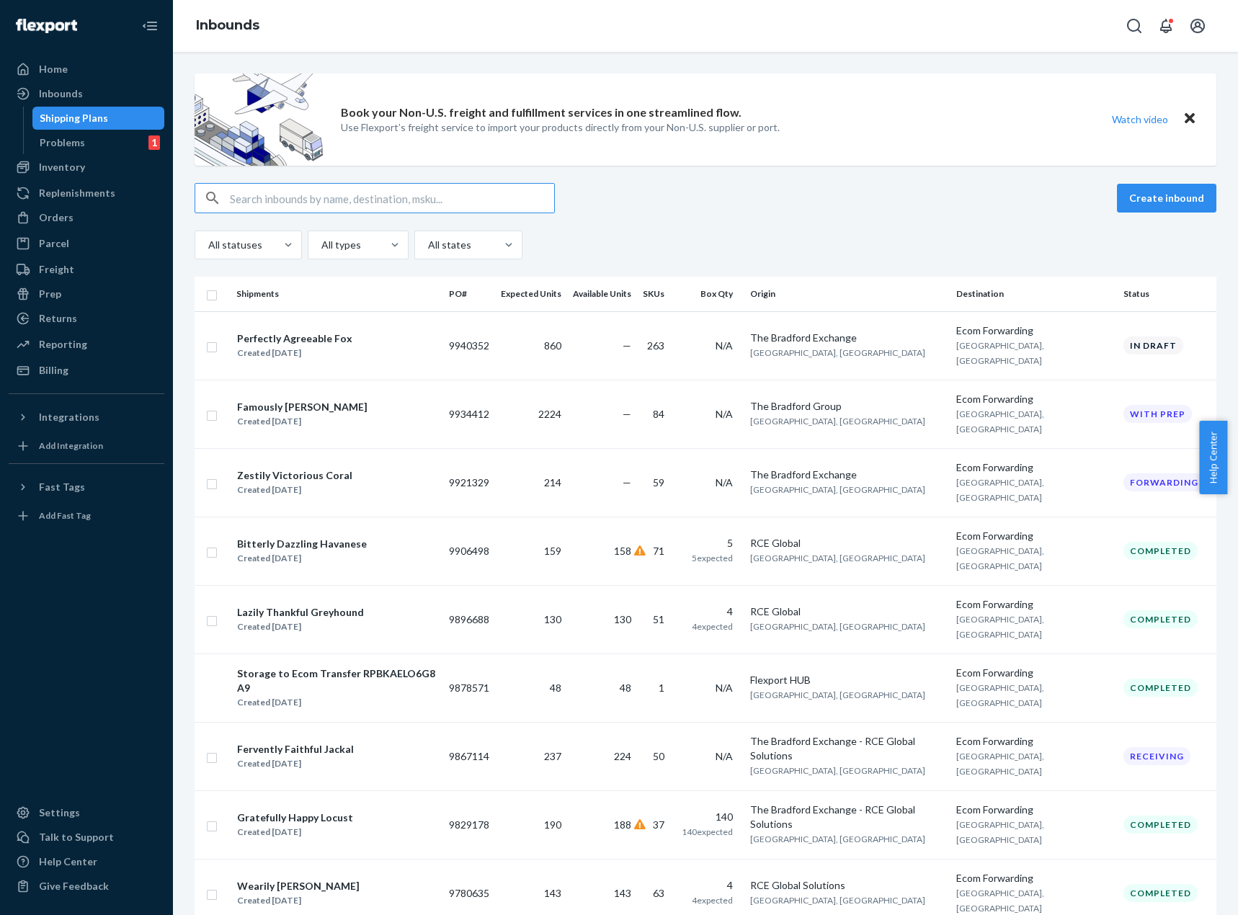
drag, startPoint x: 412, startPoint y: 184, endPoint x: 420, endPoint y: 195, distance: 13.4
click at [412, 185] on input "text" at bounding box center [392, 198] width 324 height 29
click at [421, 195] on input "text" at bounding box center [392, 198] width 324 height 29
paste input "GM30_Dalinda_0303095003"
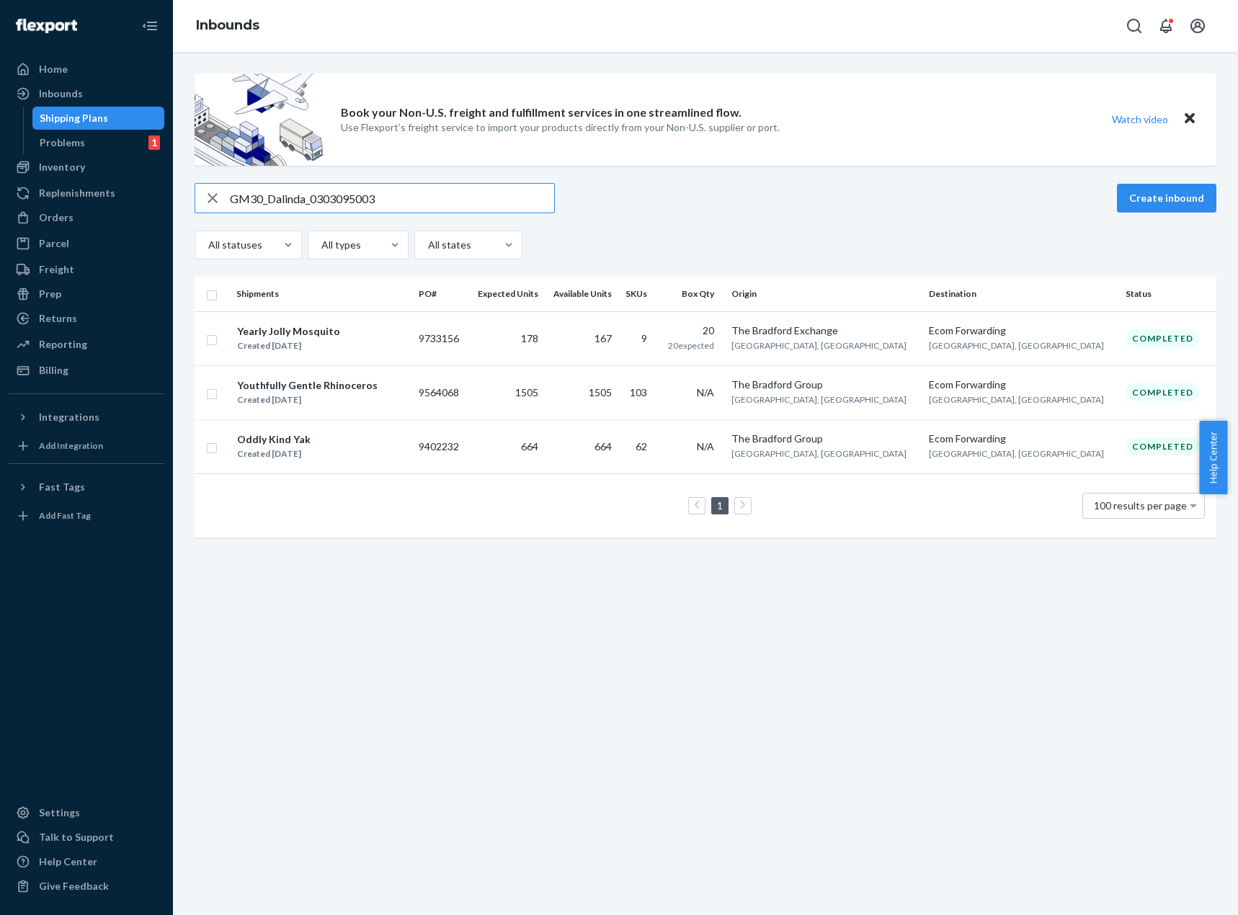
click at [324, 205] on input "GM30_Dalinda_0303095003" at bounding box center [392, 198] width 324 height 29
paste input "72_Keiko_0303272001"
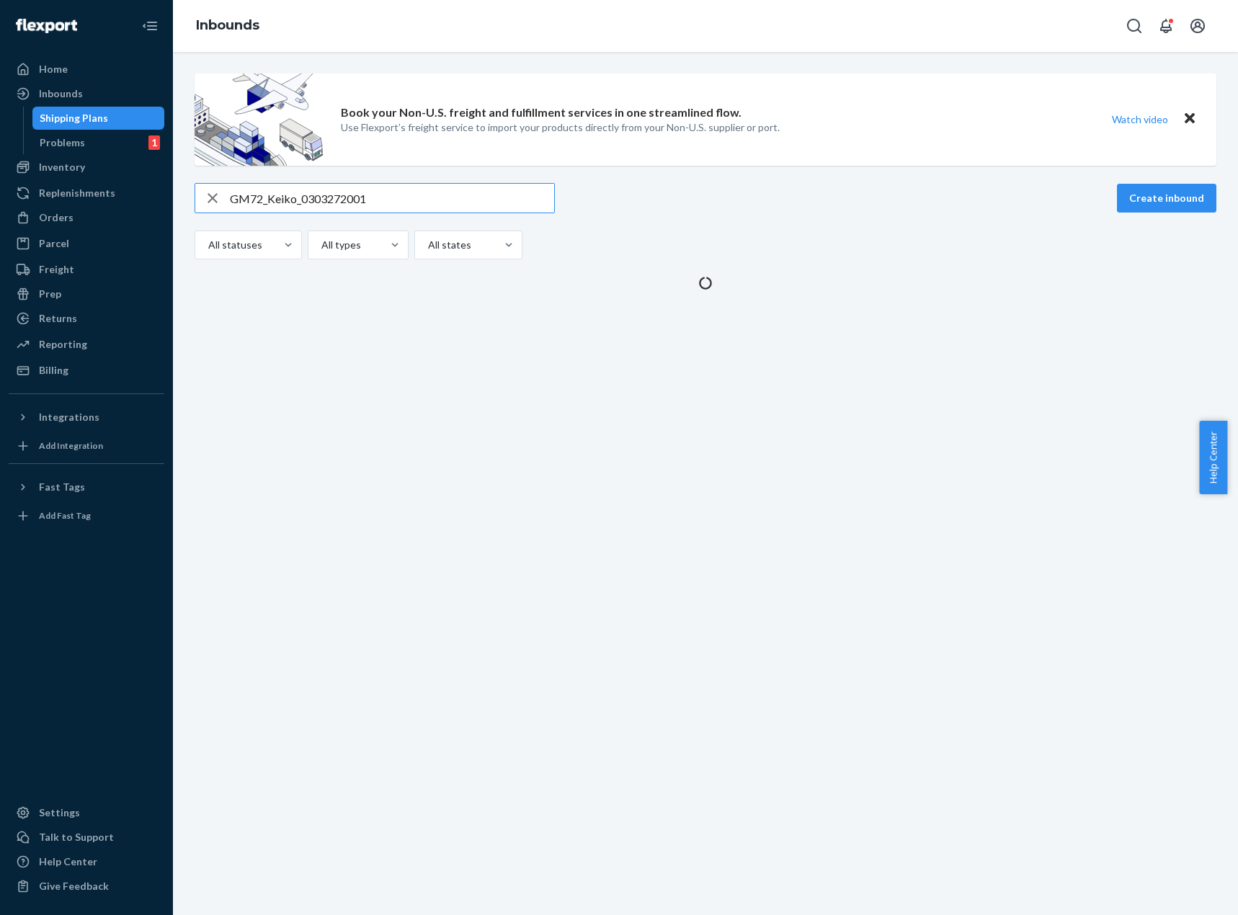
type input "GM72_Keiko_0303272001"
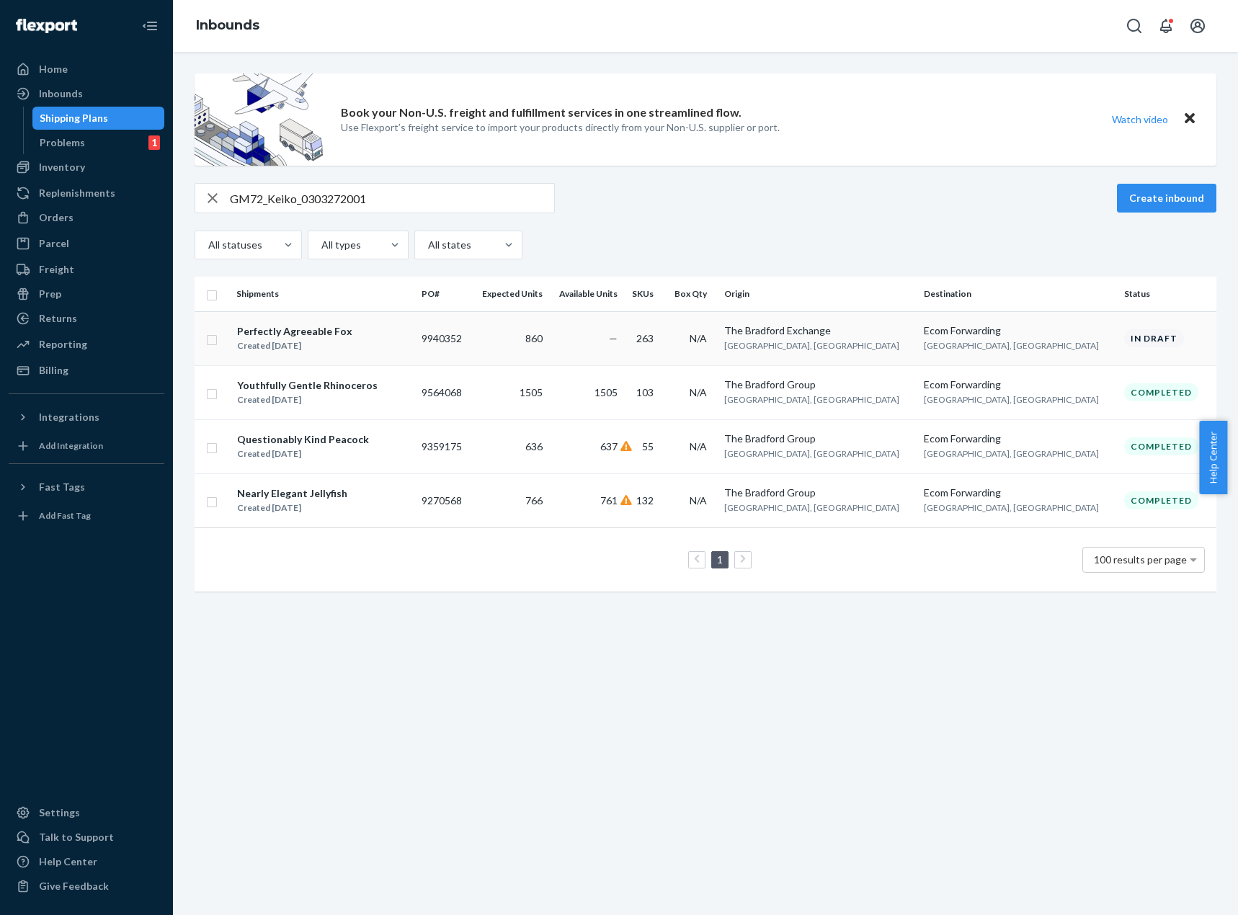
click at [719, 349] on td "N/A" at bounding box center [691, 338] width 53 height 54
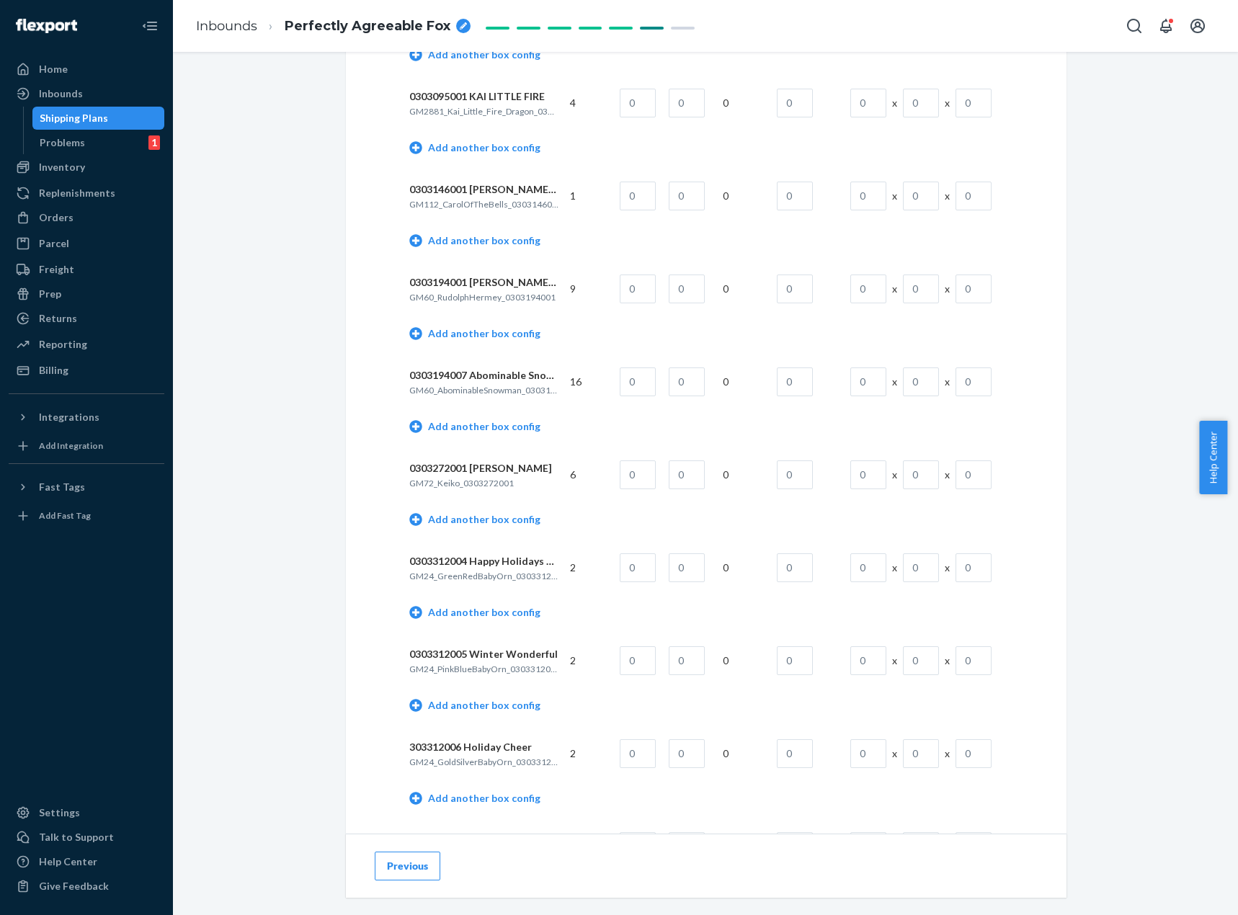
click at [255, 42] on ol "Inbounds Perfectly Agreeable Fox" at bounding box center [334, 26] width 298 height 43
click at [246, 32] on link "Inbounds" at bounding box center [226, 26] width 61 height 16
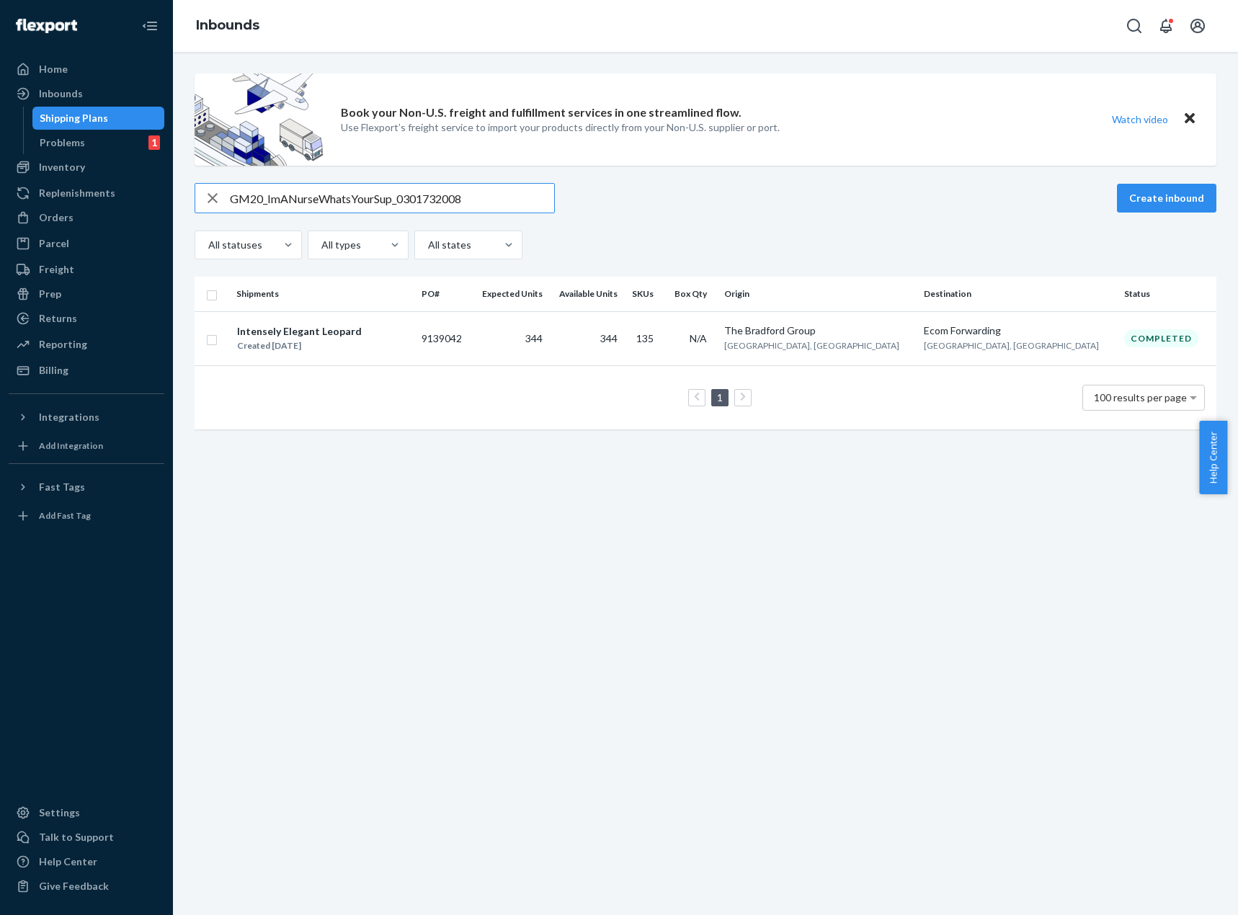
click at [825, 222] on div "GM20_ImANurseWhatsYourSup_0301732008 Create inbound All statuses All types All …" at bounding box center [706, 221] width 1022 height 76
click at [528, 208] on input "GM20_ImANurseWhatsYourSup_0301732008" at bounding box center [392, 198] width 324 height 29
click at [804, 204] on div "GM20_ImANurseWhatsYourSup_0301732008 Create inbound" at bounding box center [706, 198] width 1022 height 30
click at [401, 198] on input "GM20_ImANurseWhatsYourSup_0301732008" at bounding box center [392, 198] width 324 height 29
paste input "94_QueenOfSapphireElegance_0302832002"
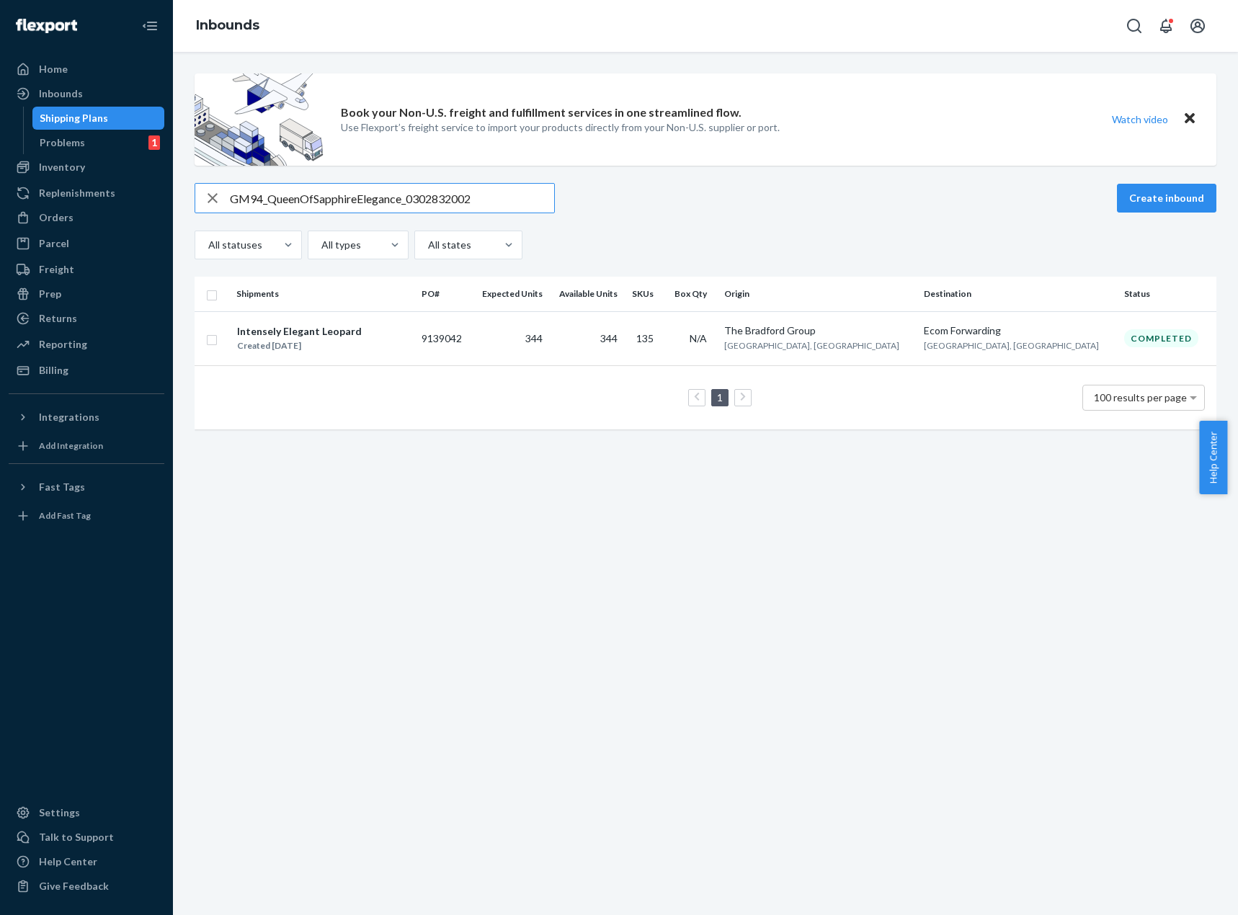
type input "GM94_QueenOfSapphireElegance_0302832002"
